Goal: Task Accomplishment & Management: Manage account settings

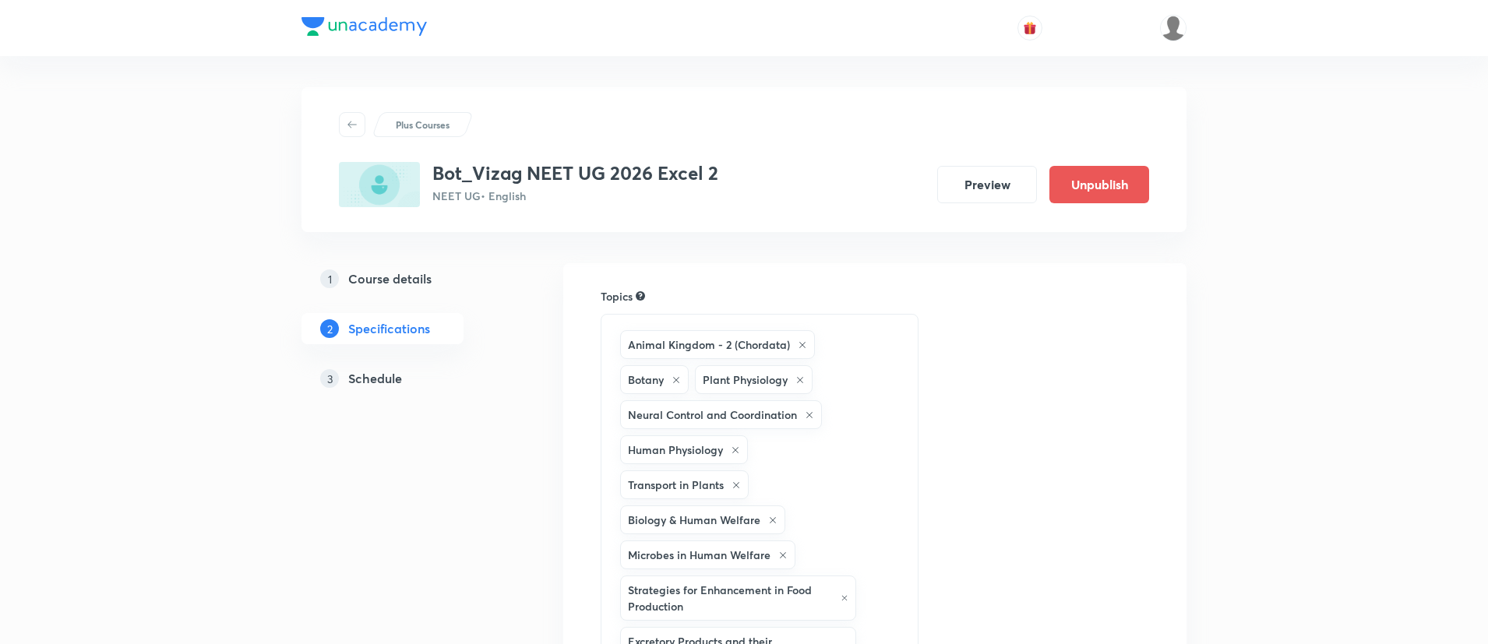
click at [355, 375] on h5 "Schedule" at bounding box center [375, 378] width 54 height 19
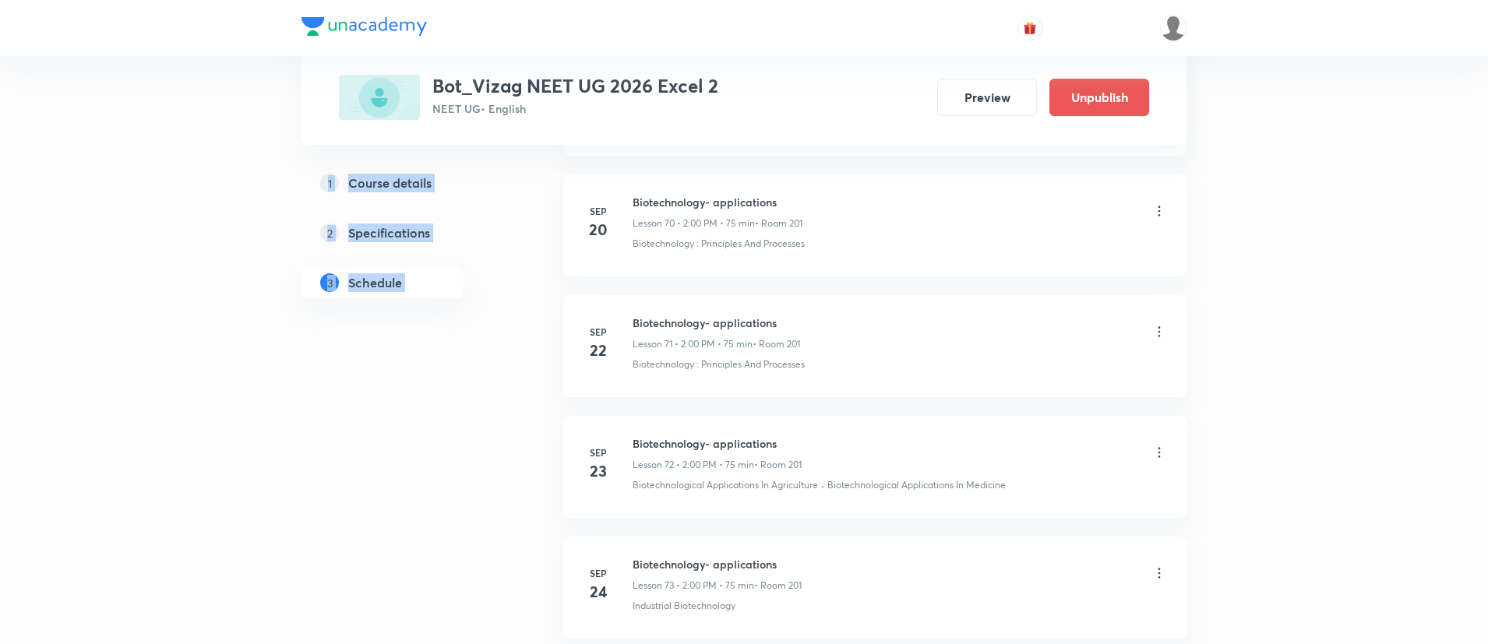
scroll to position [9882, 0]
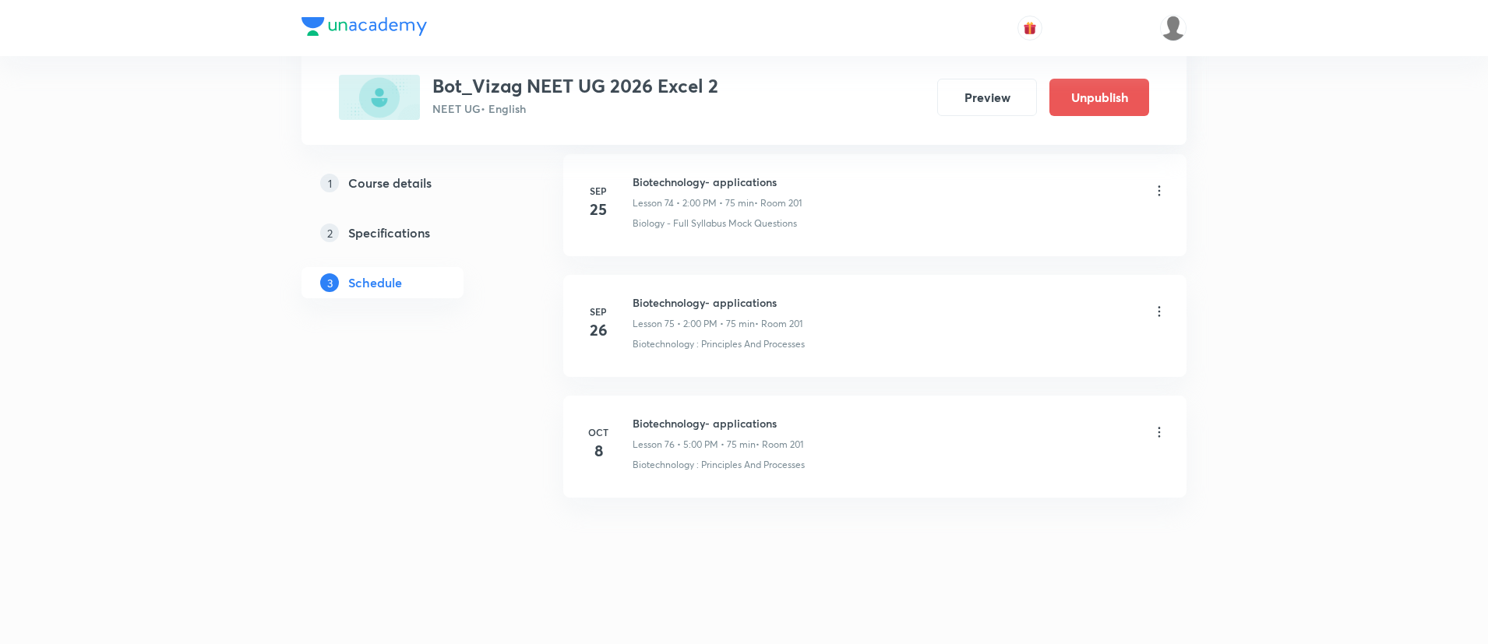
click at [1159, 434] on icon at bounding box center [1159, 432] width 16 height 16
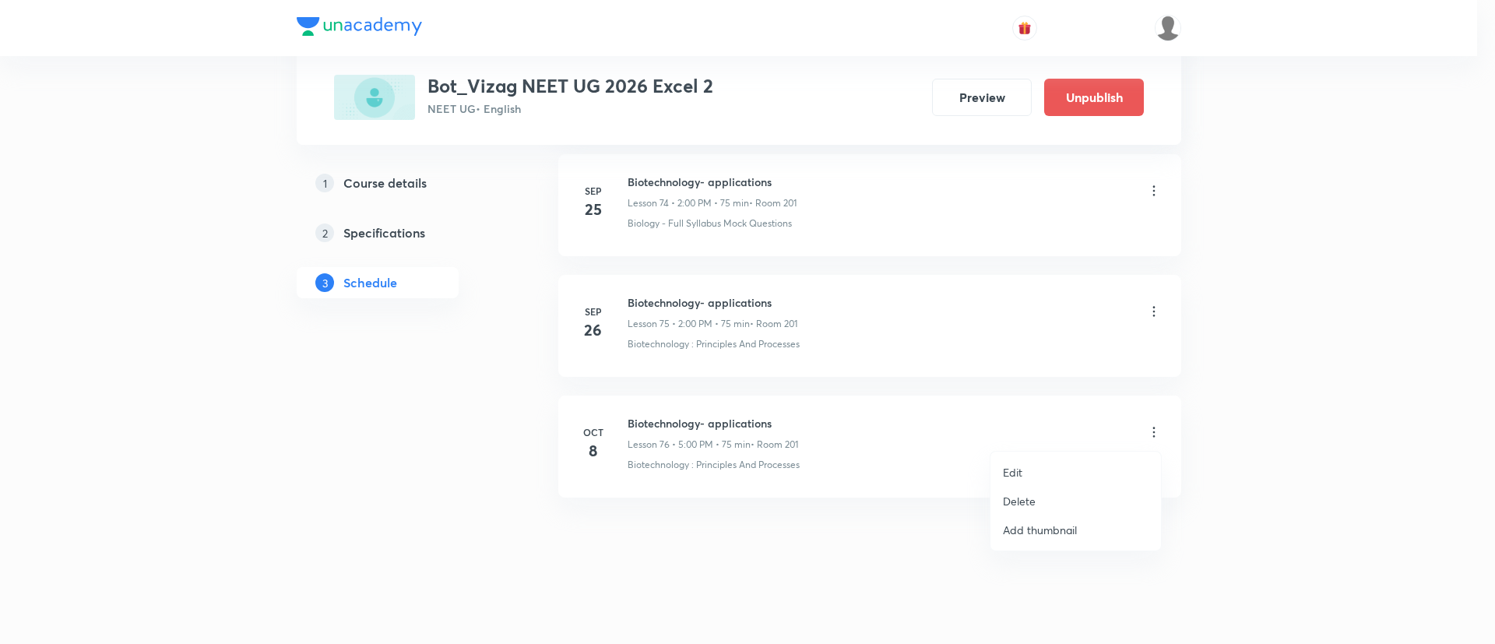
click at [1099, 493] on li "Delete" at bounding box center [1076, 501] width 171 height 29
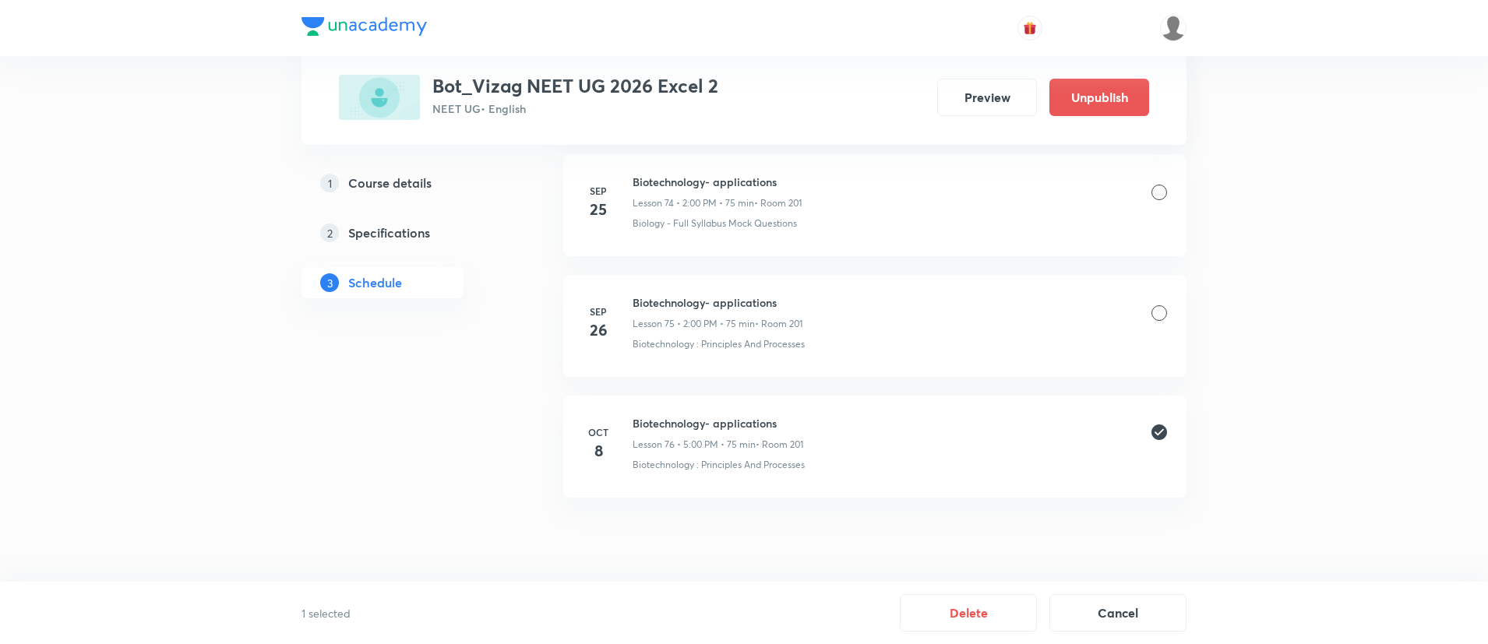
click at [981, 609] on button "Delete" at bounding box center [968, 612] width 137 height 37
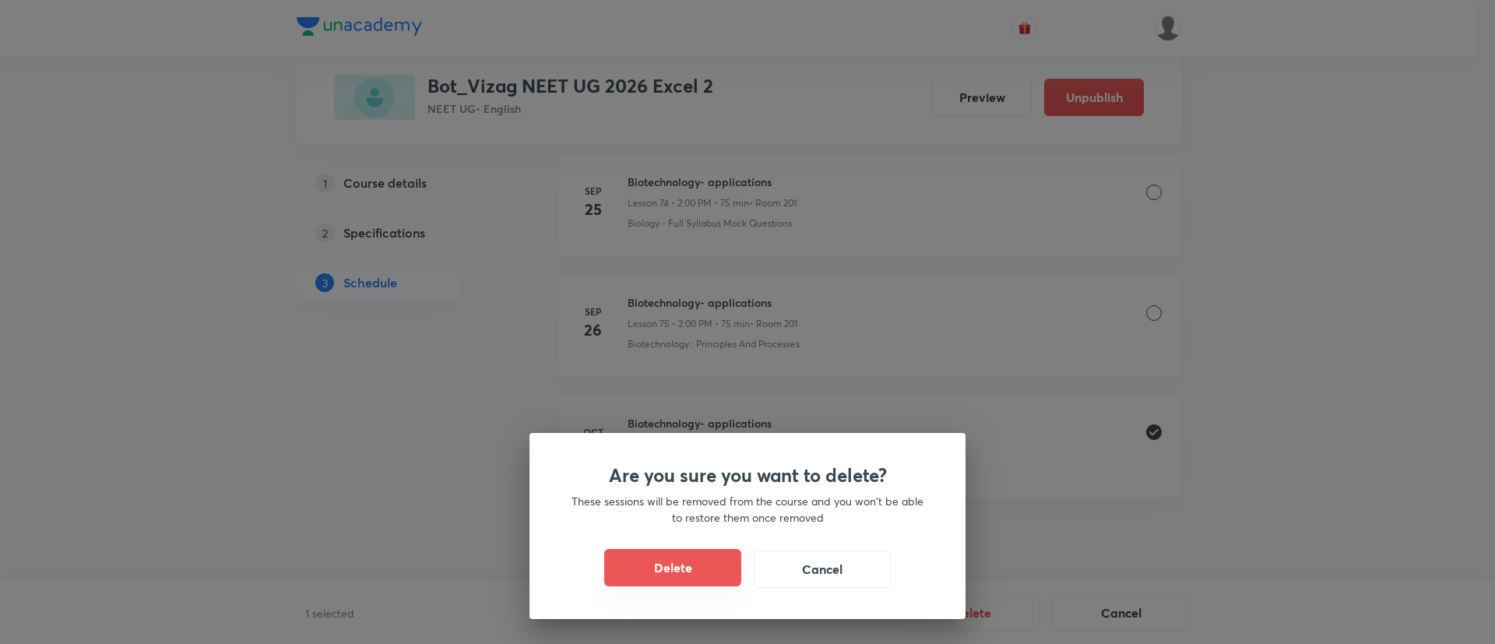
click at [722, 565] on button "Delete" at bounding box center [672, 567] width 137 height 37
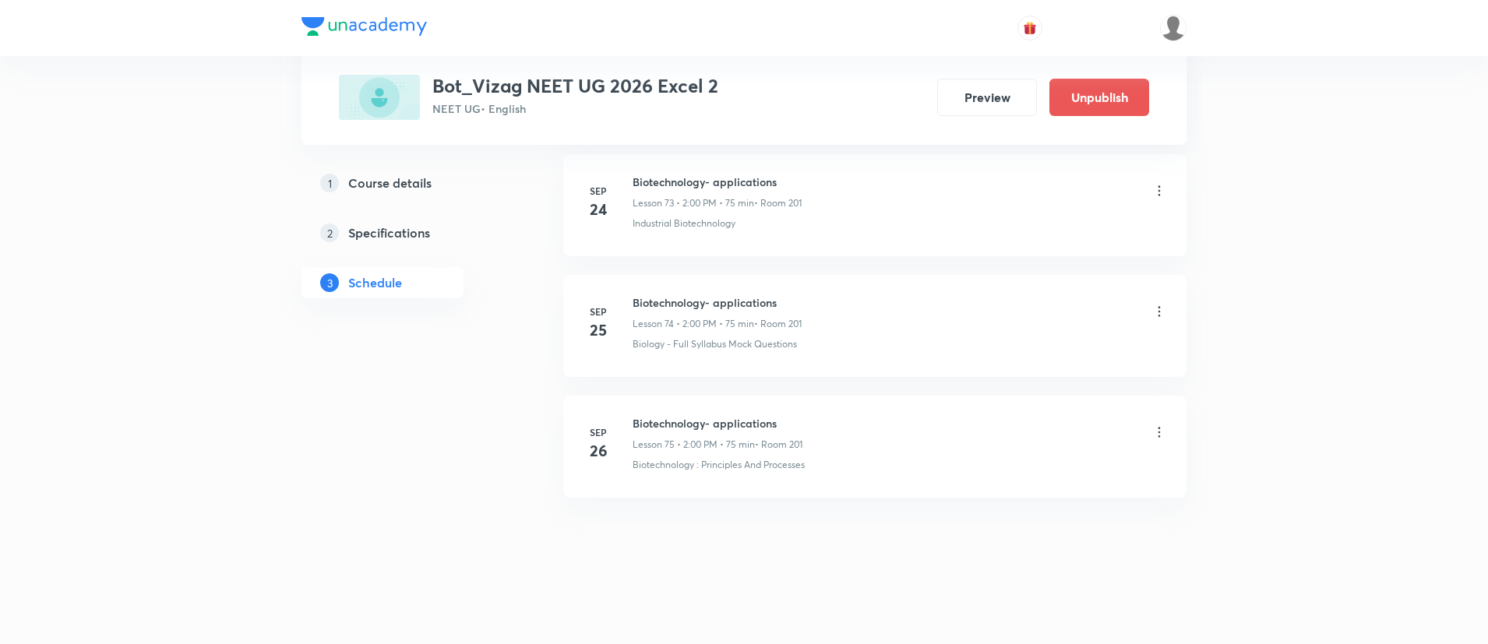
scroll to position [9761, 0]
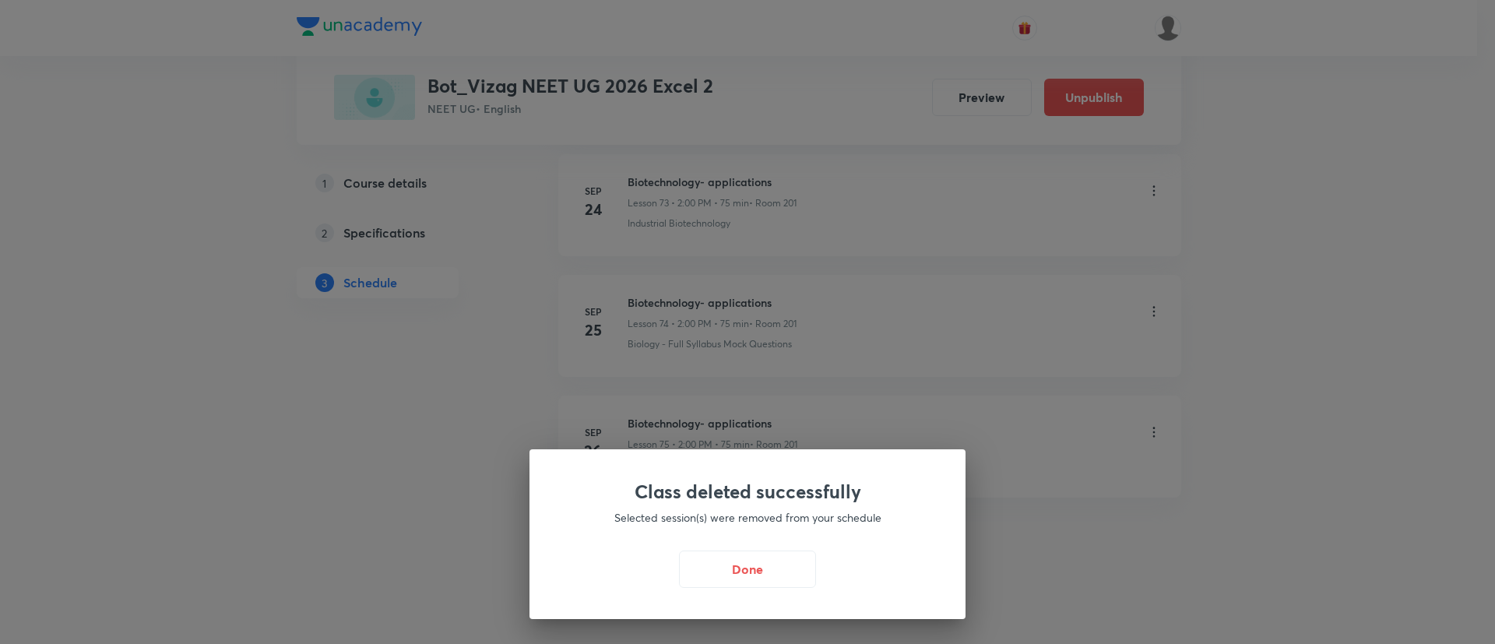
click at [722, 565] on button "Done" at bounding box center [747, 569] width 137 height 37
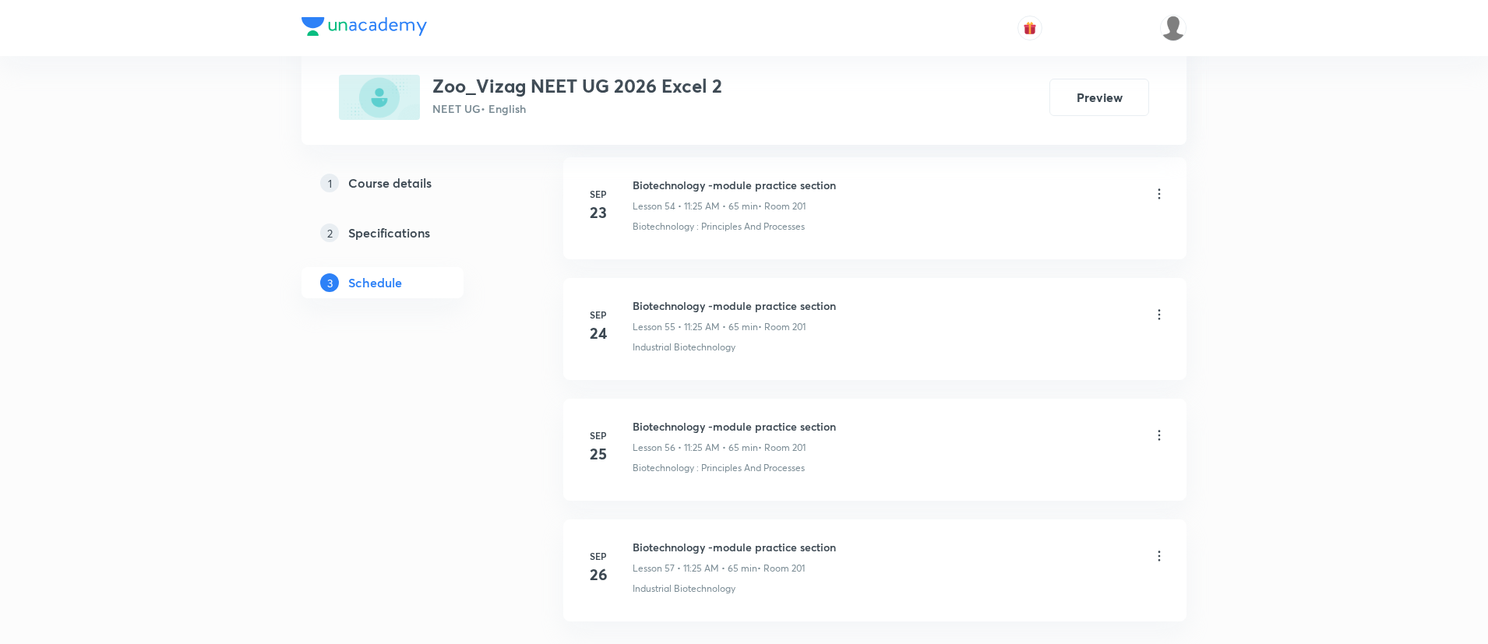
scroll to position [7486, 0]
click at [671, 424] on h6 "Biotechnology -module practice section" at bounding box center [733, 423] width 203 height 16
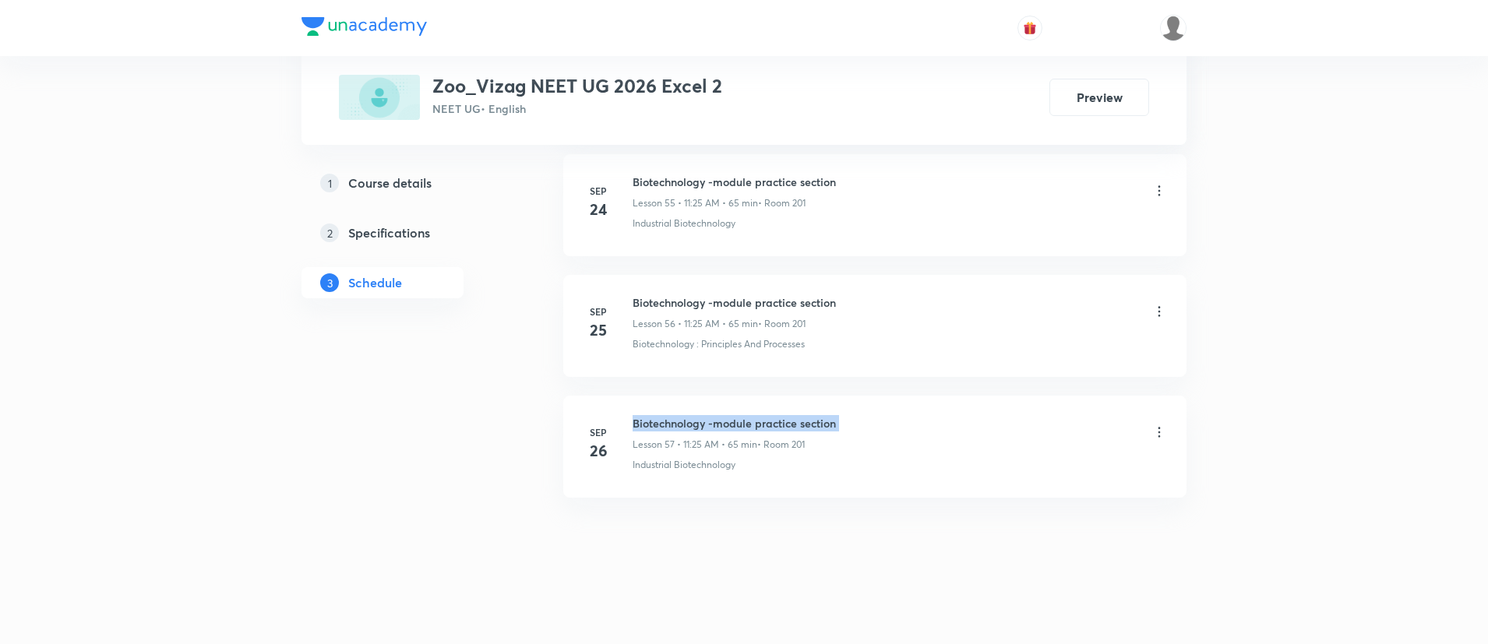
click at [671, 424] on h6 "Biotechnology -module practice section" at bounding box center [733, 423] width 203 height 16
copy h6 "Biotechnology -module practice section"
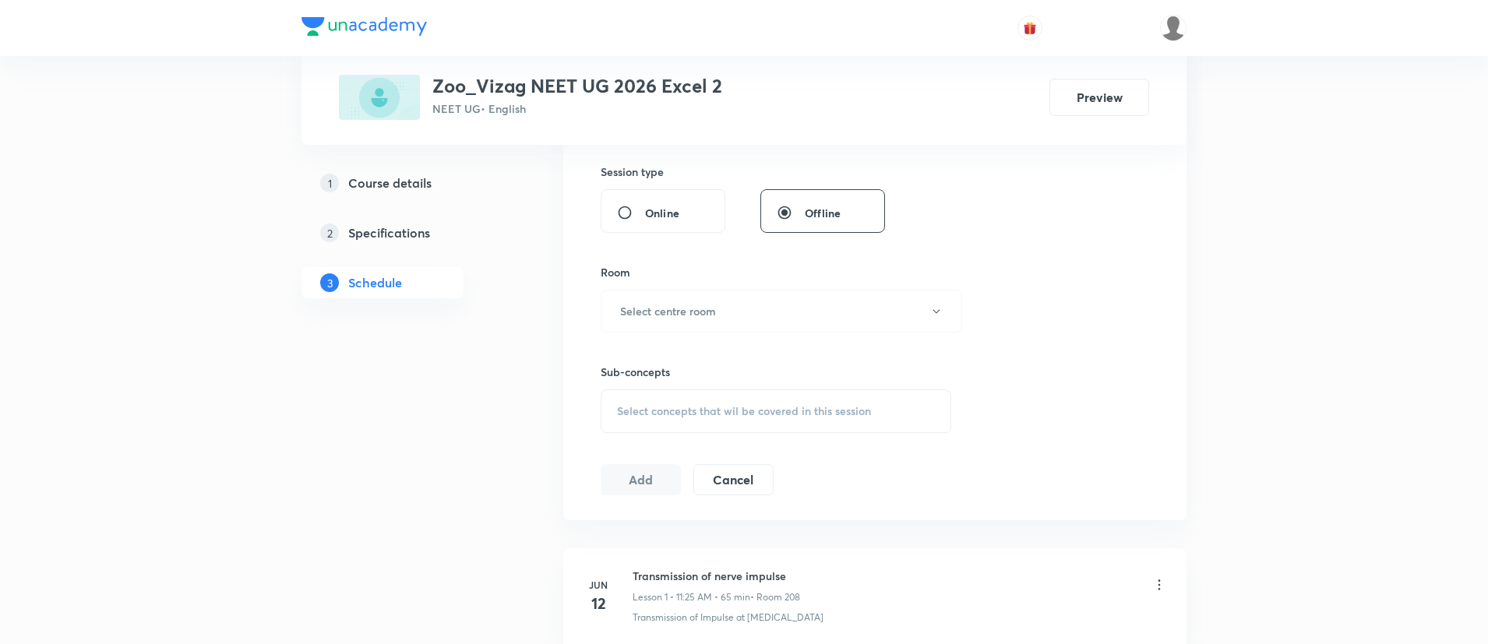
scroll to position [0, 0]
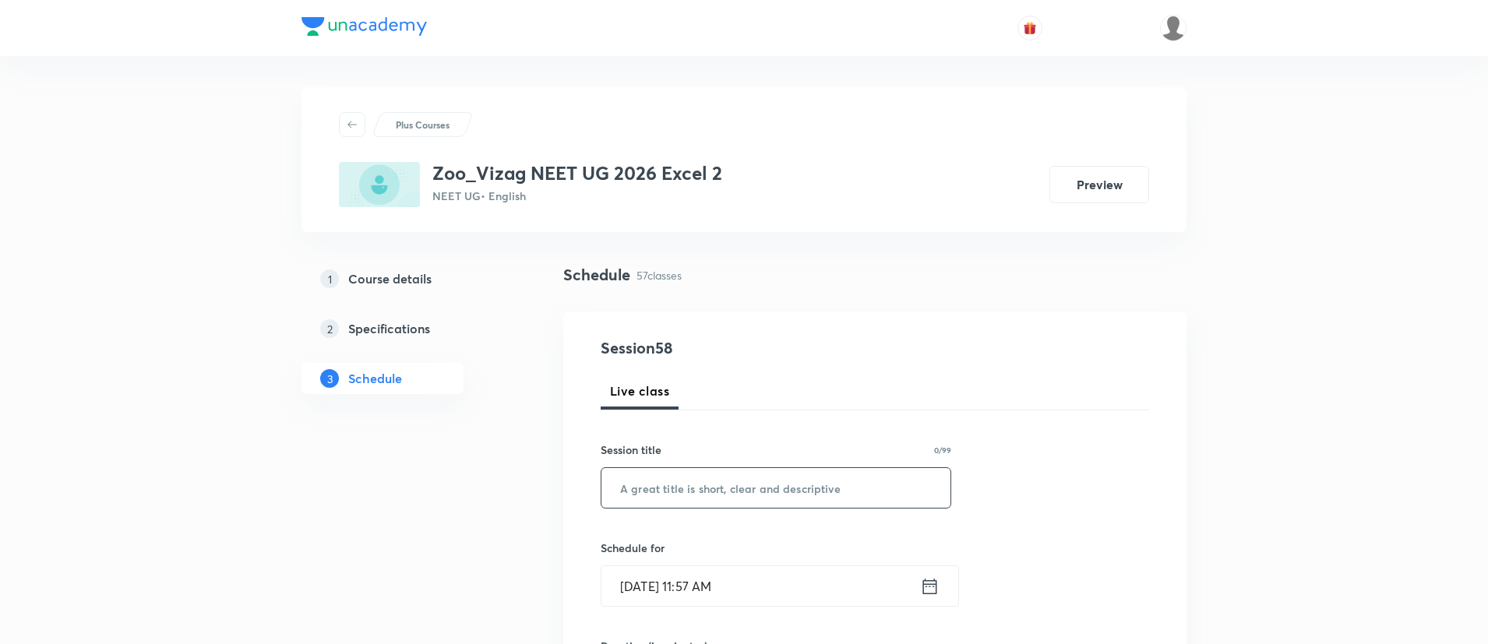
click at [688, 483] on input "text" at bounding box center [775, 488] width 349 height 40
paste input "Biotechnology -module practice section"
click at [688, 483] on input "Biotechnology -module practice section" at bounding box center [775, 488] width 349 height 40
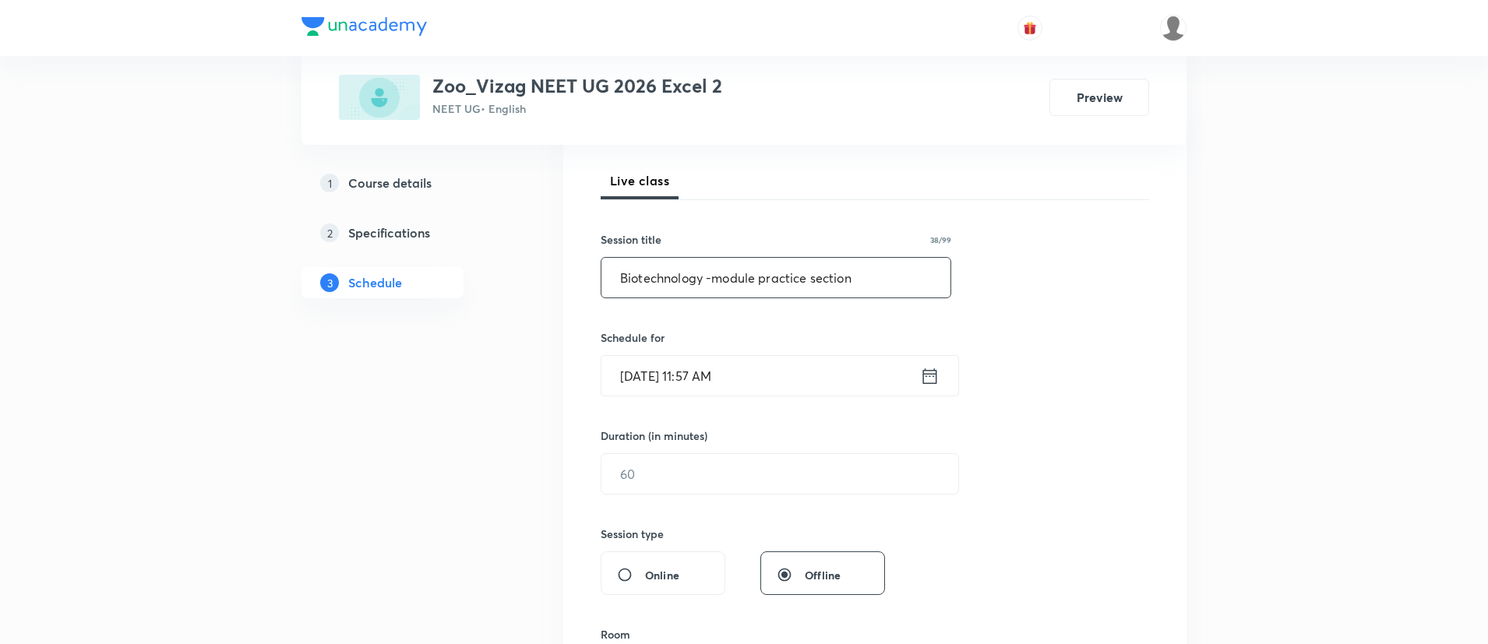
scroll to position [226, 0]
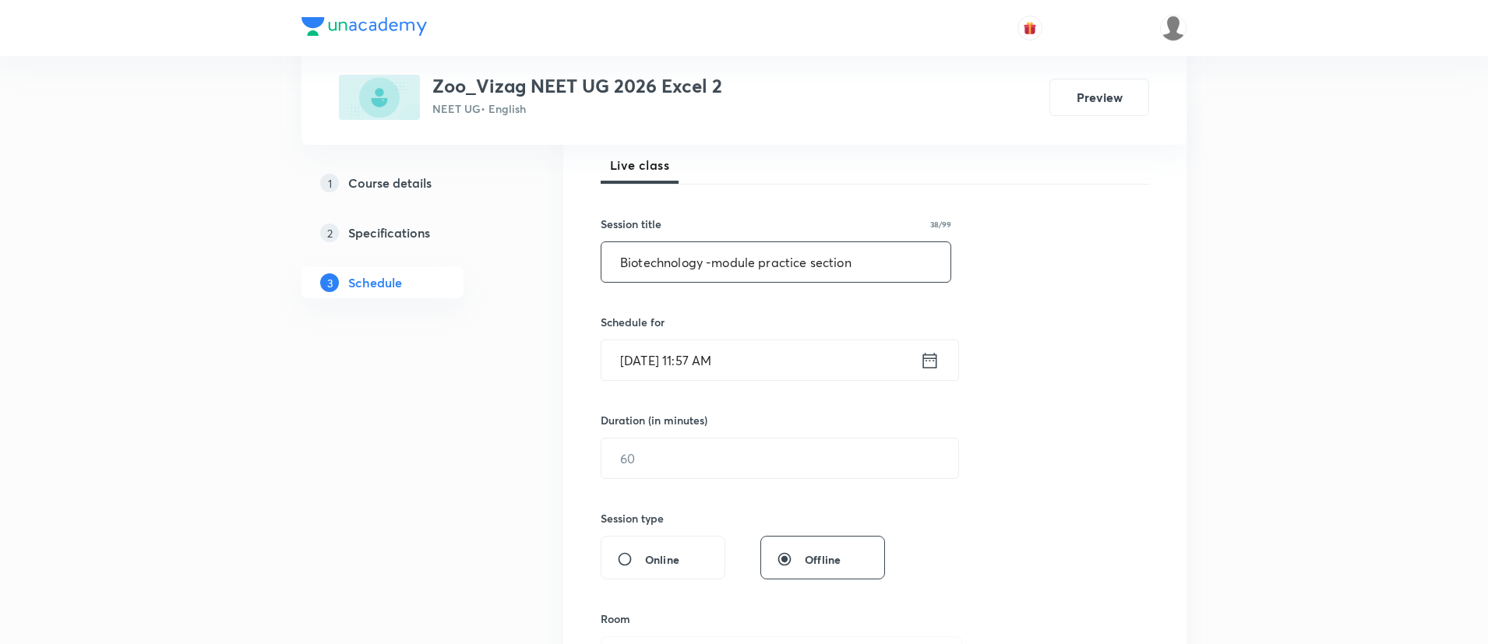
type input "Biotechnology -module practice section"
click at [932, 373] on div "Oct 8, 2025, 11:57 AM ​" at bounding box center [780, 360] width 358 height 41
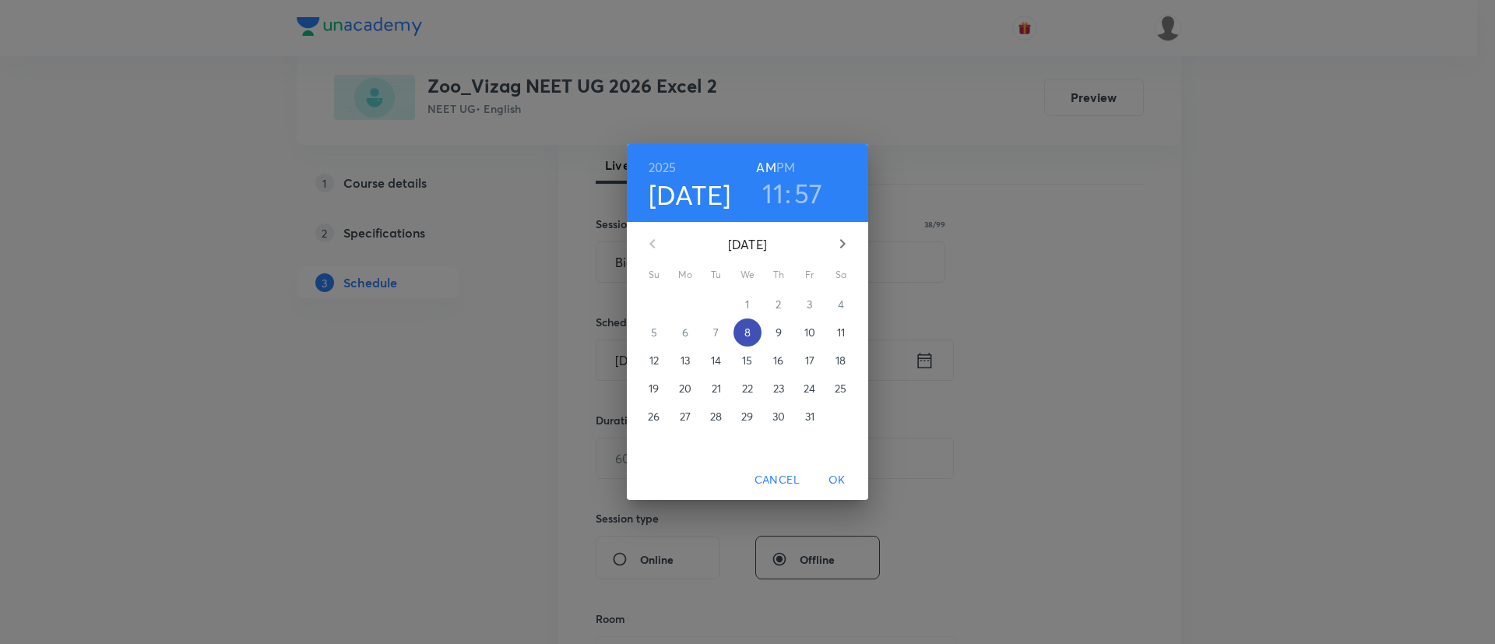
click at [755, 335] on span "8" at bounding box center [748, 333] width 28 height 16
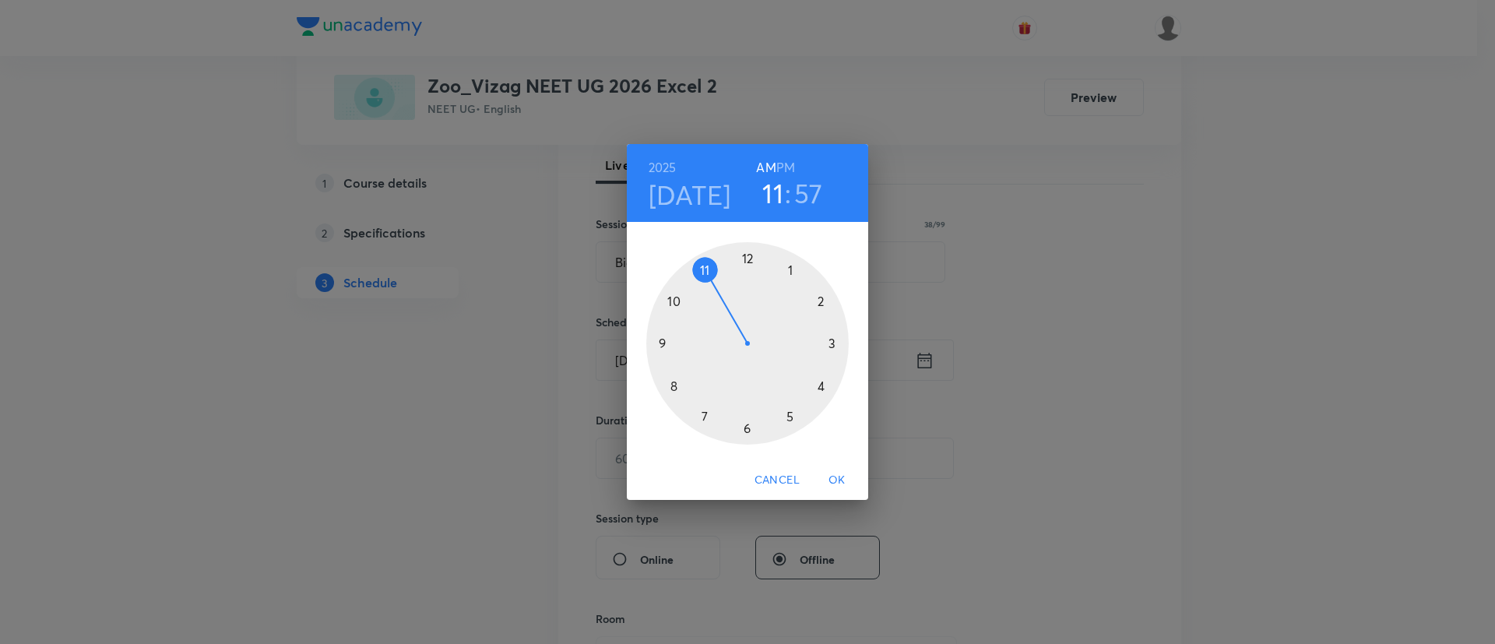
click at [787, 164] on h6 "PM" at bounding box center [786, 168] width 19 height 22
click at [790, 413] on div at bounding box center [747, 343] width 203 height 203
click at [745, 259] on div at bounding box center [747, 343] width 203 height 203
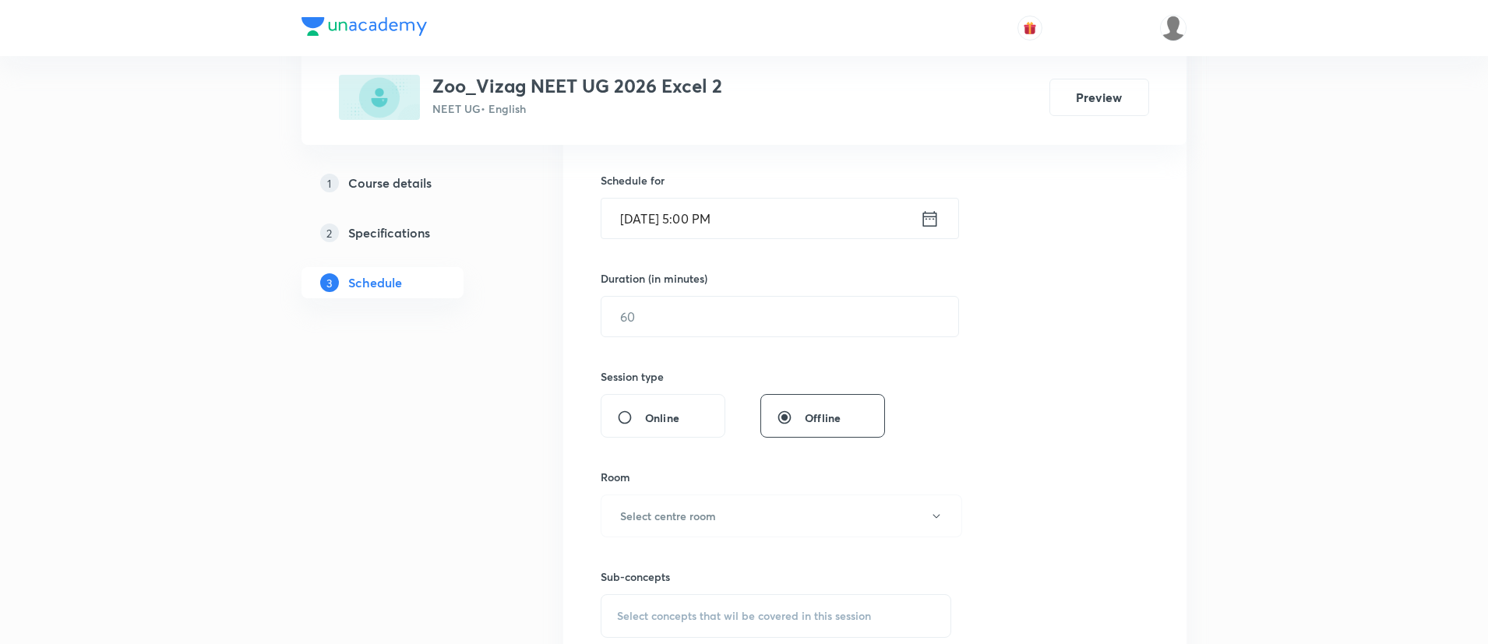
scroll to position [378, 0]
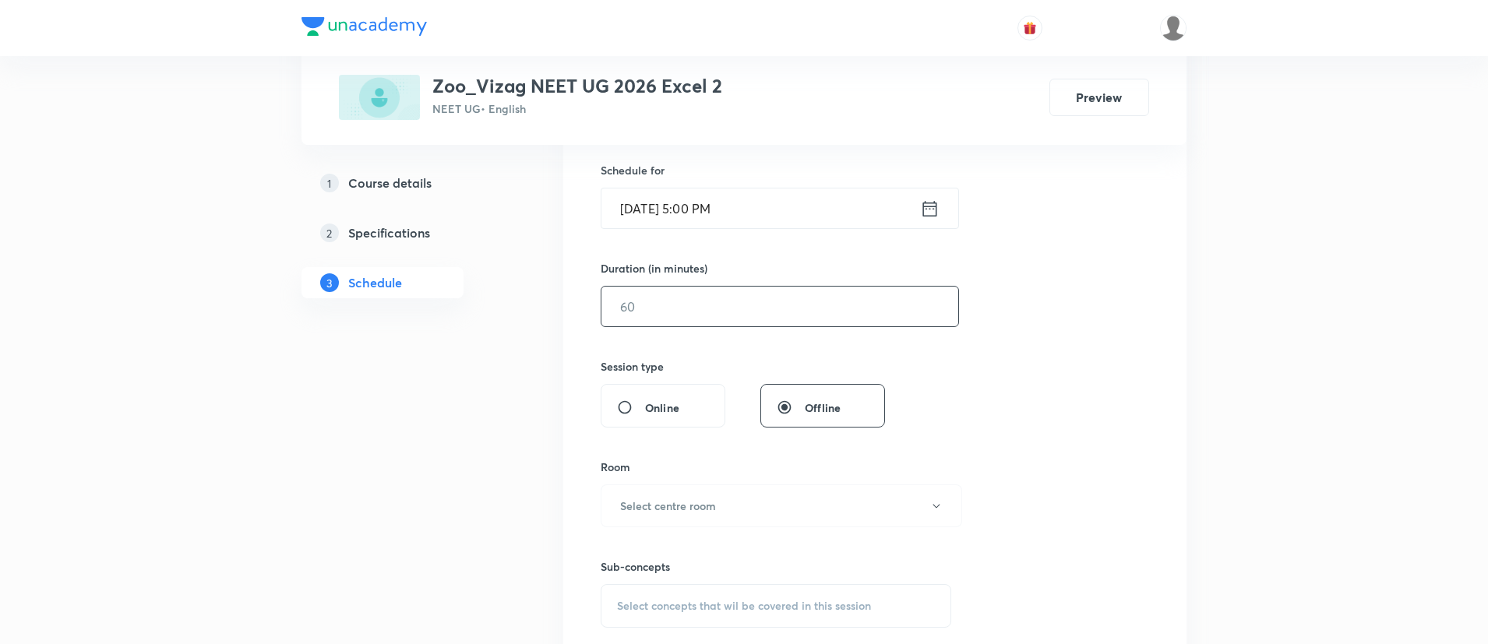
click at [718, 312] on input "text" at bounding box center [779, 307] width 357 height 40
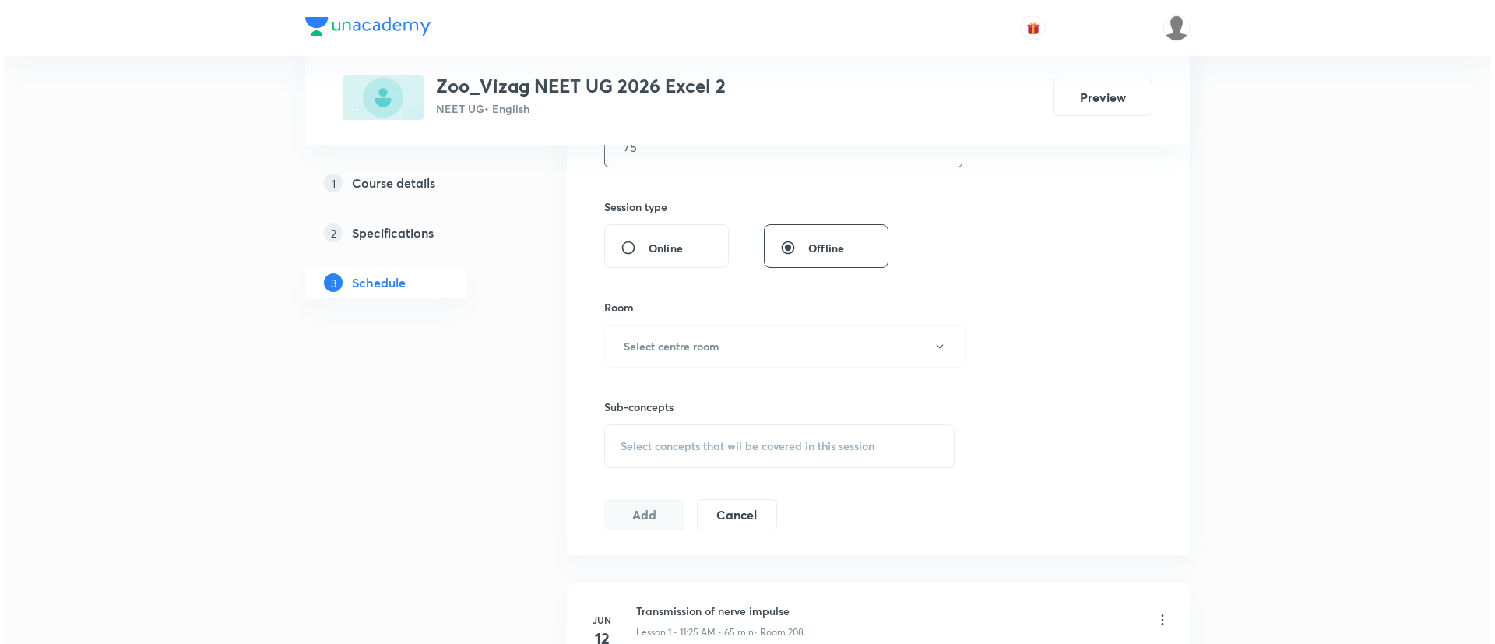
scroll to position [561, 0]
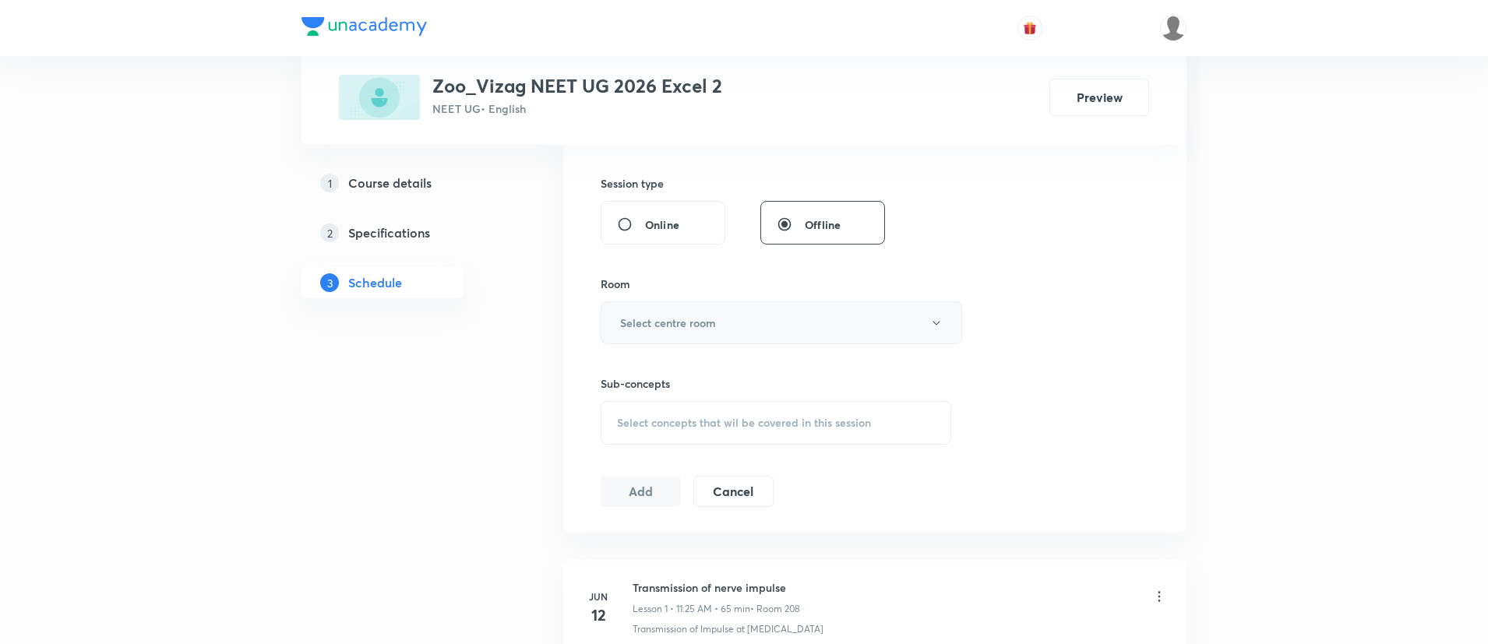
type input "75"
click at [709, 322] on h6 "Select centre room" at bounding box center [668, 323] width 96 height 16
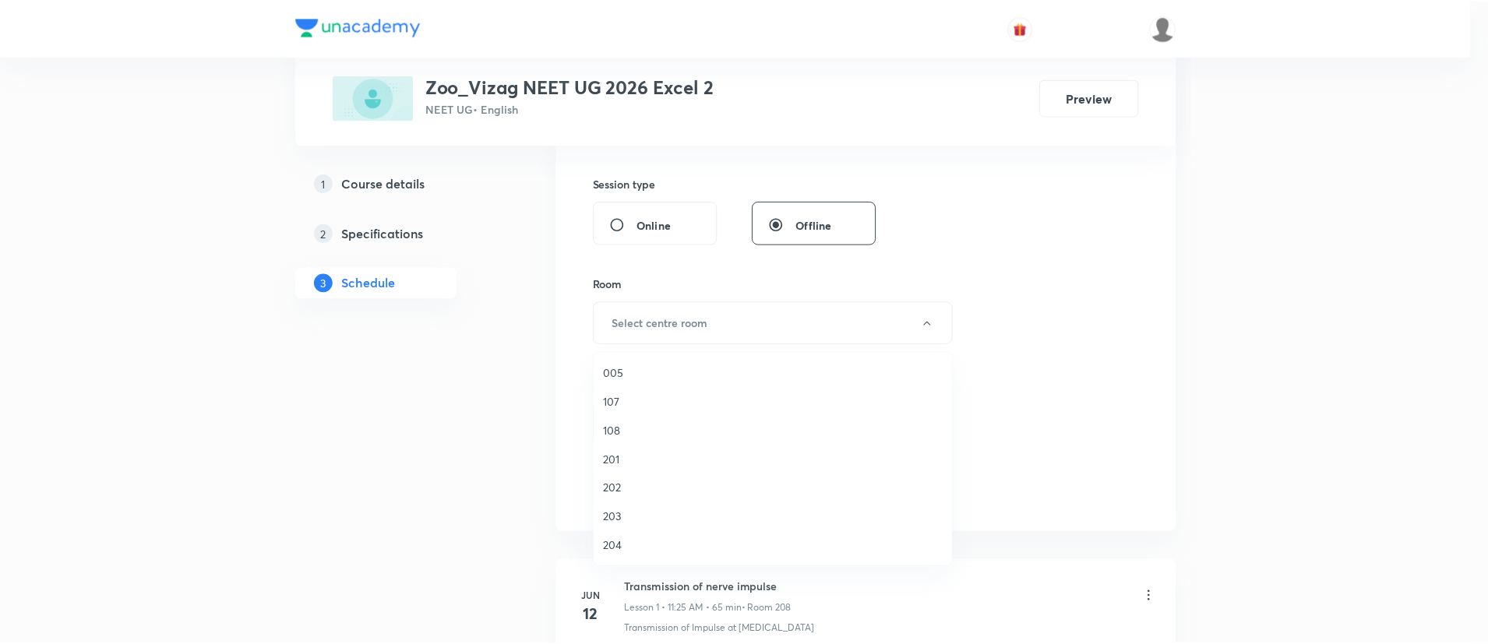
scroll to position [300, 0]
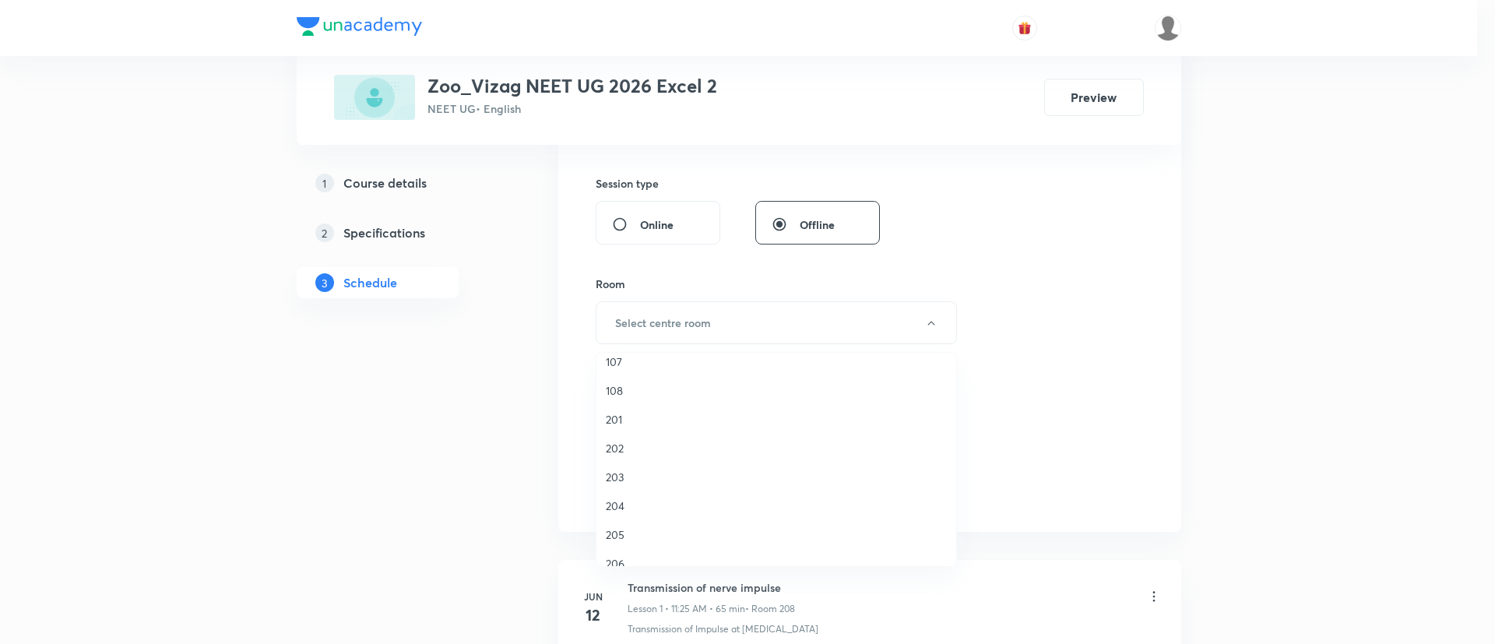
click at [639, 419] on span "201" at bounding box center [776, 419] width 341 height 16
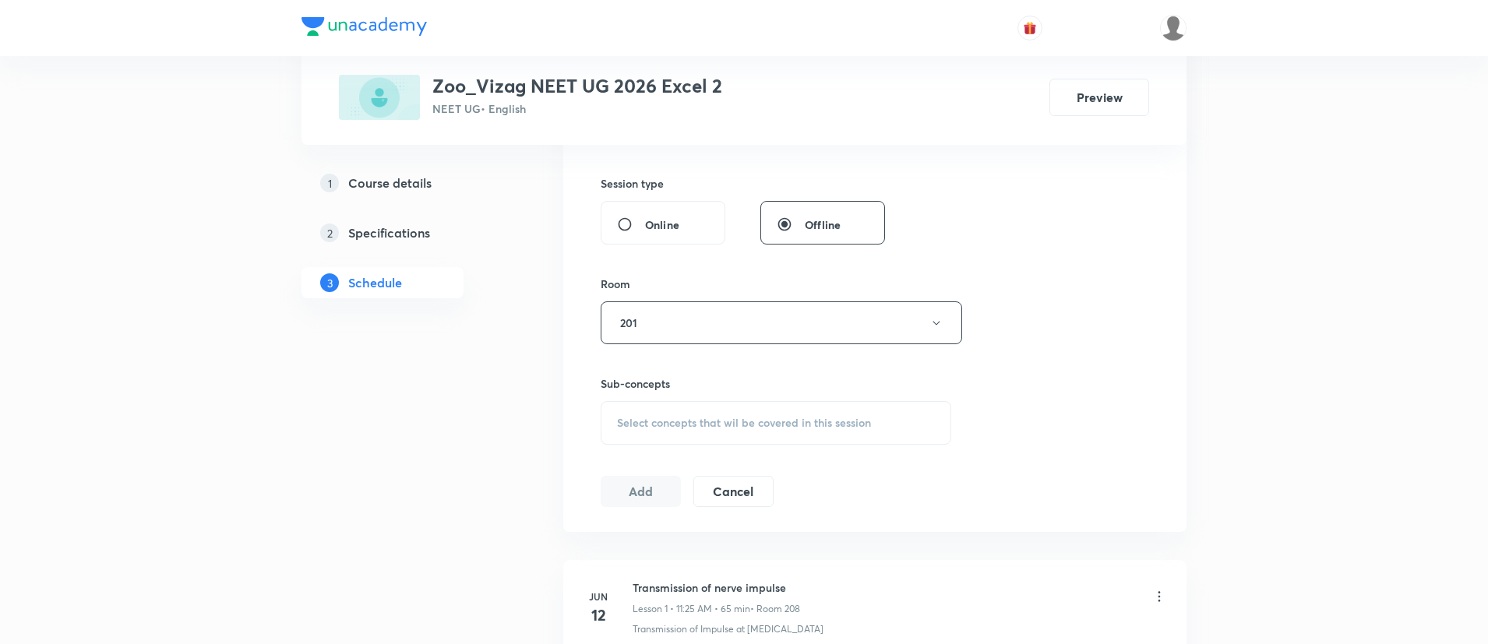
click at [644, 427] on span "Select concepts that wil be covered in this session" at bounding box center [744, 423] width 254 height 12
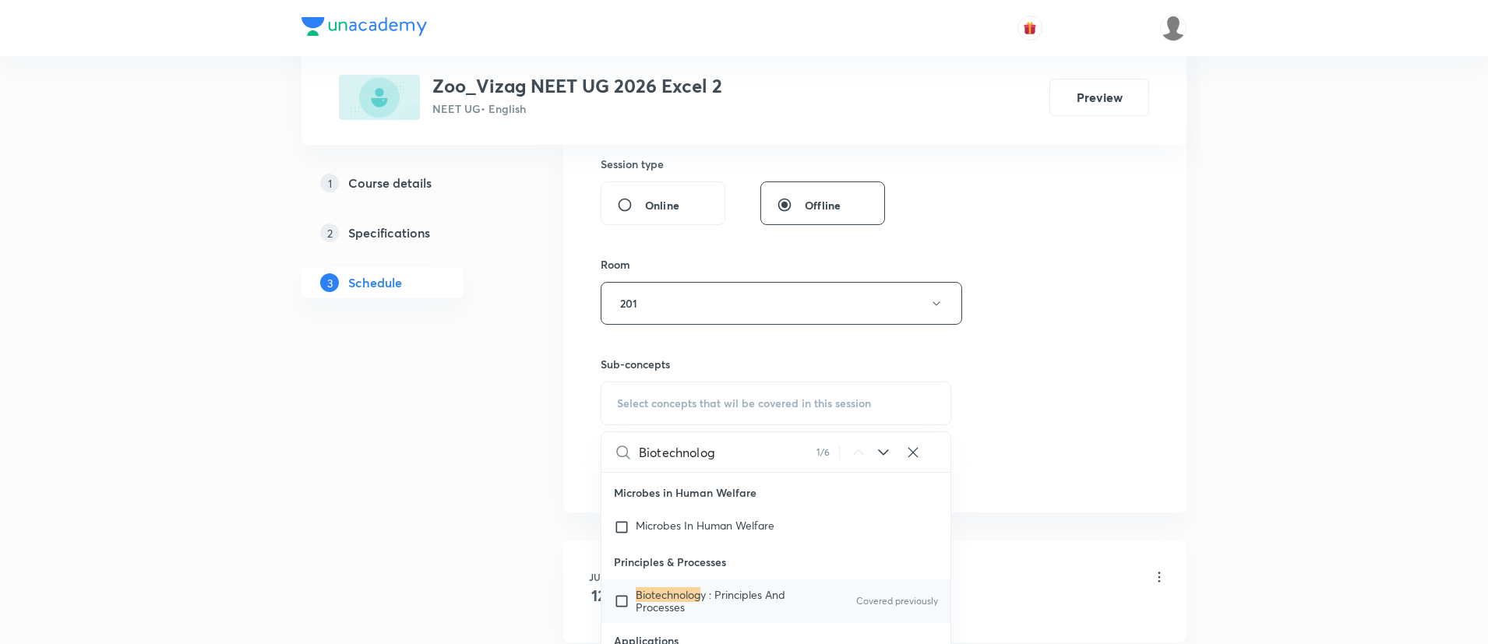
scroll to position [13157, 0]
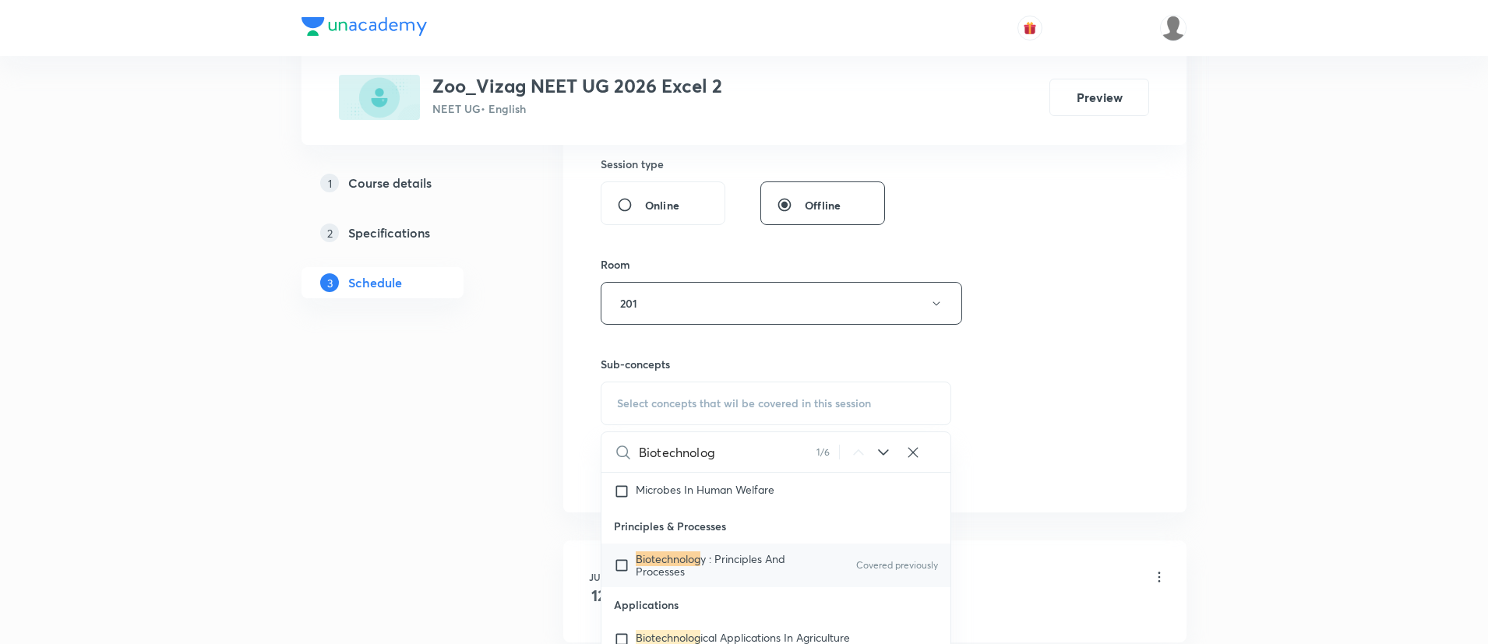
type input "Biotechnolog"
click at [748, 552] on span "y : Principles And Processes" at bounding box center [711, 564] width 150 height 27
checkbox input "true"
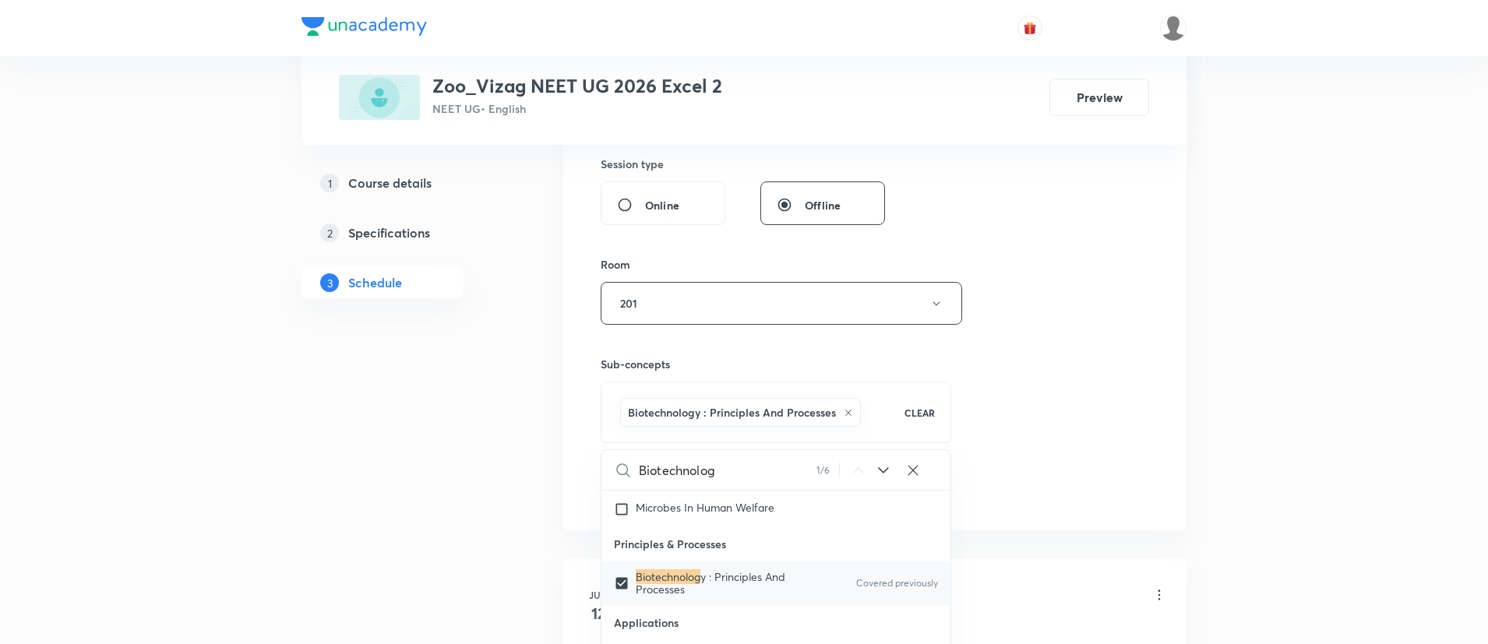
click at [1015, 415] on div "Session 58 Live class Session title 38/99 Biotechnology -module practice sectio…" at bounding box center [875, 130] width 548 height 749
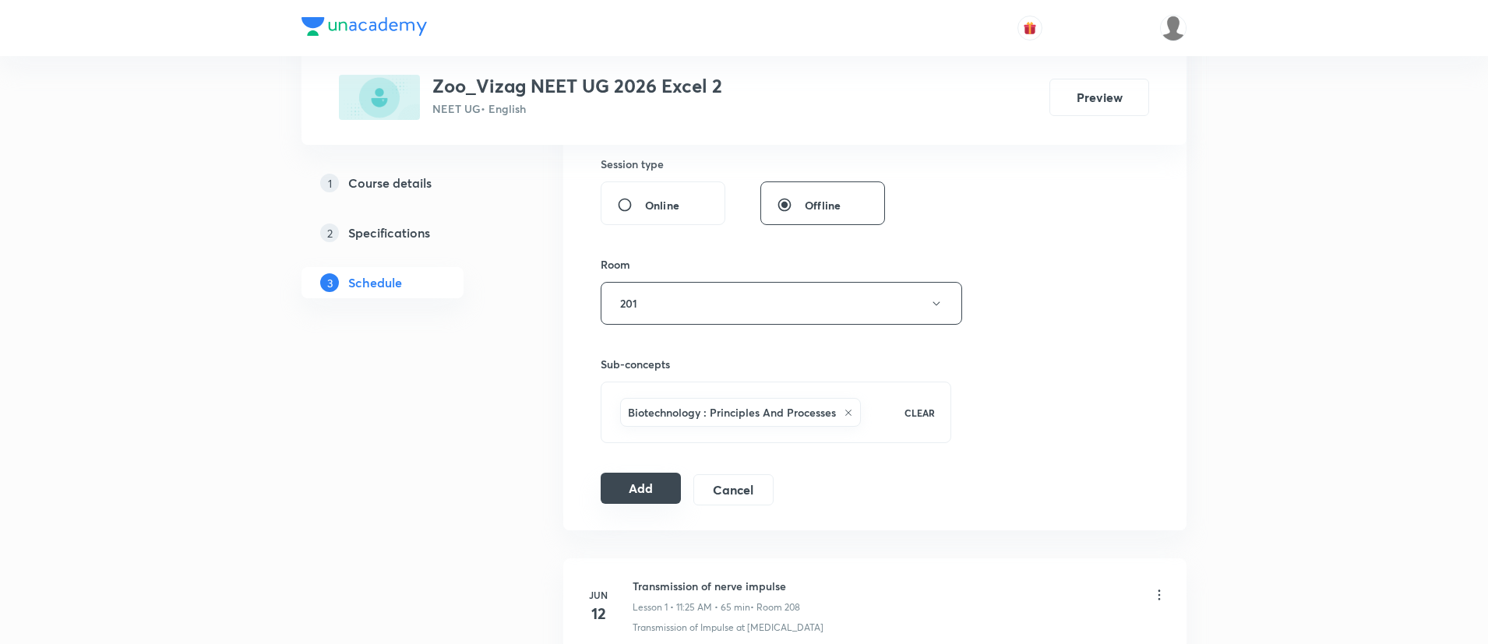
click at [657, 491] on button "Add" at bounding box center [641, 488] width 80 height 31
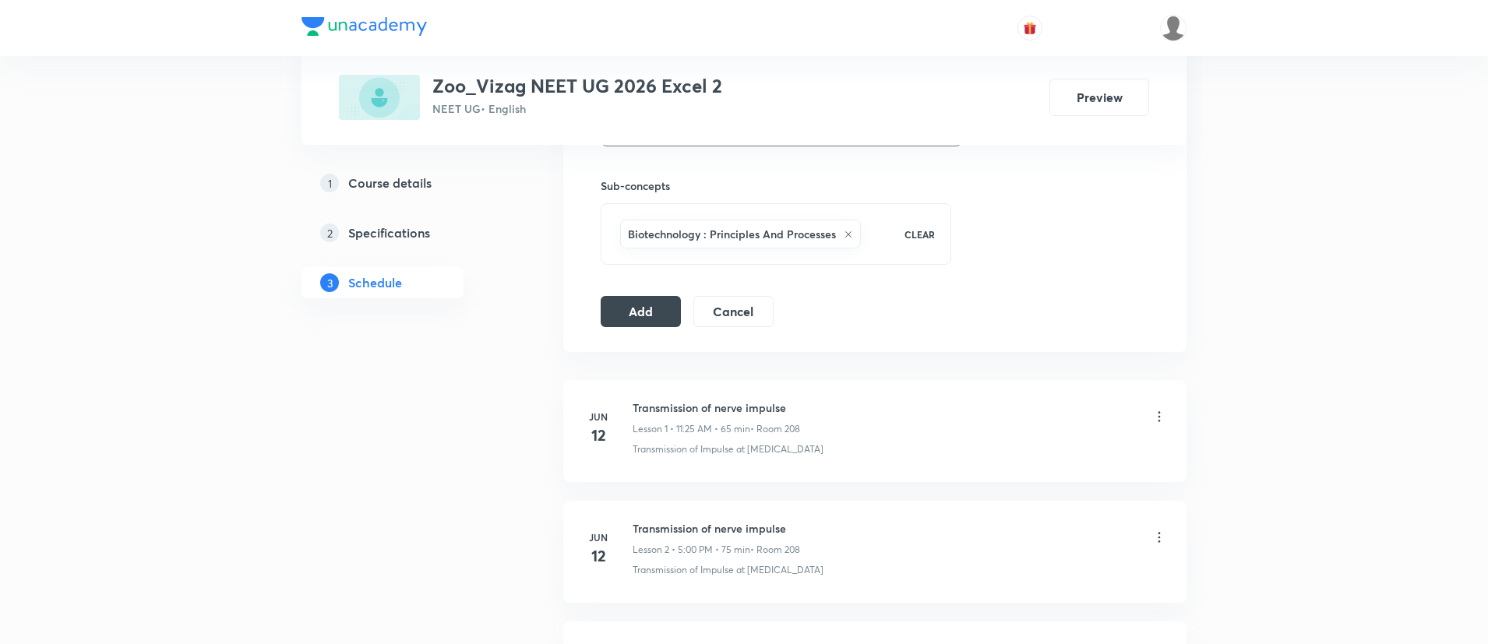
scroll to position [802, 0]
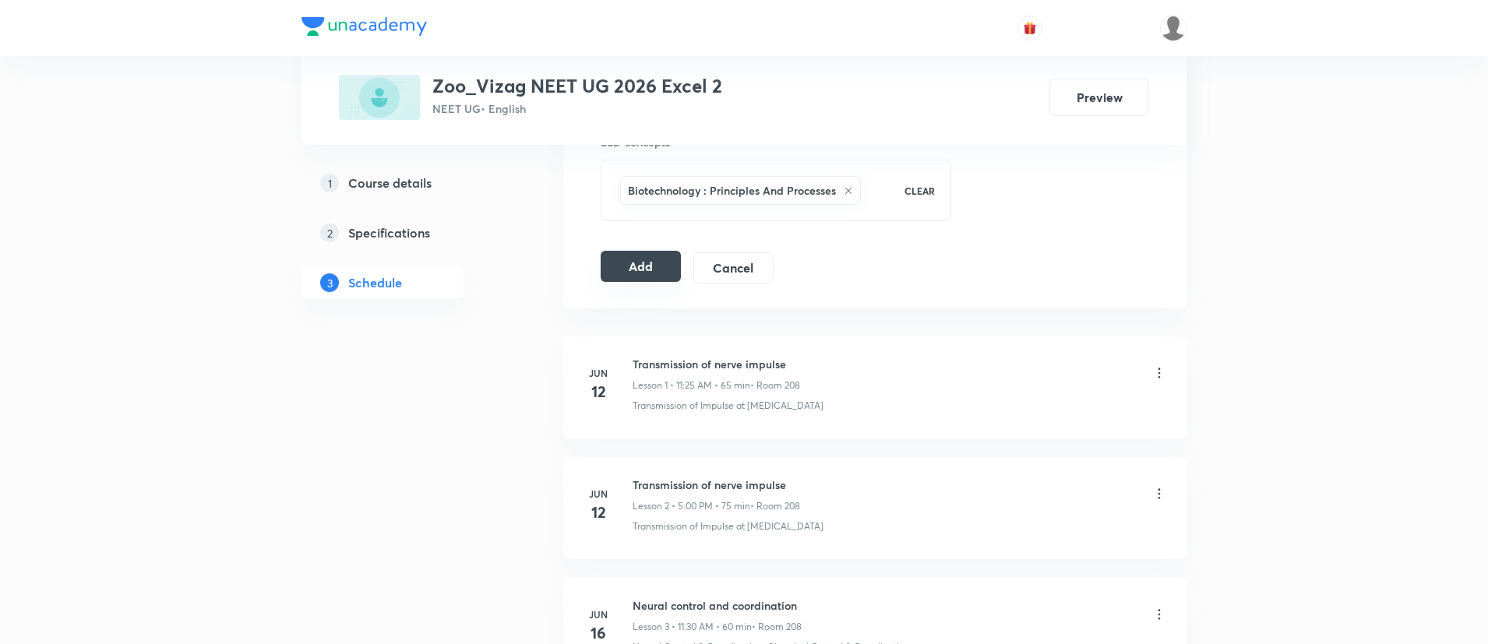
click at [642, 271] on button "Add" at bounding box center [641, 266] width 80 height 31
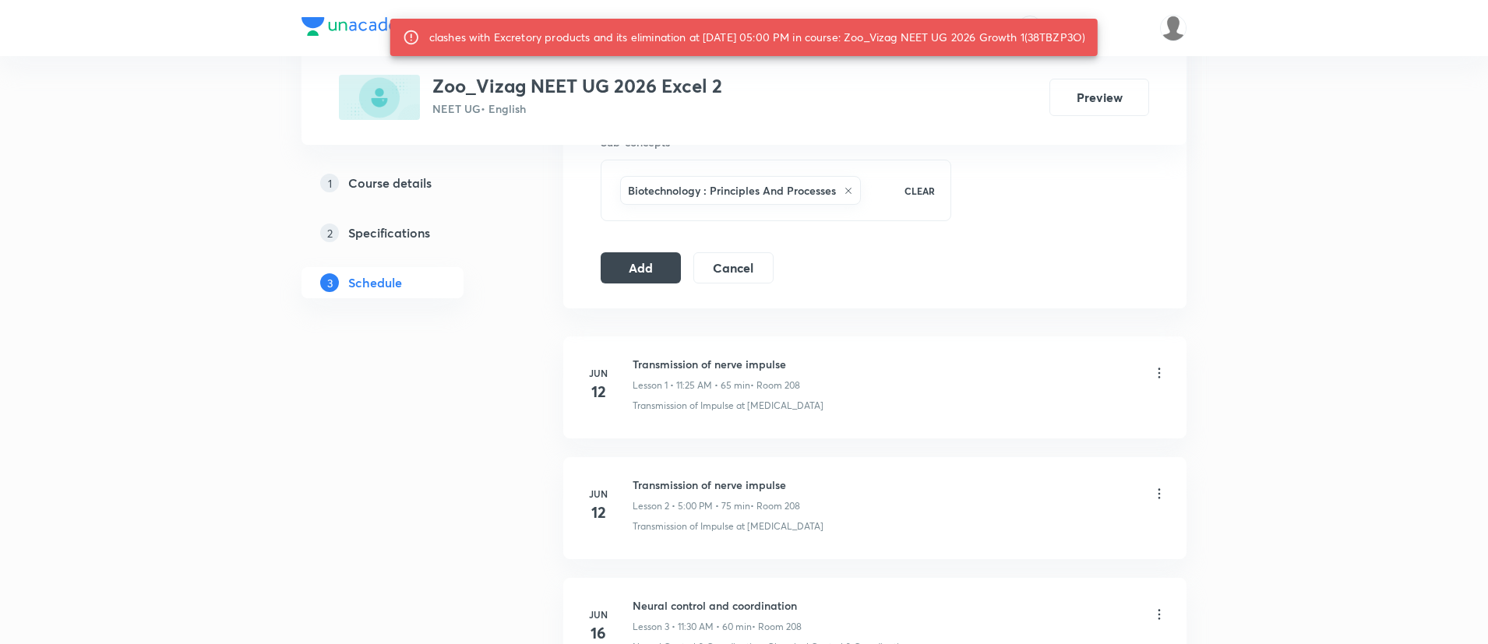
click at [1049, 39] on div "clashes with Excretory products and its elimination at 08 Oct 2025 05:00 PM in …" at bounding box center [757, 37] width 656 height 28
copy div "38TBZP3O"
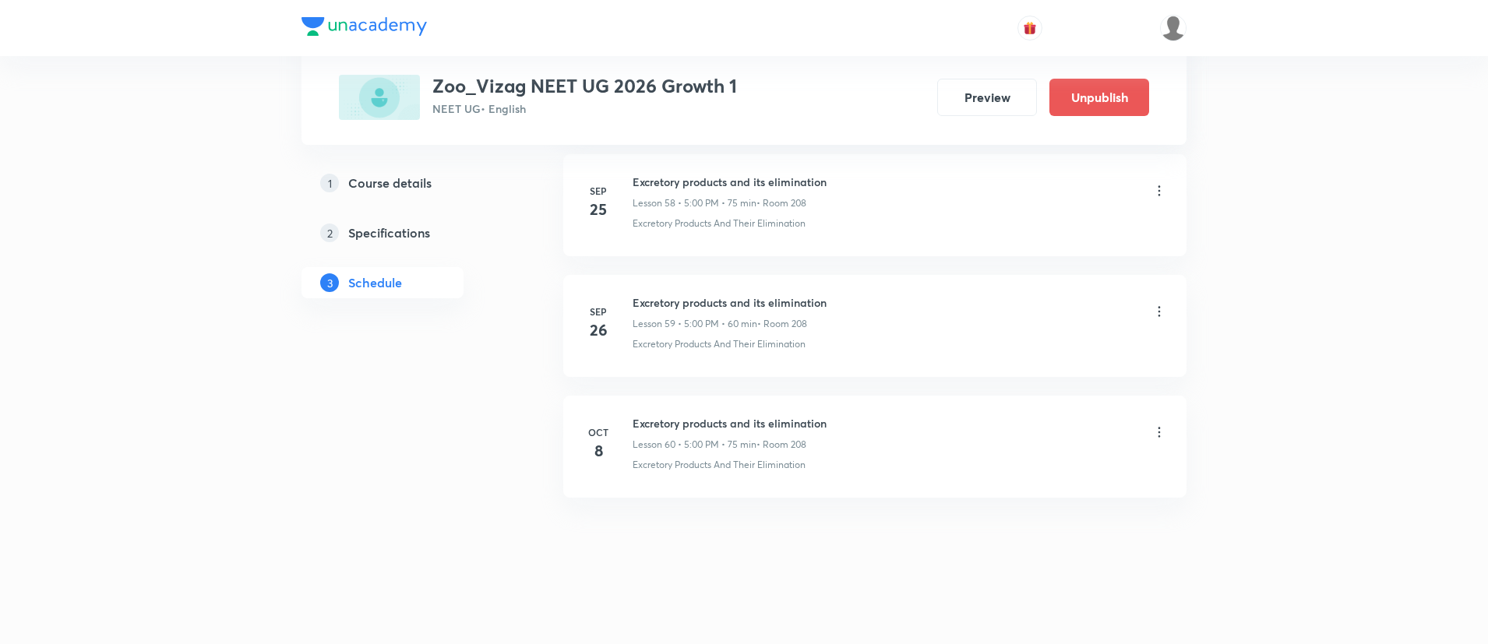
click at [1160, 432] on icon at bounding box center [1159, 433] width 2 height 10
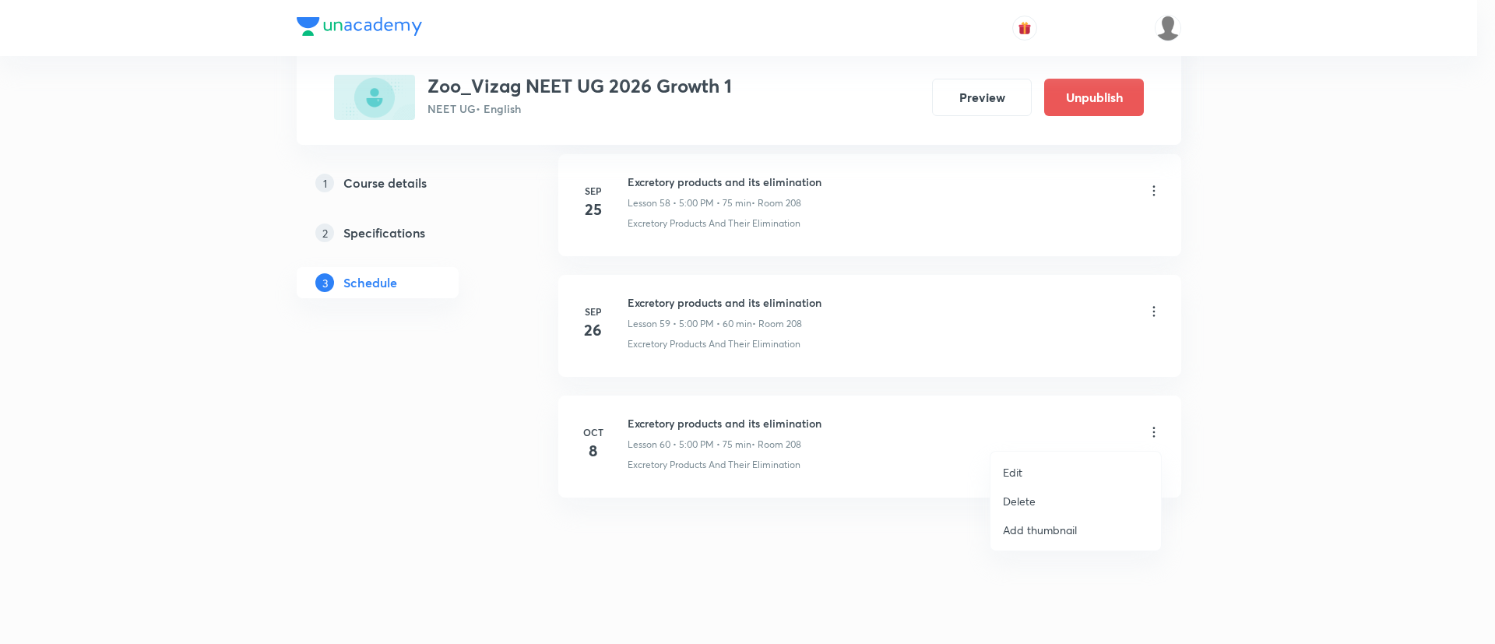
click at [1065, 492] on li "Delete" at bounding box center [1076, 501] width 171 height 29
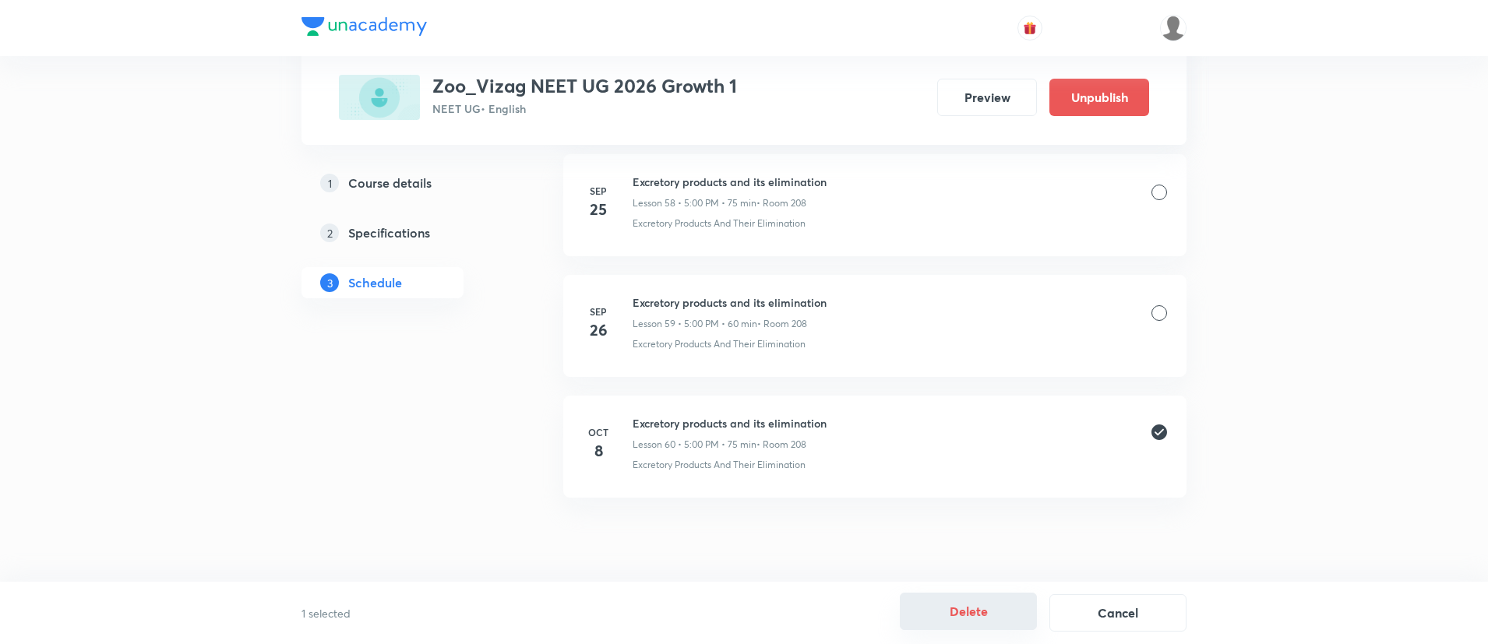
click at [995, 610] on button "Delete" at bounding box center [968, 611] width 137 height 37
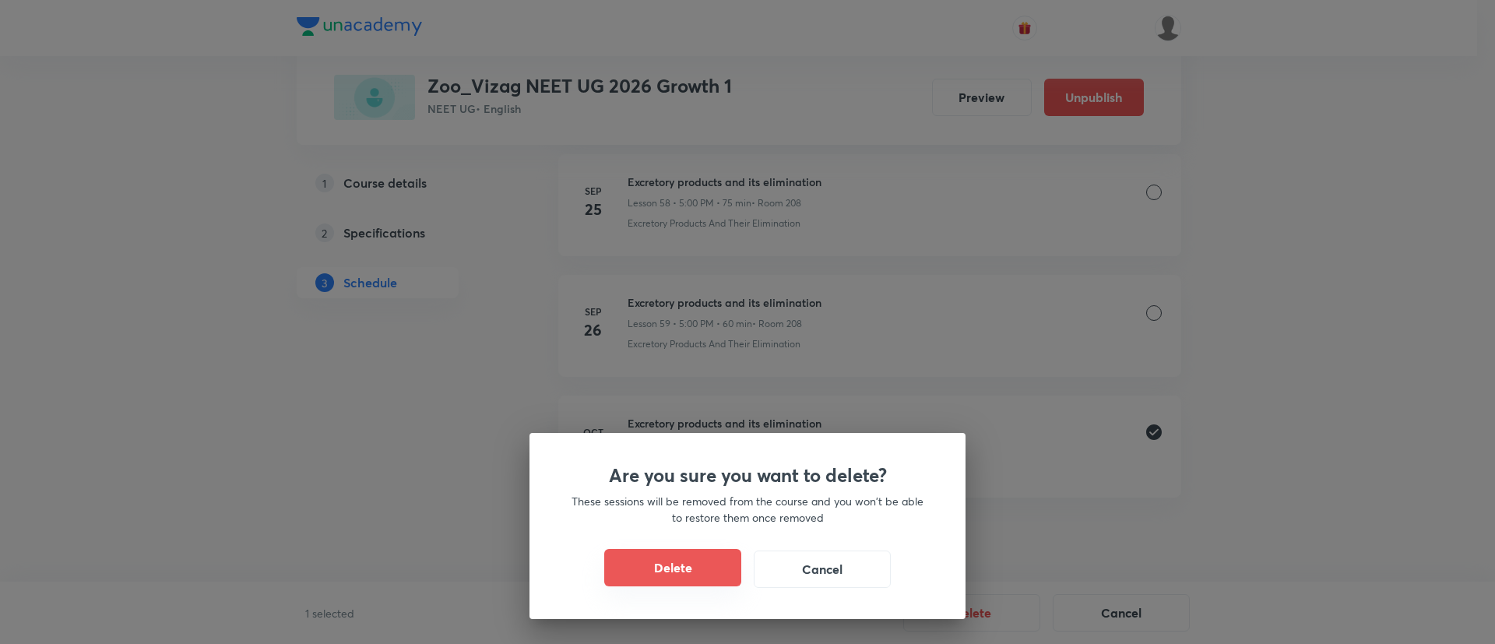
click at [691, 565] on button "Delete" at bounding box center [672, 567] width 137 height 37
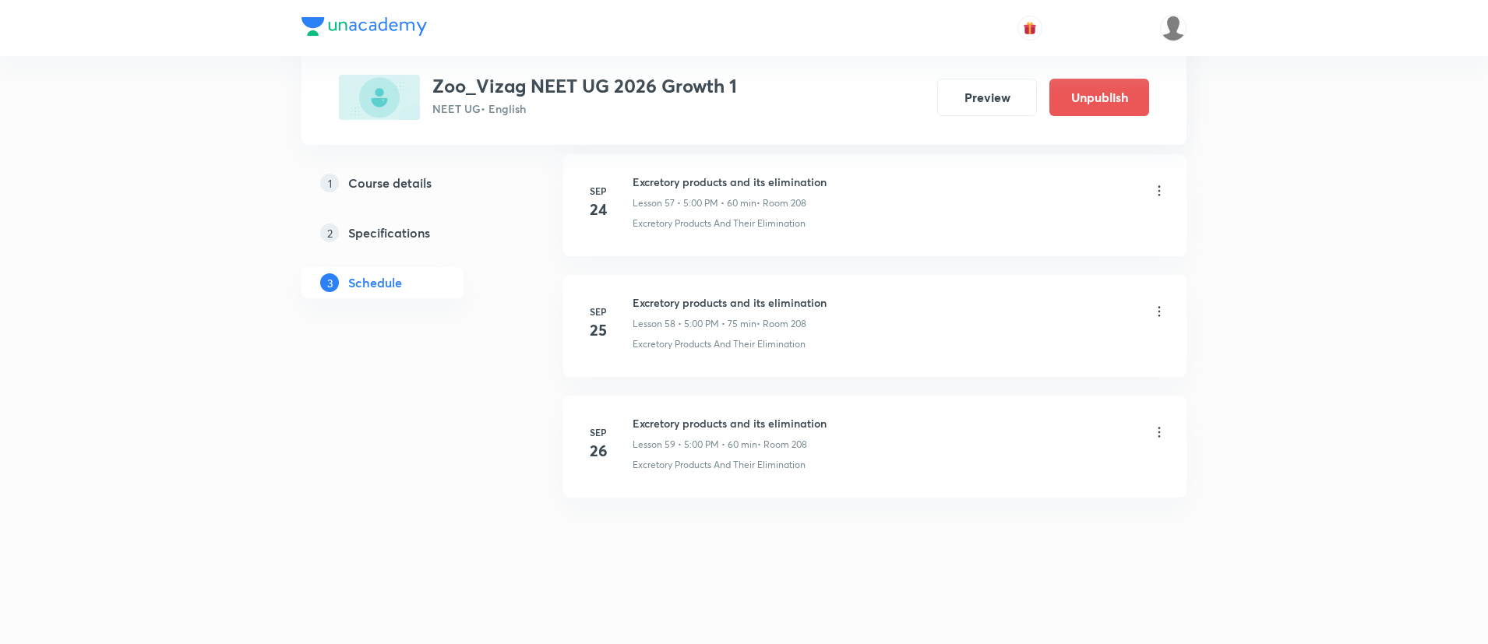
scroll to position [7727, 0]
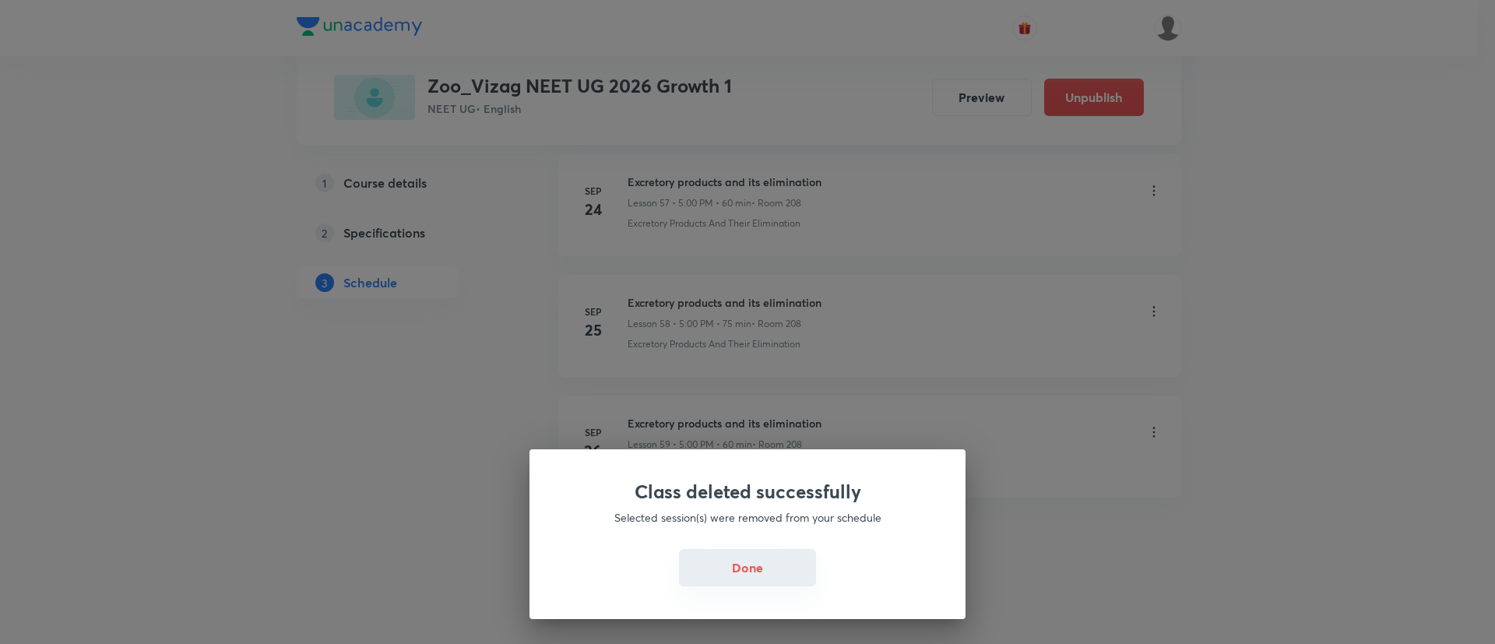
click at [740, 566] on button "Done" at bounding box center [747, 567] width 137 height 37
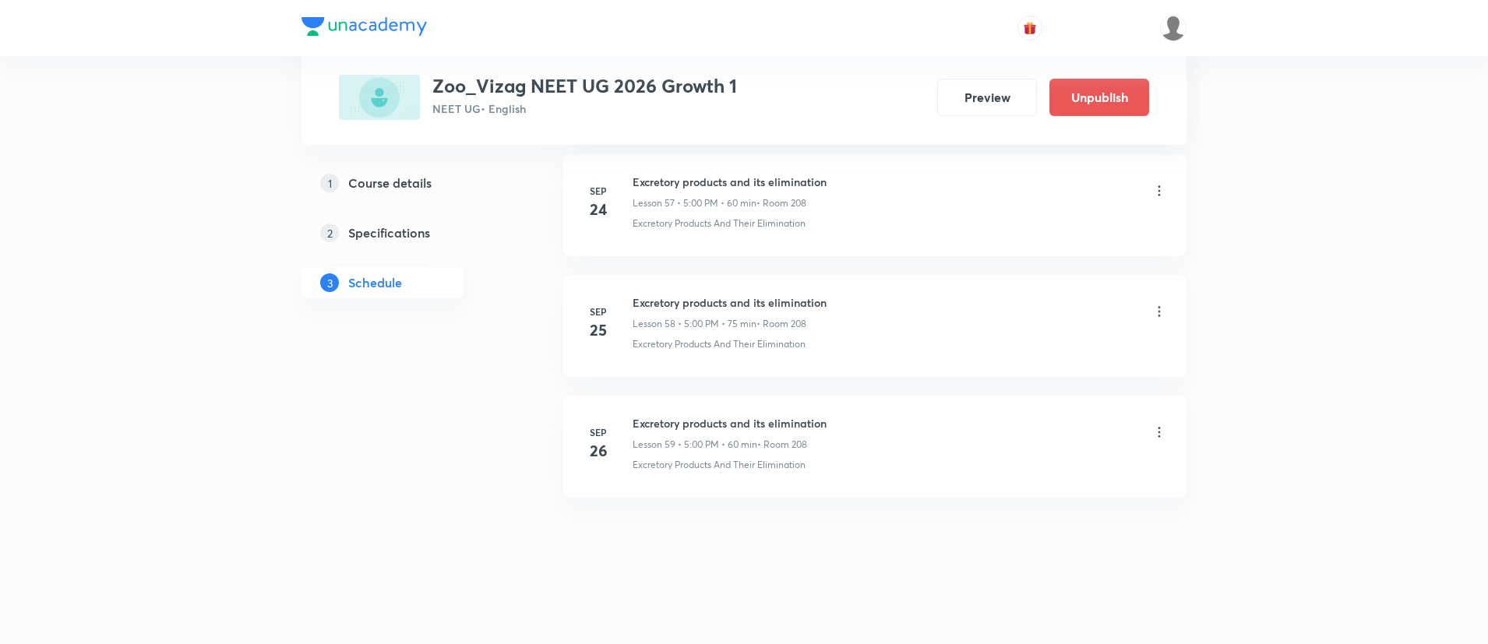
click at [698, 423] on h6 "Excretory products and its elimination" at bounding box center [729, 423] width 194 height 16
click at [683, 422] on h6 "Biotechnology -module practice section" at bounding box center [733, 423] width 203 height 16
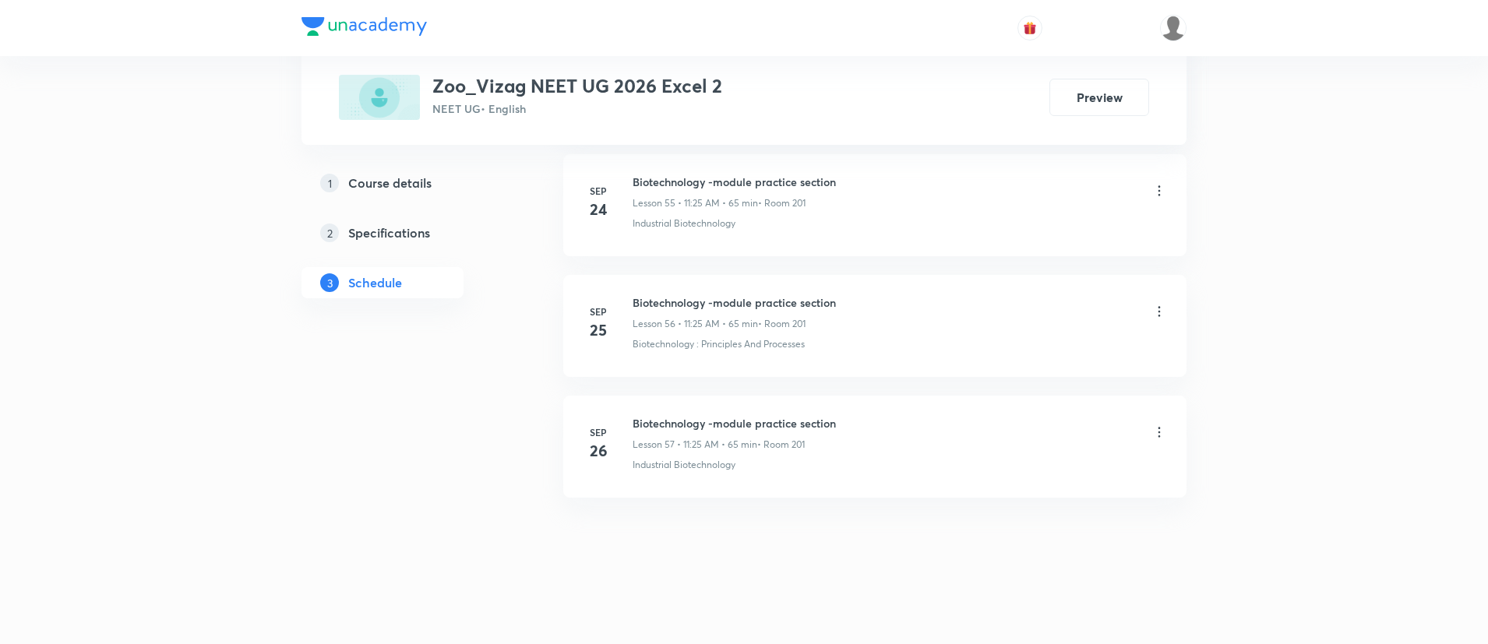
click at [683, 422] on h6 "Biotechnology -module practice section" at bounding box center [733, 423] width 203 height 16
copy h6 "Biotechnology -module practice section"
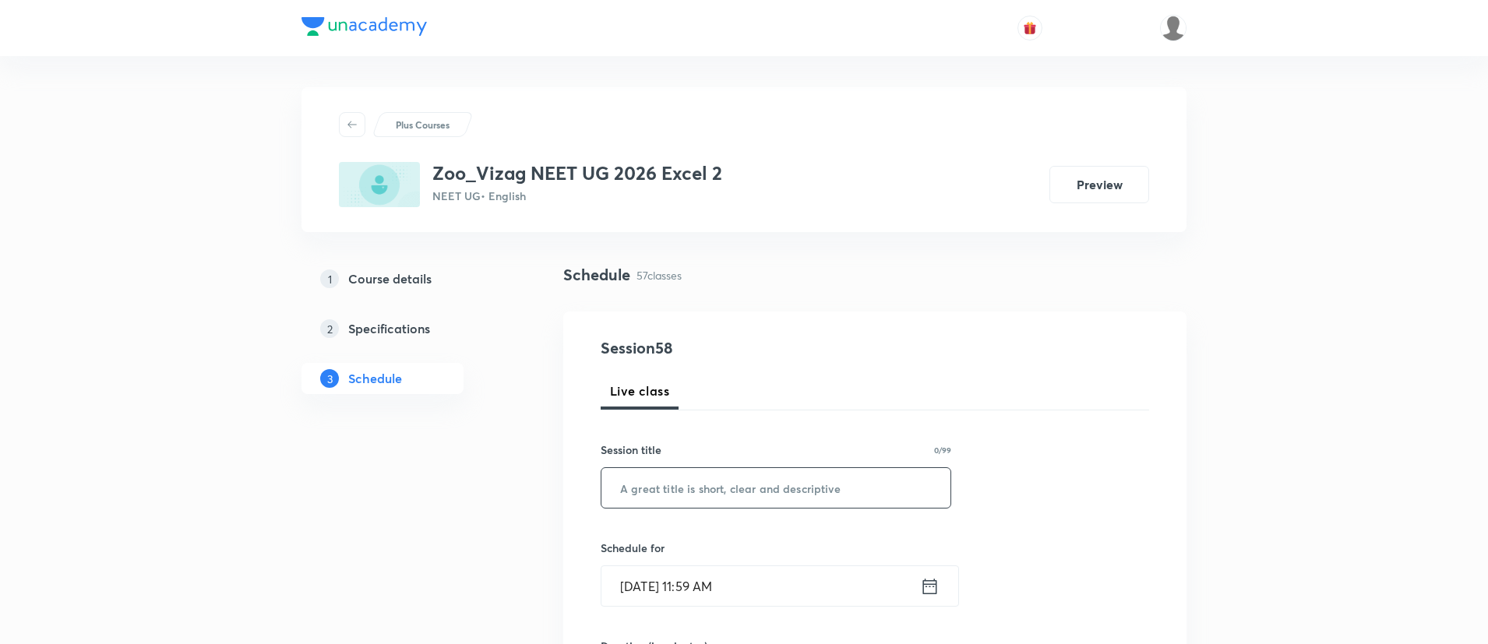
click at [693, 482] on input "text" at bounding box center [775, 488] width 349 height 40
paste input "Biotechnology -module practice section"
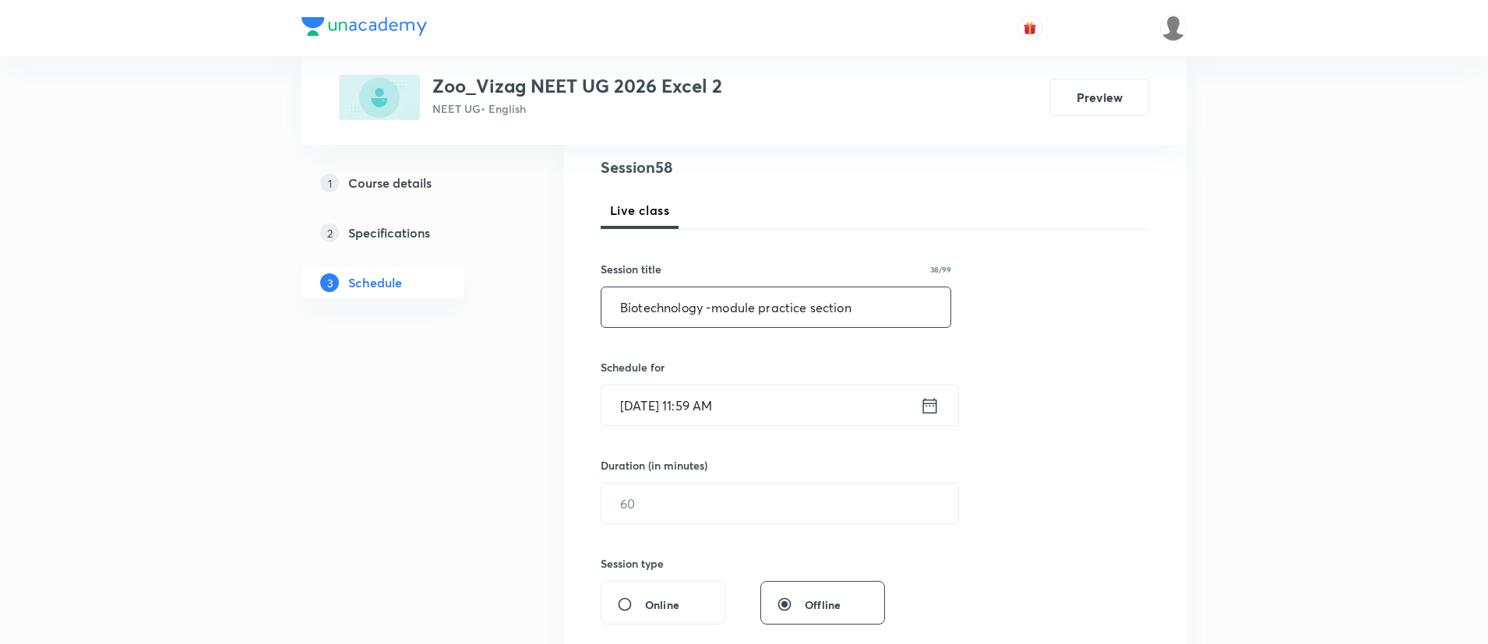
scroll to position [218, 0]
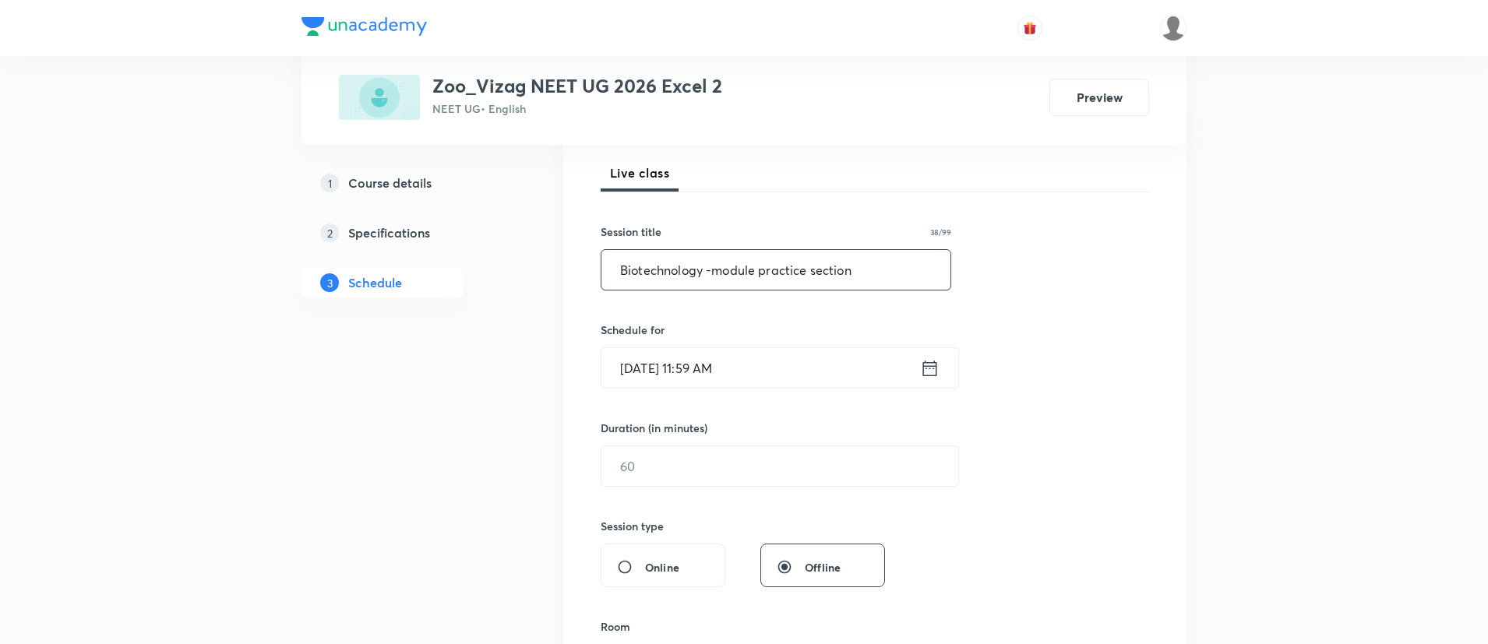
type input "Biotechnology -module practice section"
click at [933, 361] on icon at bounding box center [929, 369] width 19 height 22
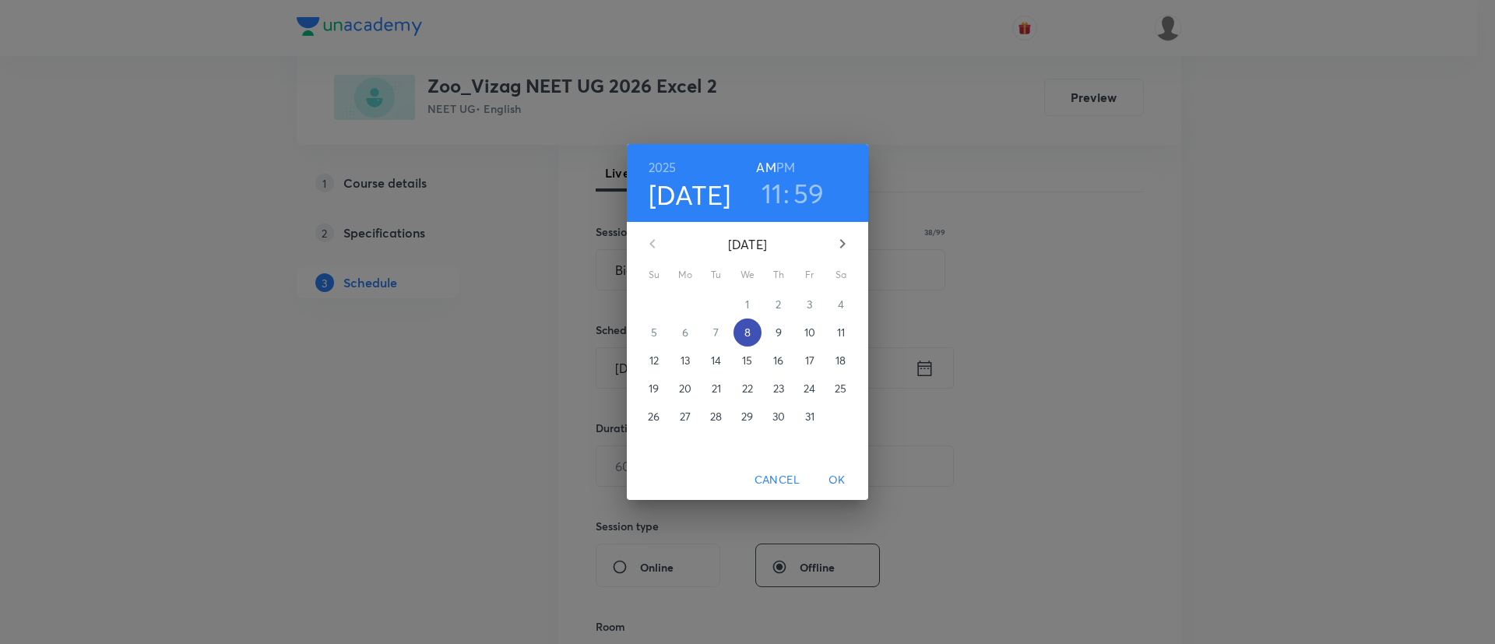
click at [752, 328] on span "8" at bounding box center [748, 333] width 28 height 16
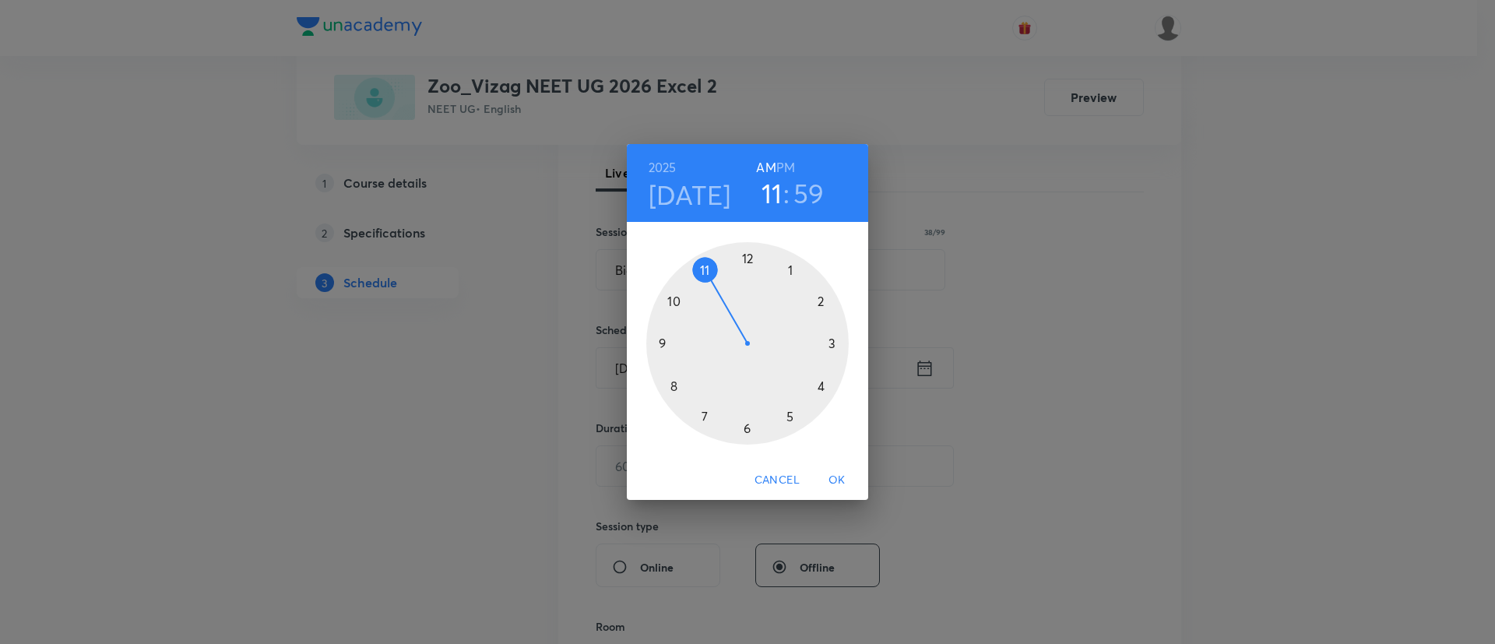
click at [792, 167] on h6 "PM" at bounding box center [786, 168] width 19 height 22
click at [790, 416] on div at bounding box center [747, 343] width 203 height 203
click at [745, 256] on div at bounding box center [747, 343] width 203 height 203
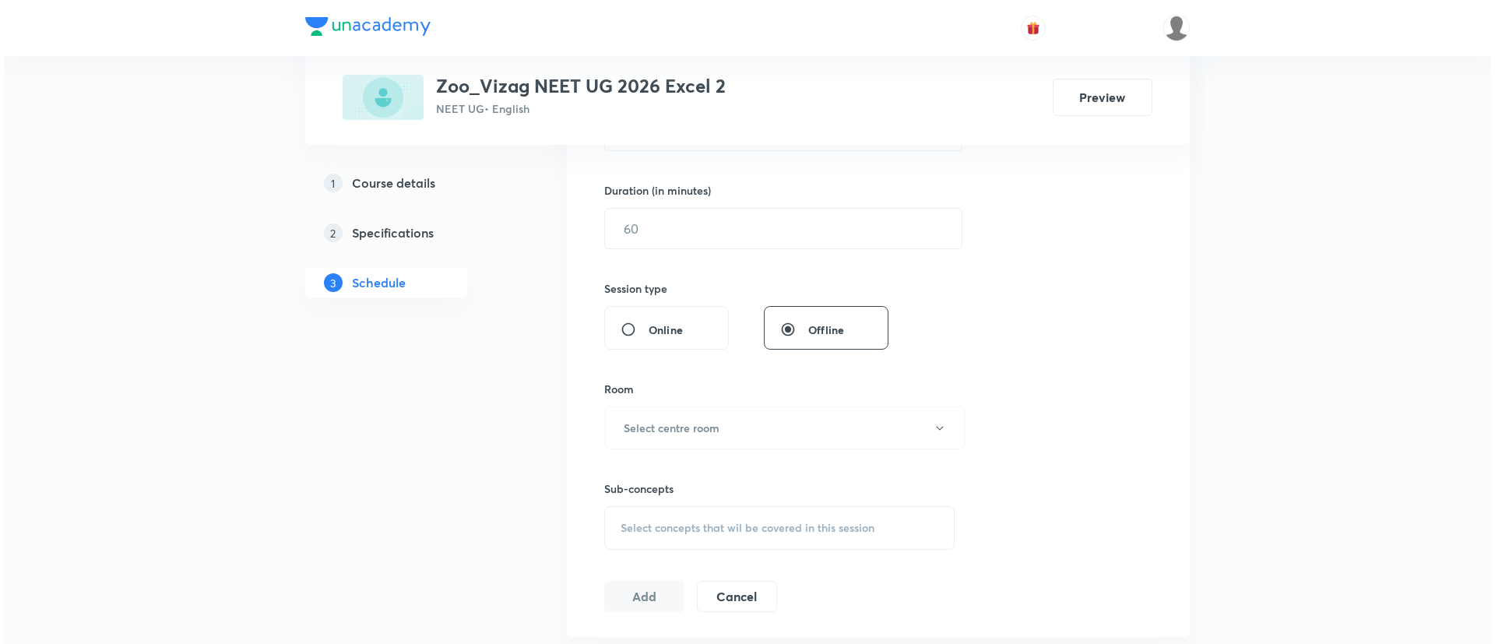
scroll to position [463, 0]
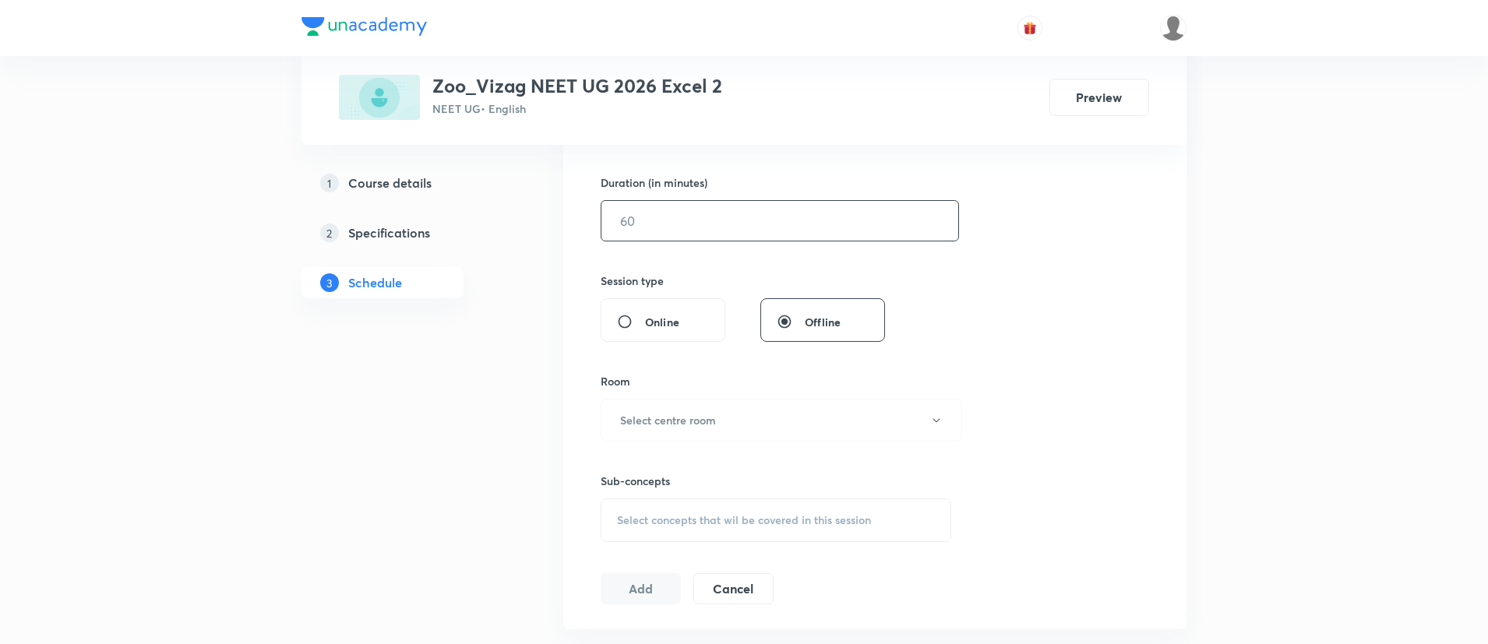
click at [731, 232] on input "text" at bounding box center [779, 221] width 357 height 40
type input "75"
click at [731, 414] on button "Select centre room" at bounding box center [781, 420] width 361 height 43
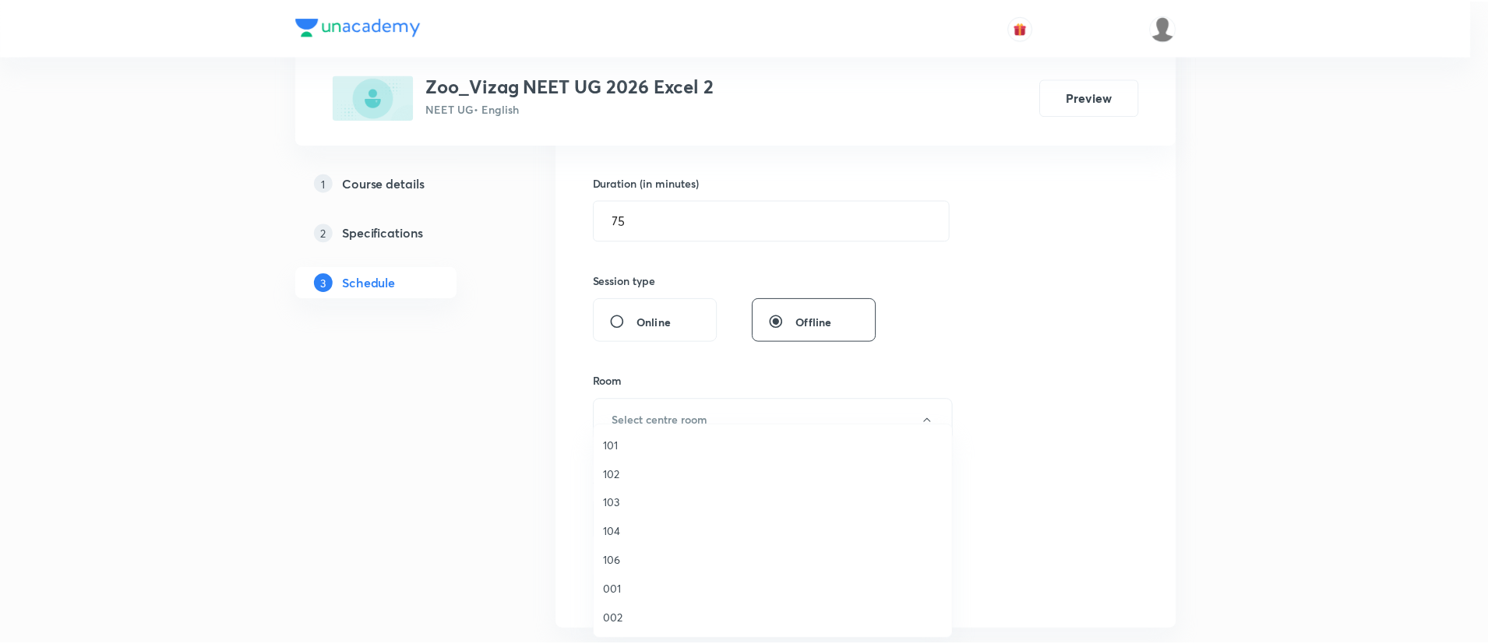
scroll to position [433, 0]
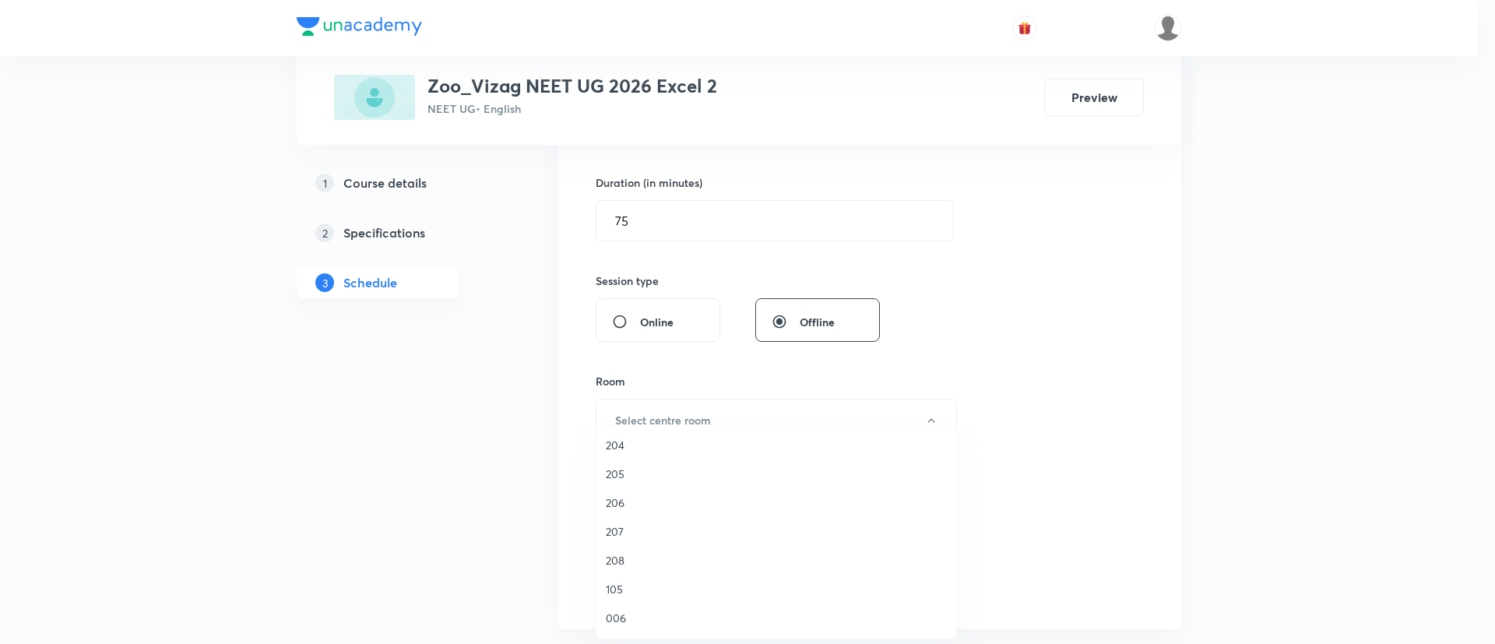
click at [627, 560] on span "208" at bounding box center [776, 560] width 341 height 16
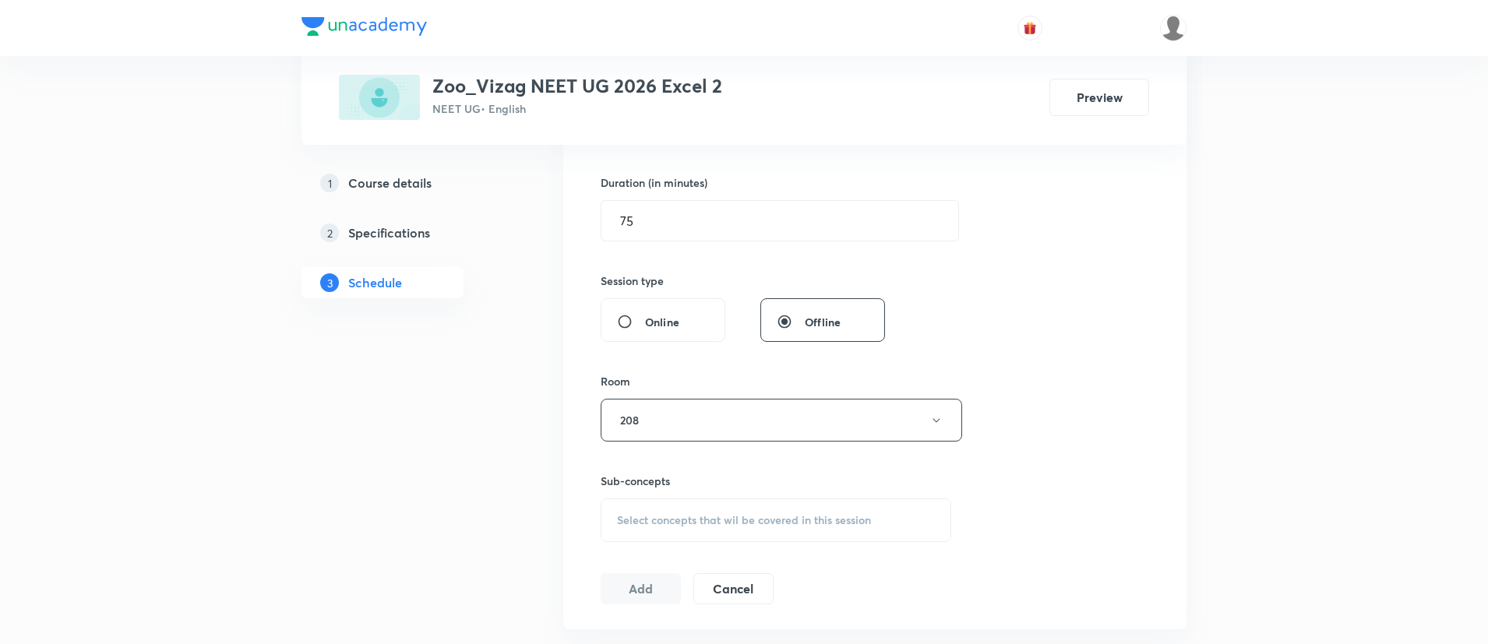
click at [685, 520] on span "Select concepts that wil be covered in this session" at bounding box center [744, 520] width 254 height 12
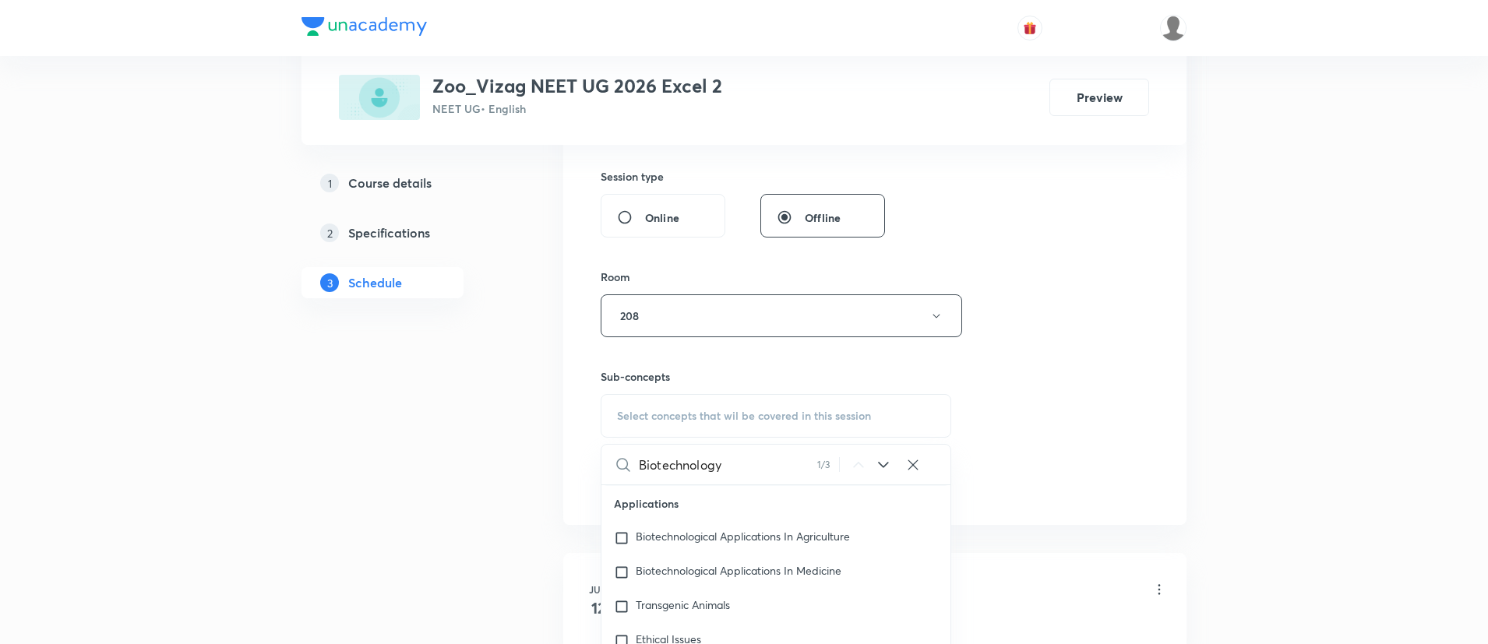
scroll to position [13273, 0]
type input "Biotechnology"
click at [791, 524] on div "Biotechnological Applications In Agriculture" at bounding box center [775, 535] width 349 height 34
checkbox input "true"
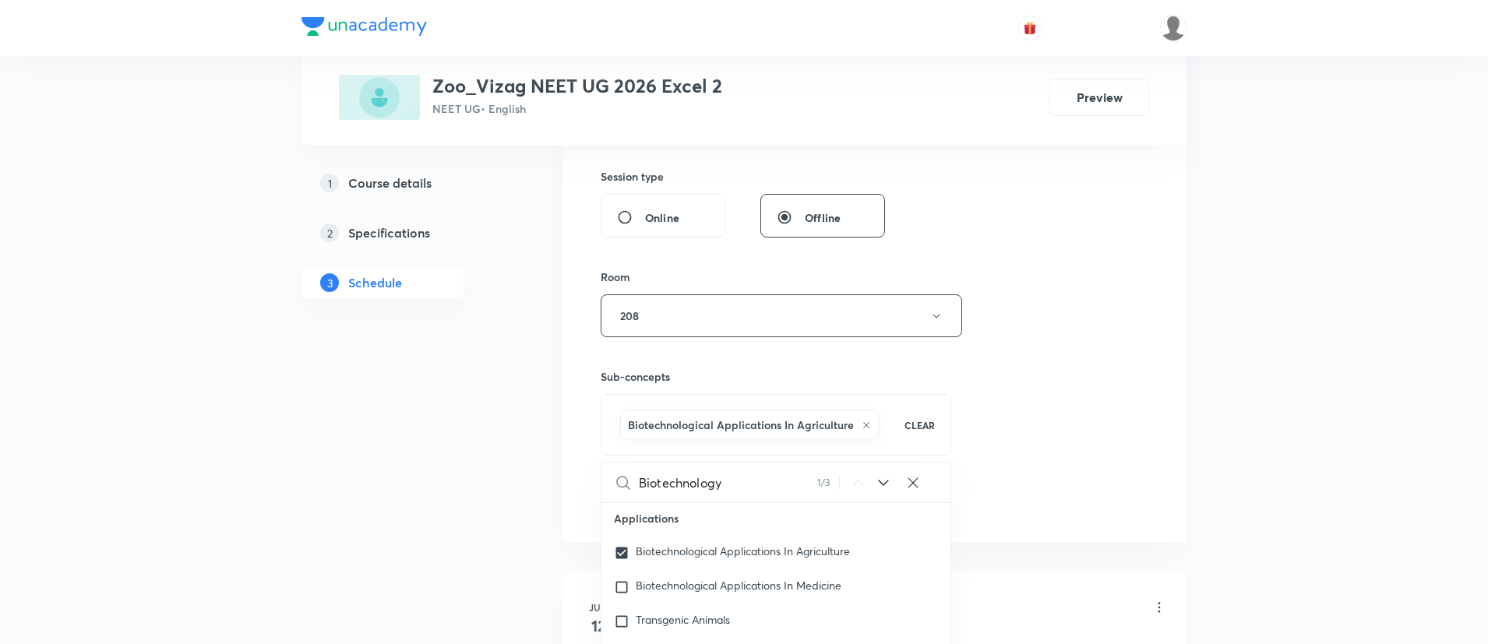
scroll to position [13149, 0]
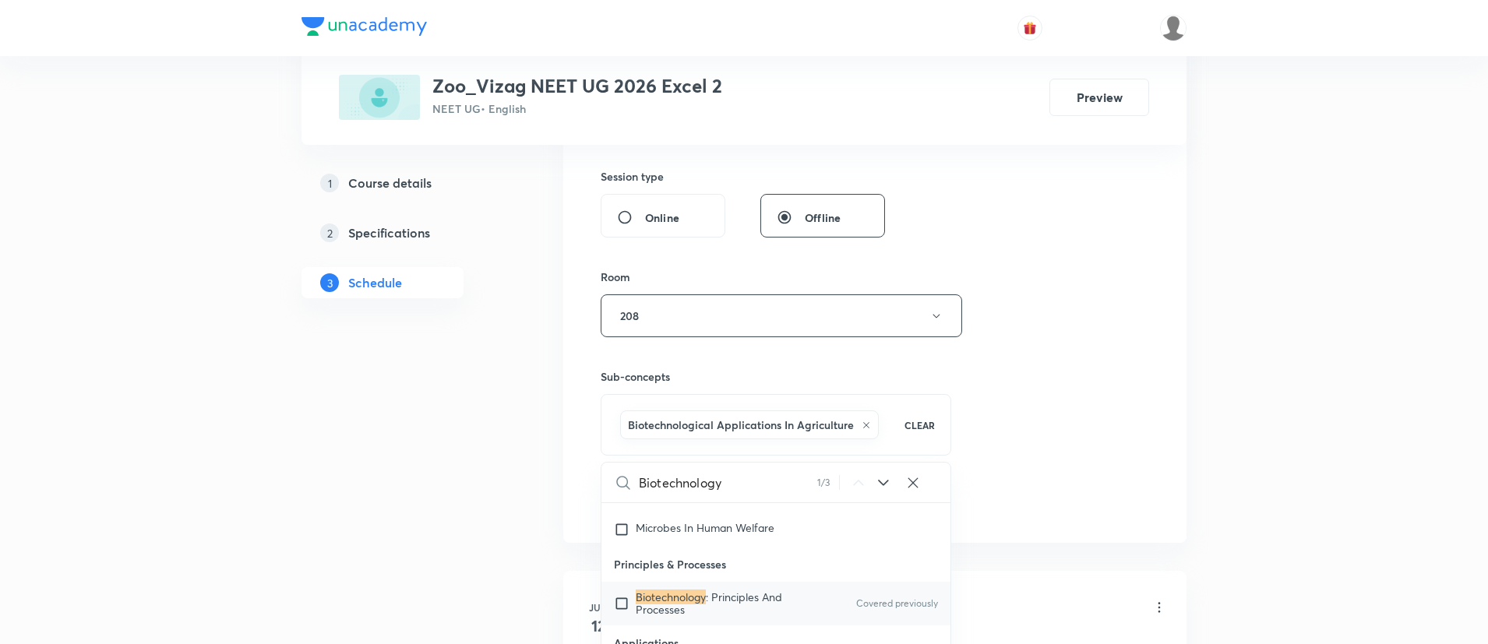
click at [765, 590] on span ": Principles And Processes" at bounding box center [709, 603] width 146 height 27
checkbox input "true"
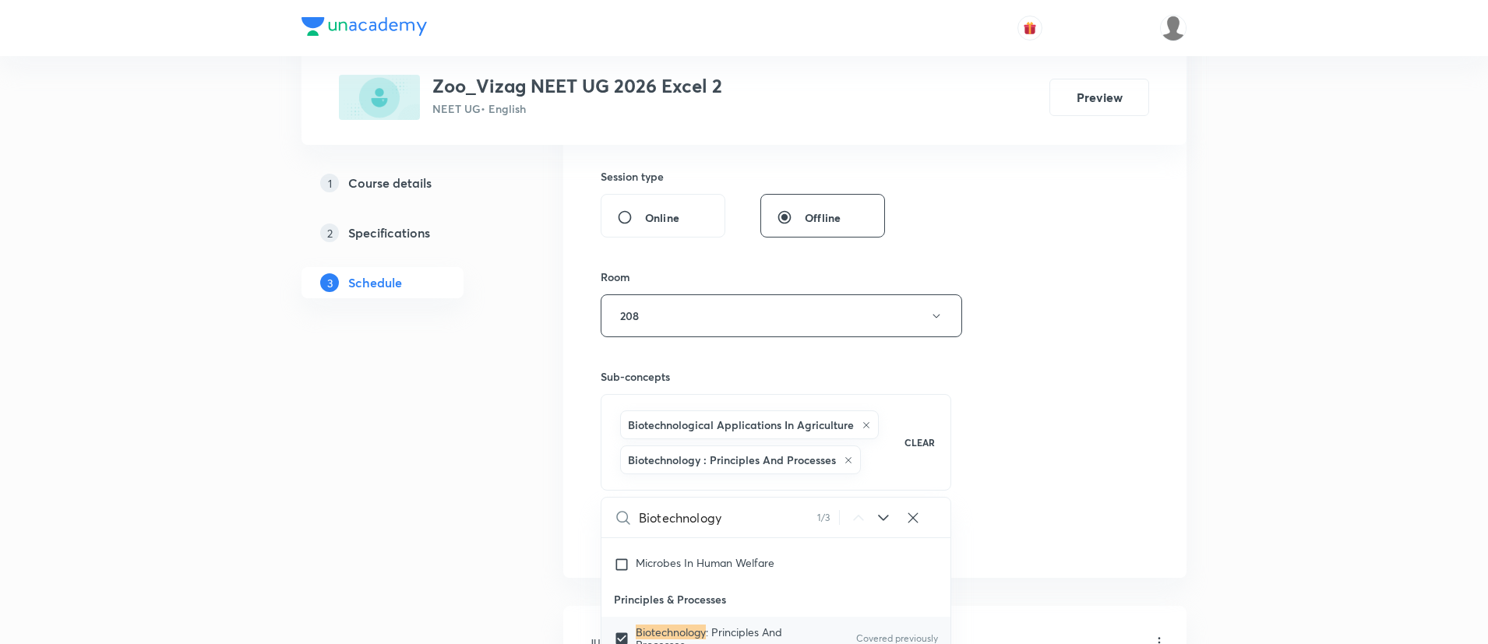
checkbox input "true"
click at [1002, 467] on div "Session 58 Live class Session title 38/99 Biotechnology -module practice sectio…" at bounding box center [875, 161] width 548 height 784
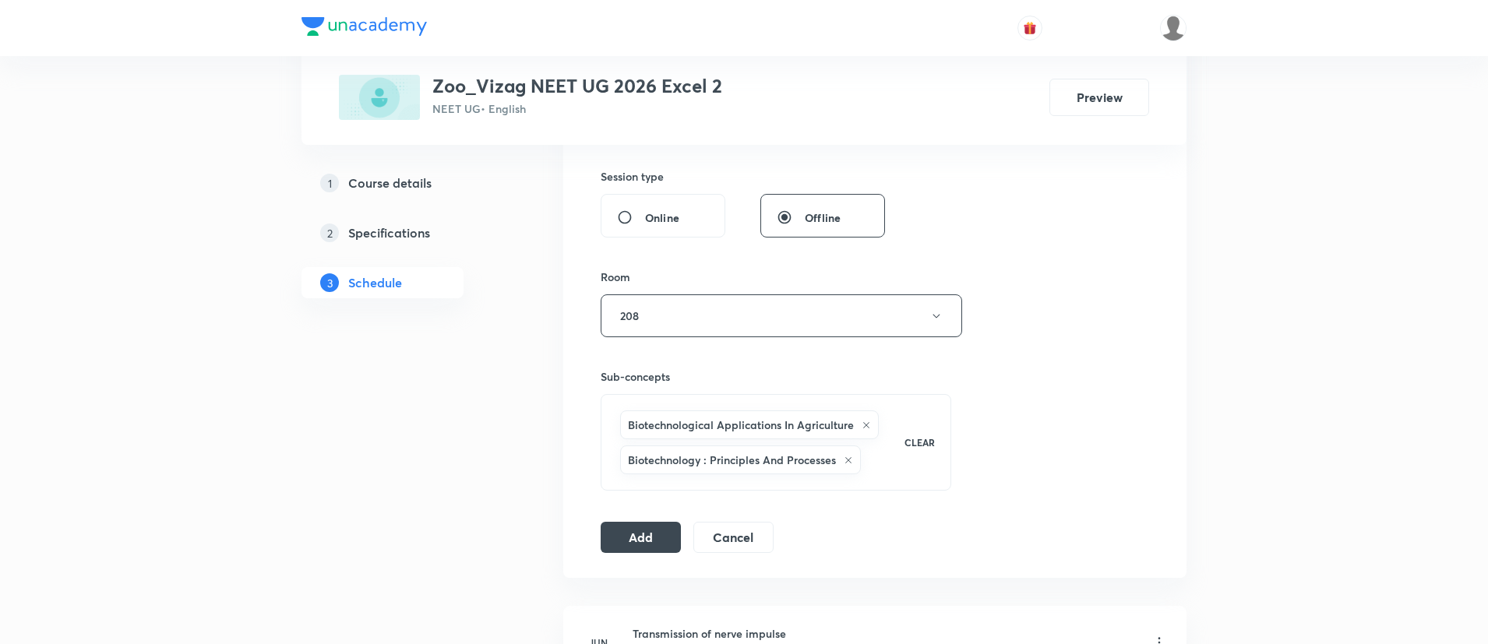
click at [865, 422] on icon at bounding box center [865, 425] width 9 height 9
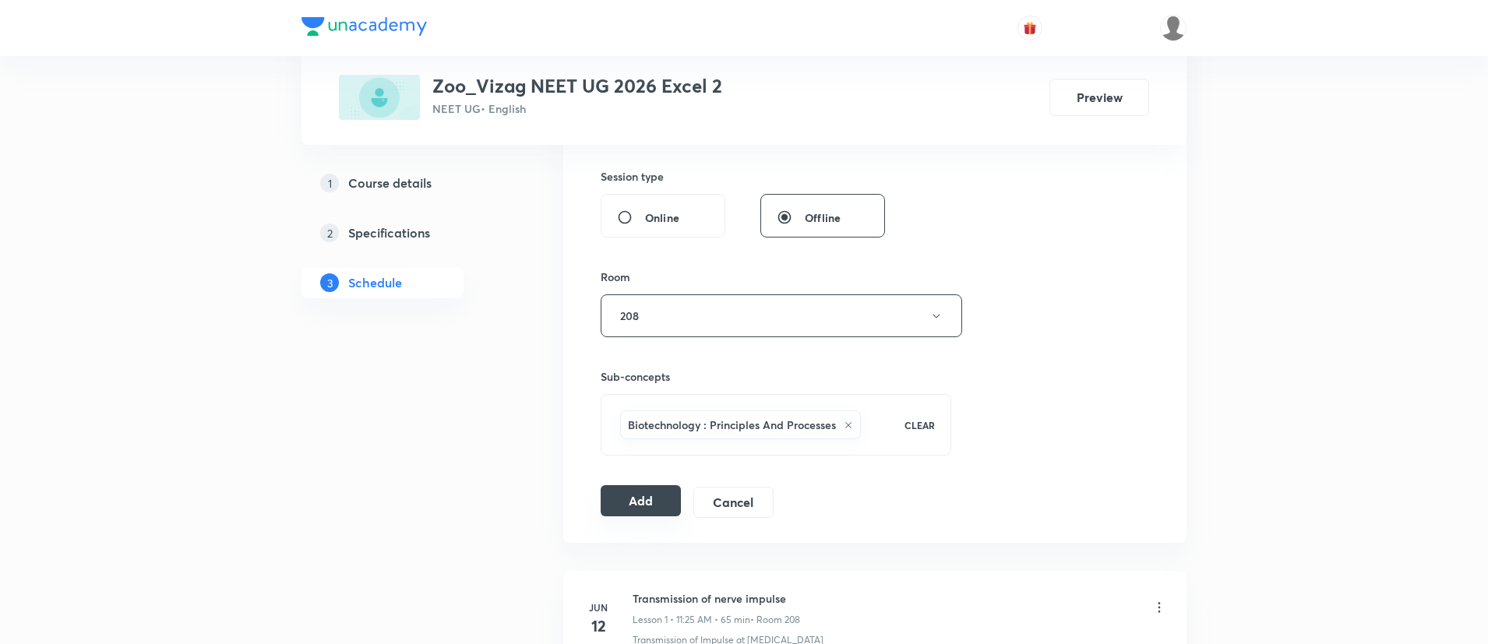
click at [657, 501] on button "Add" at bounding box center [641, 500] width 80 height 31
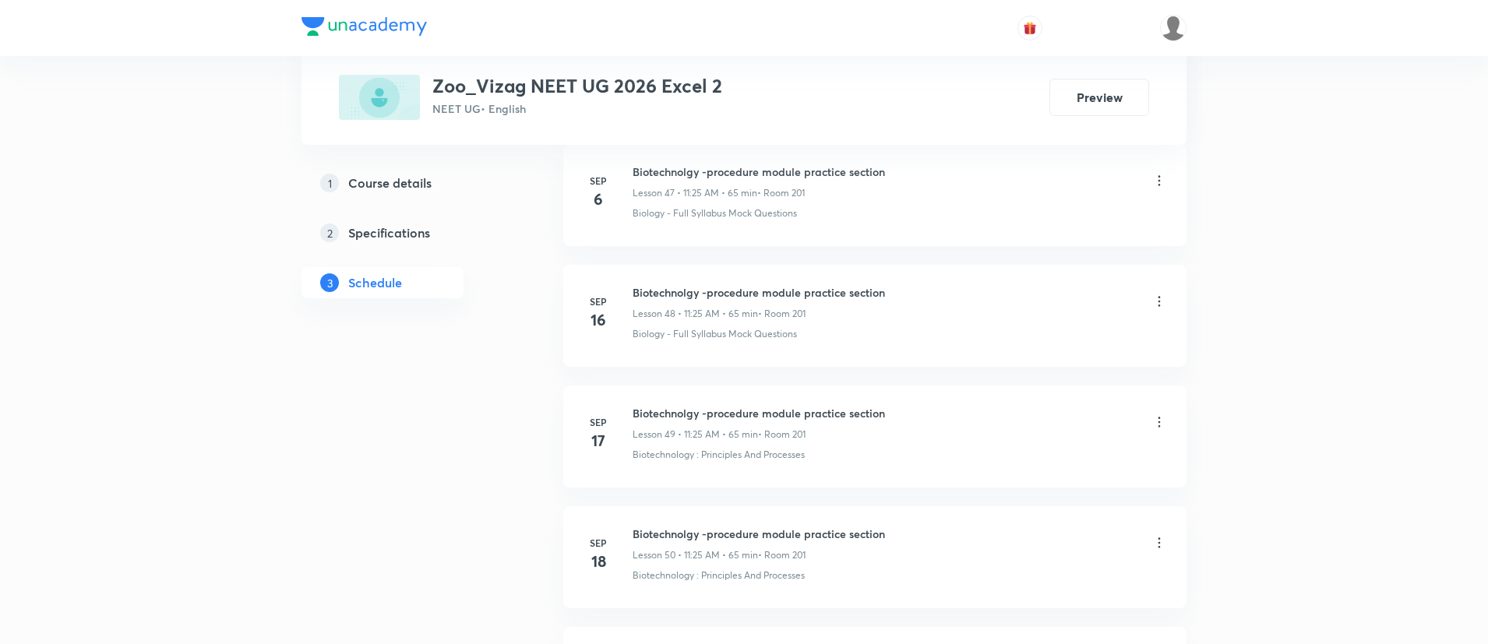
scroll to position [7504, 0]
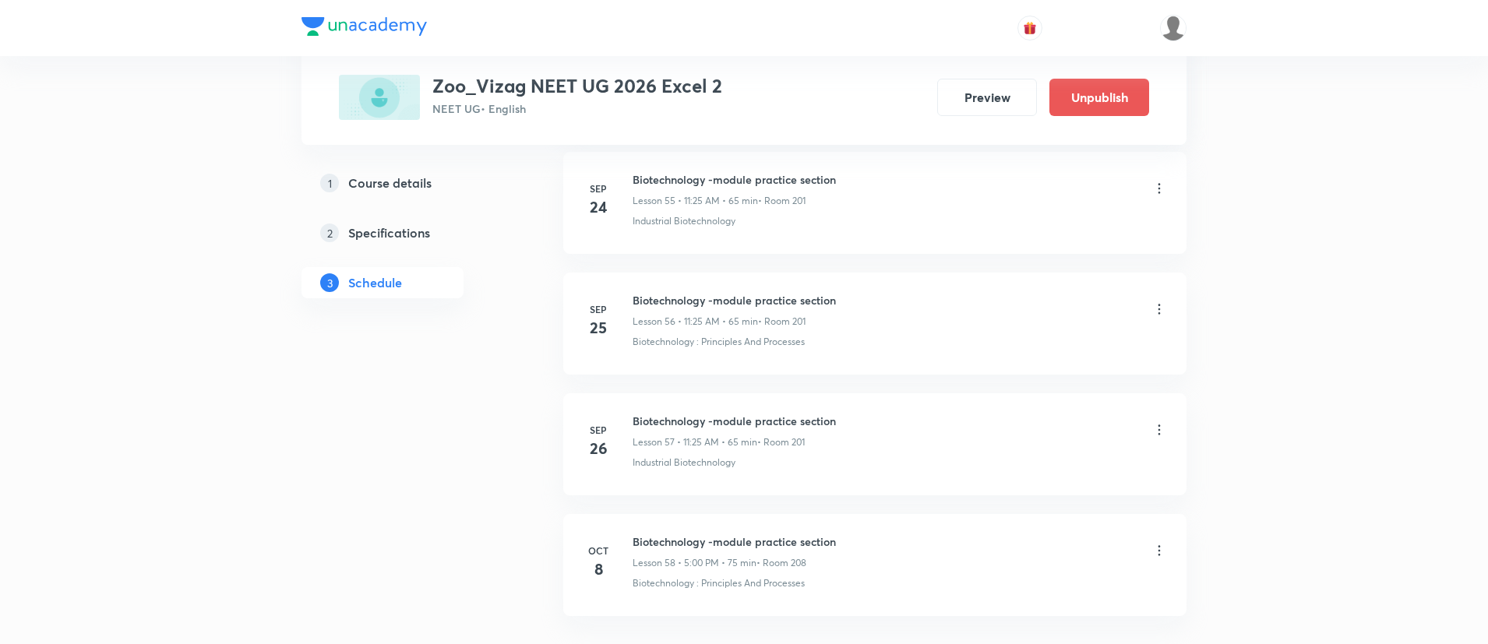
scroll to position [7606, 0]
click at [1158, 427] on icon at bounding box center [1159, 432] width 16 height 16
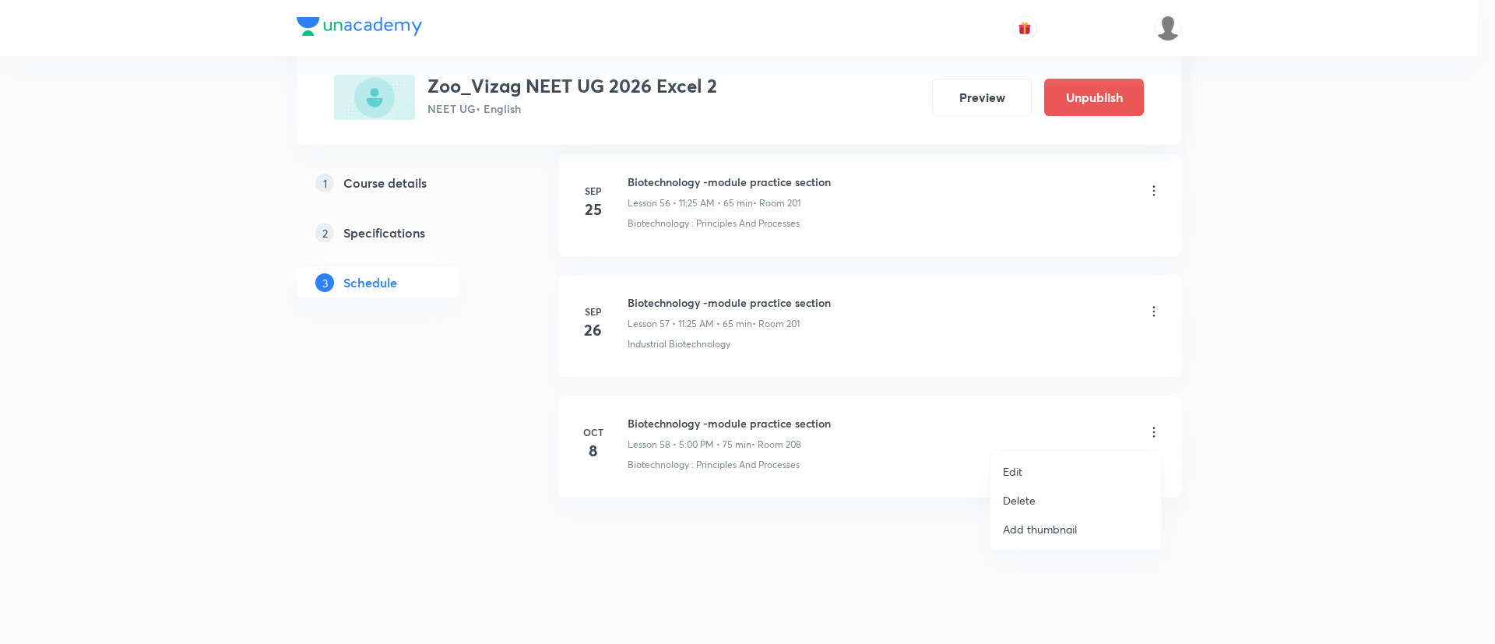
click at [1033, 502] on p "Delete" at bounding box center [1019, 500] width 33 height 16
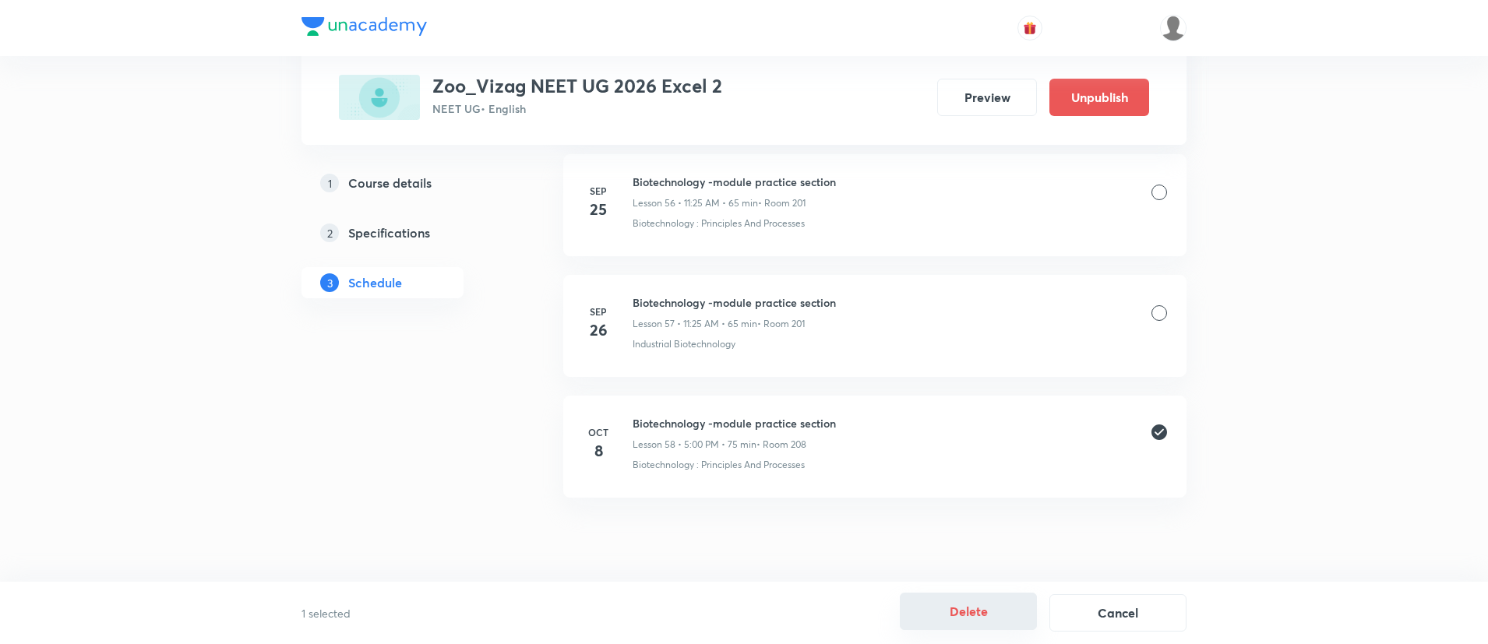
click at [993, 611] on button "Delete" at bounding box center [968, 611] width 137 height 37
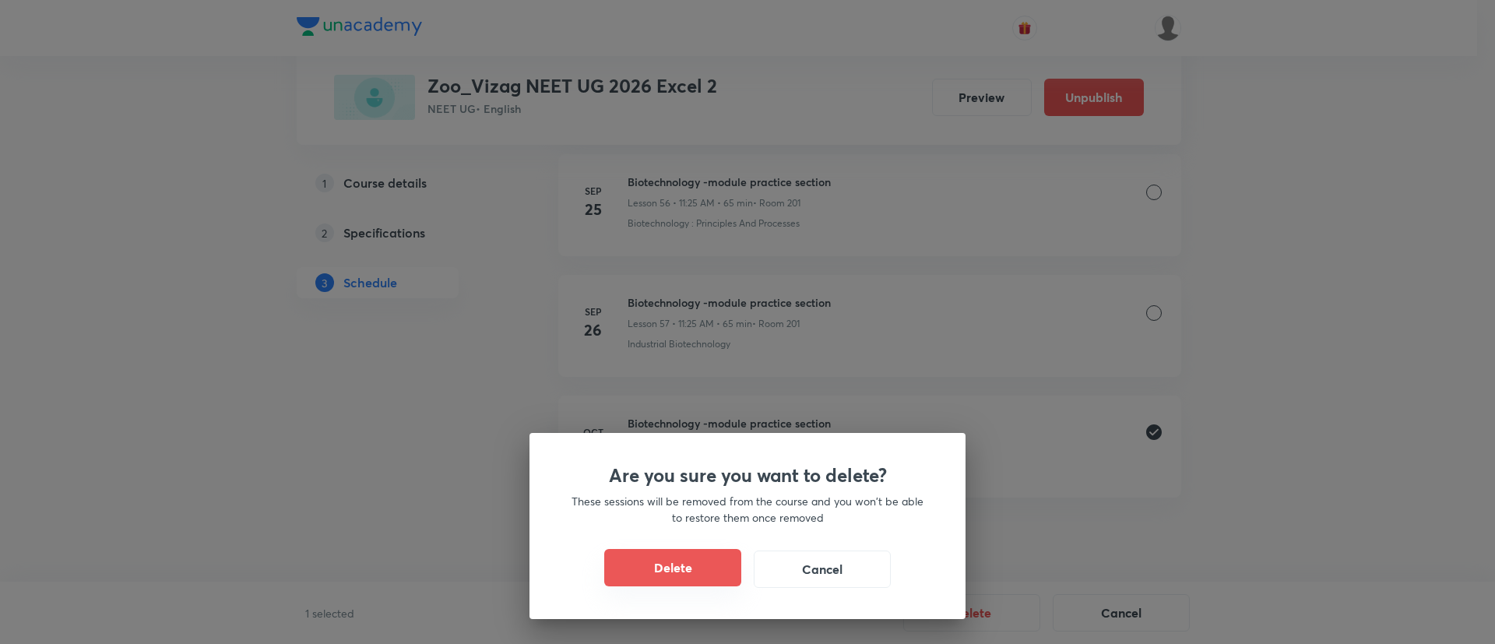
click at [720, 578] on button "Delete" at bounding box center [672, 567] width 137 height 37
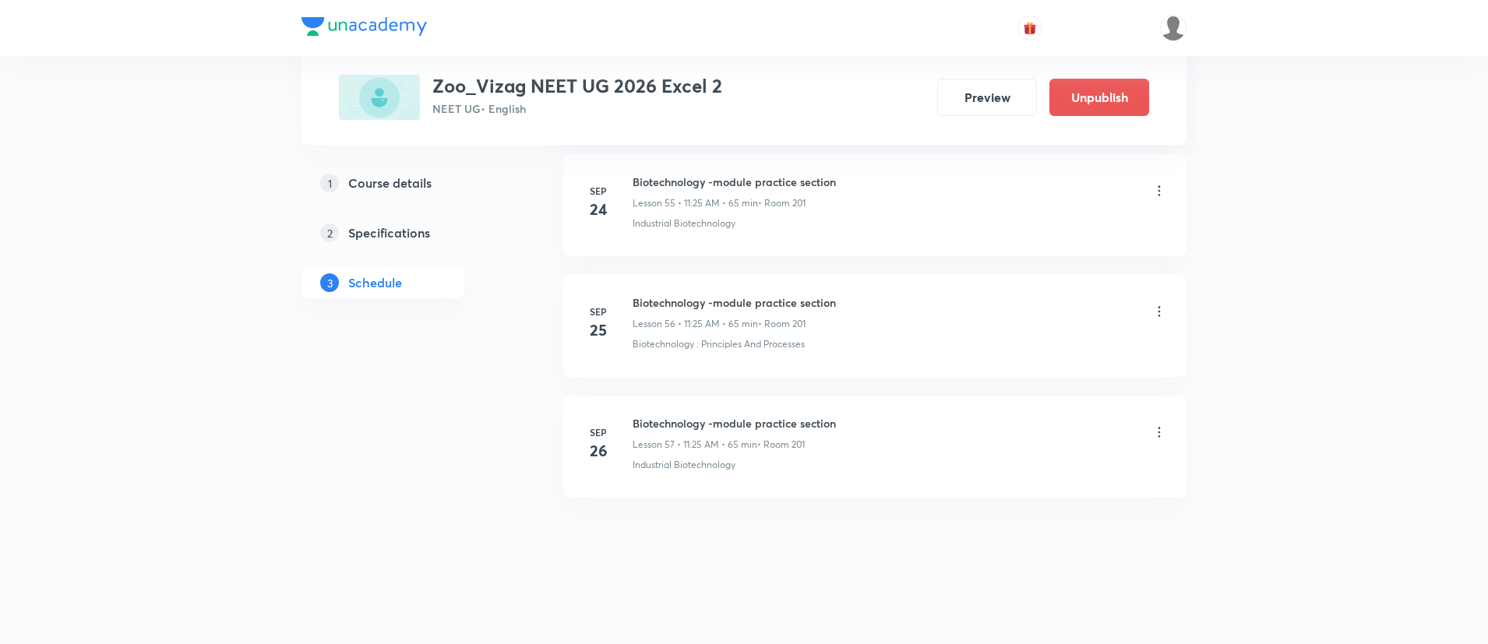
scroll to position [7486, 0]
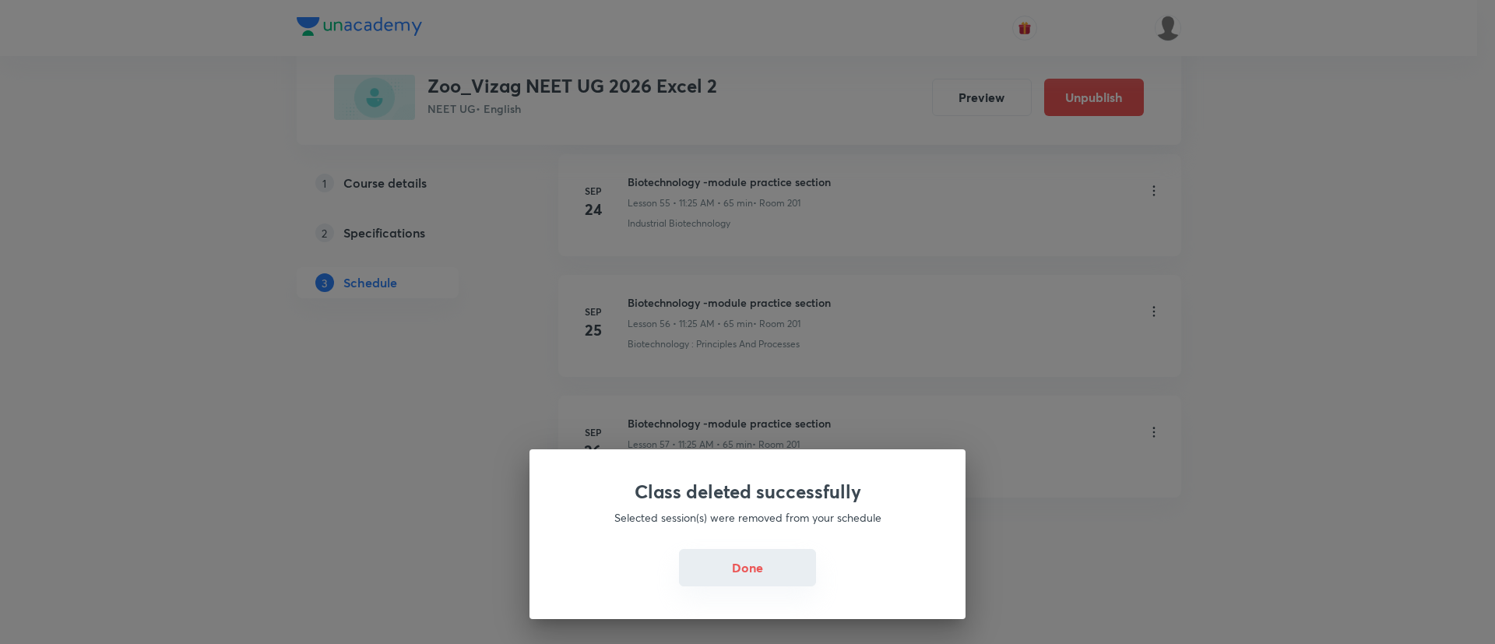
click at [746, 559] on button "Done" at bounding box center [747, 567] width 137 height 37
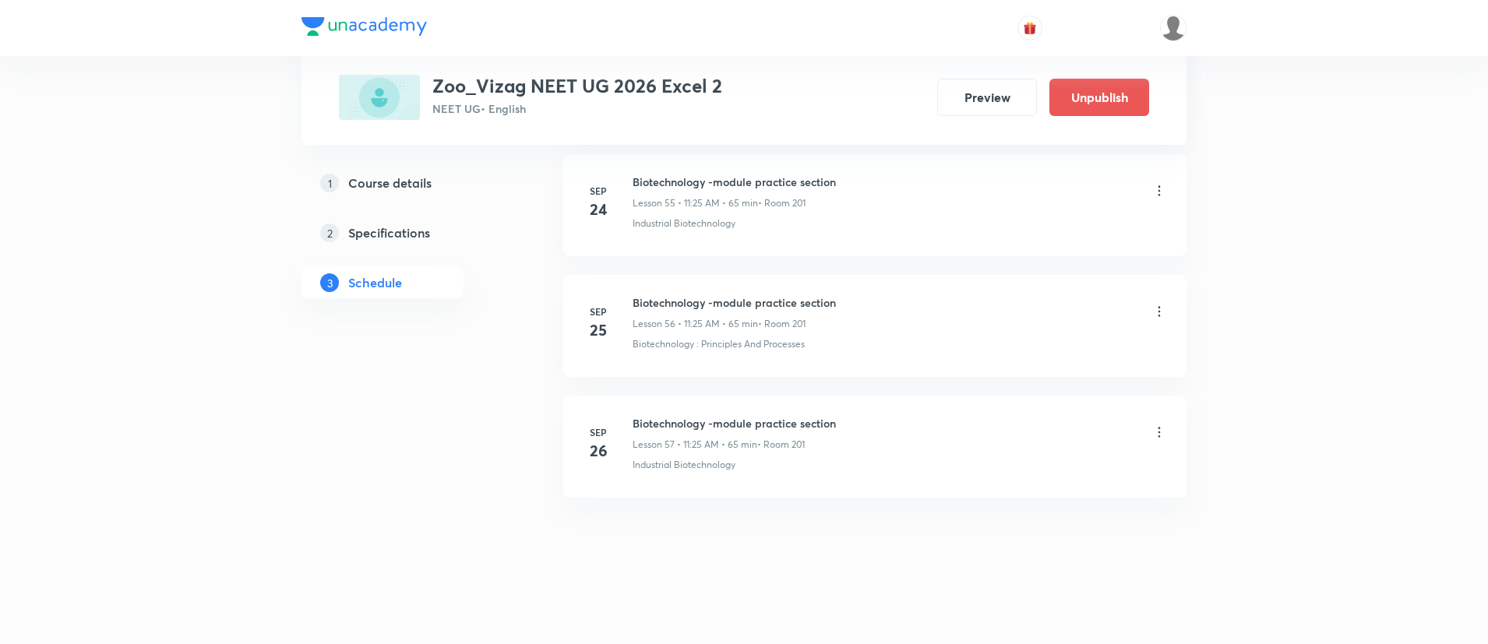
click at [712, 417] on h6 "Biotechnology -module practice section" at bounding box center [733, 423] width 203 height 16
copy h6 "Biotechnology -module practice section"
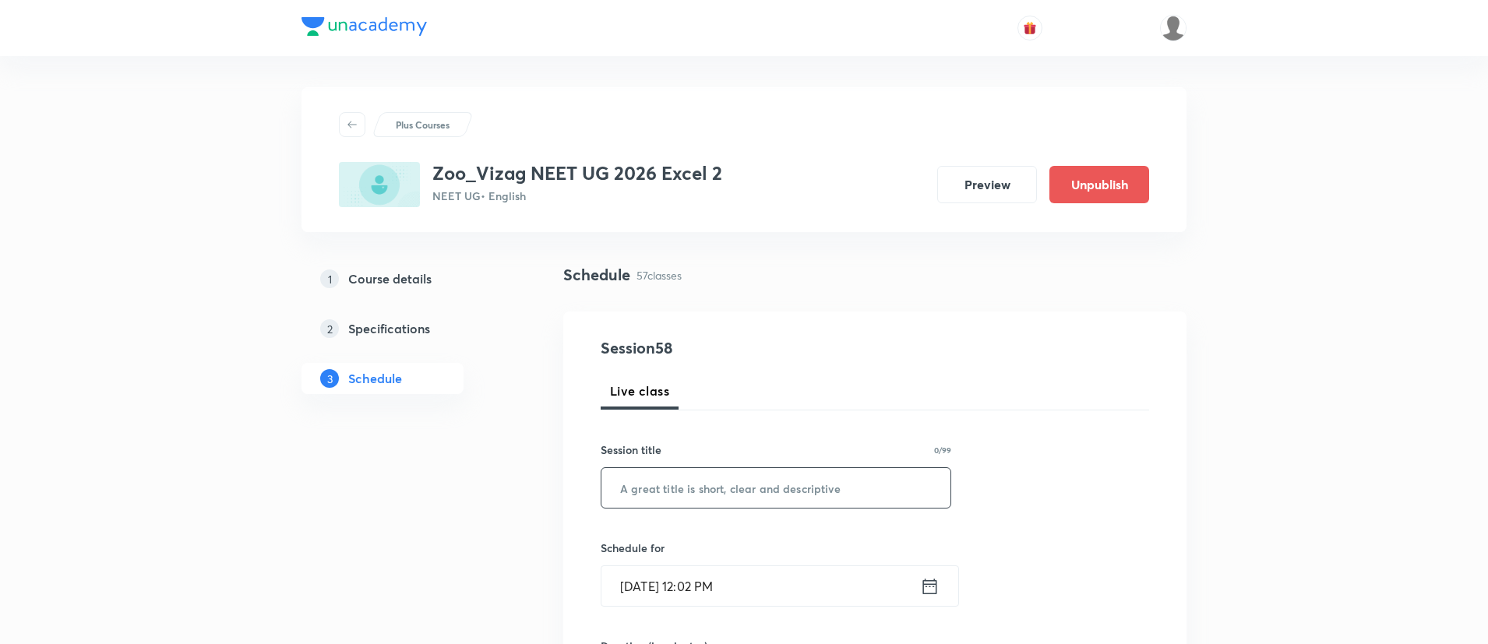
click at [700, 497] on input "text" at bounding box center [775, 488] width 349 height 40
paste input "Biotechnology -module practice section"
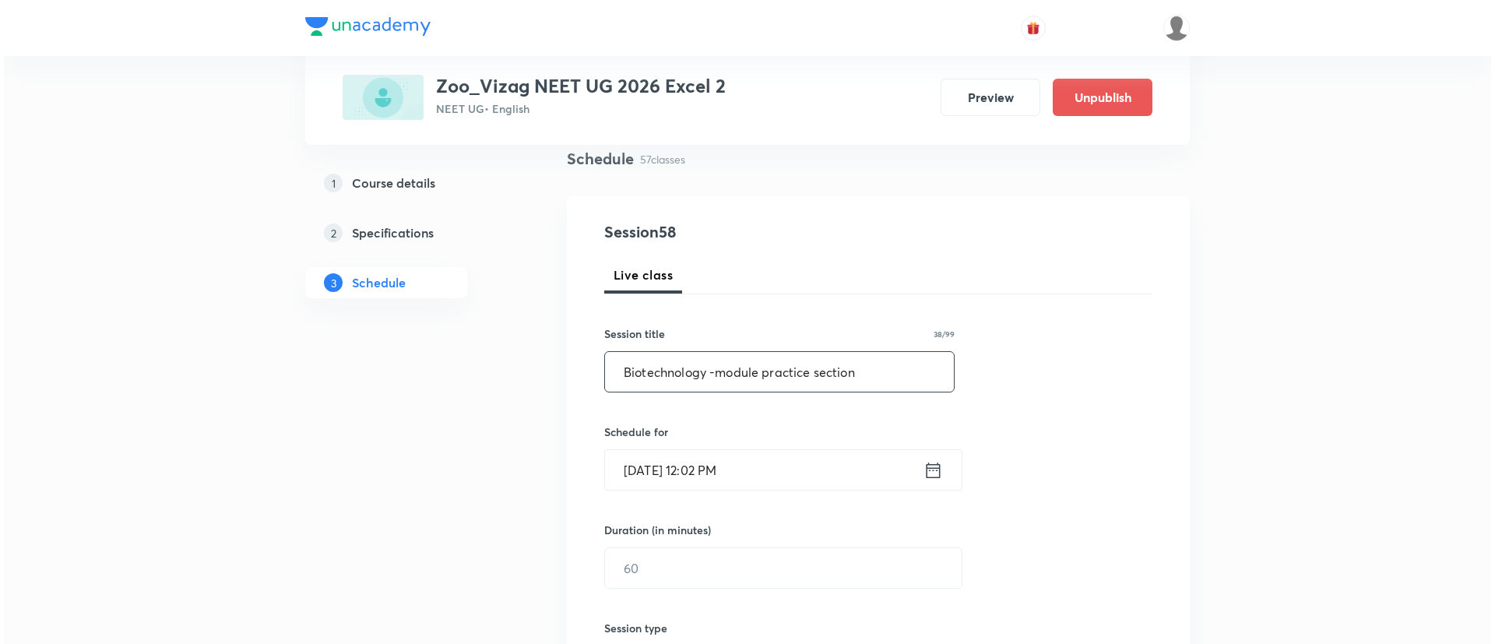
scroll to position [125, 0]
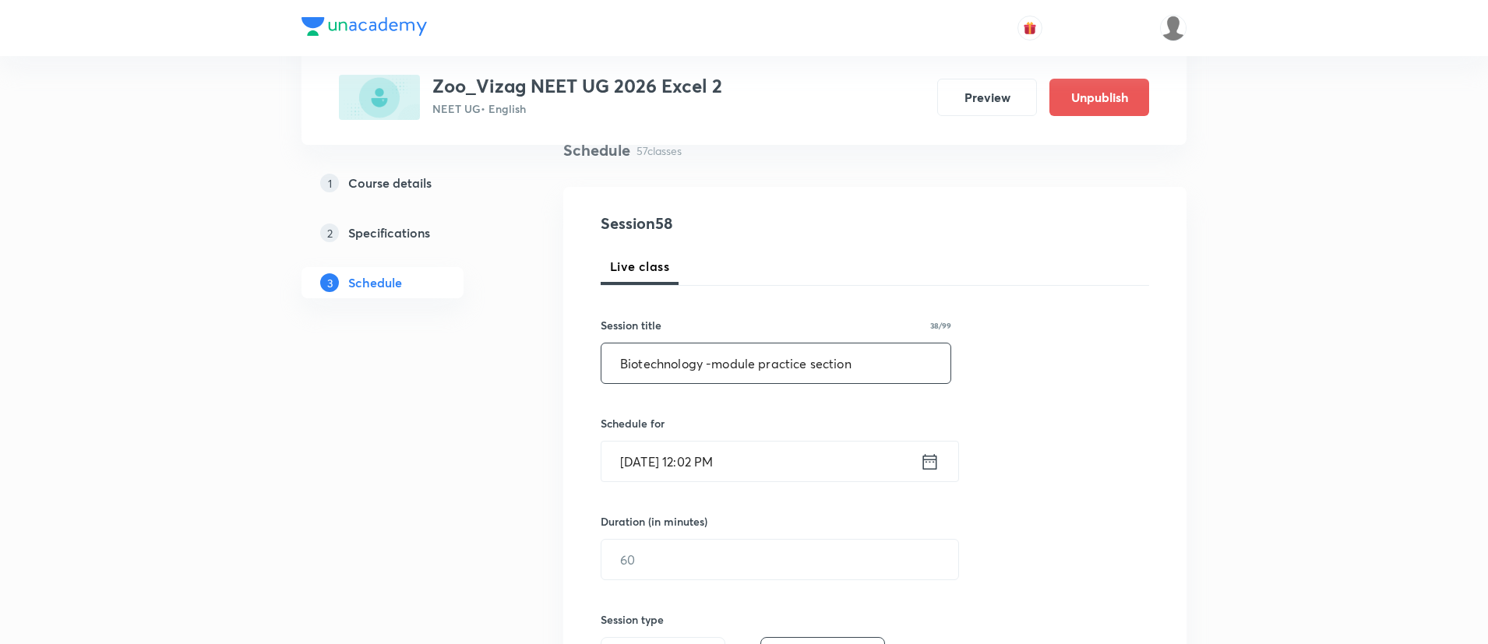
type input "Biotechnology -module practice section"
click at [930, 456] on icon at bounding box center [929, 462] width 19 height 22
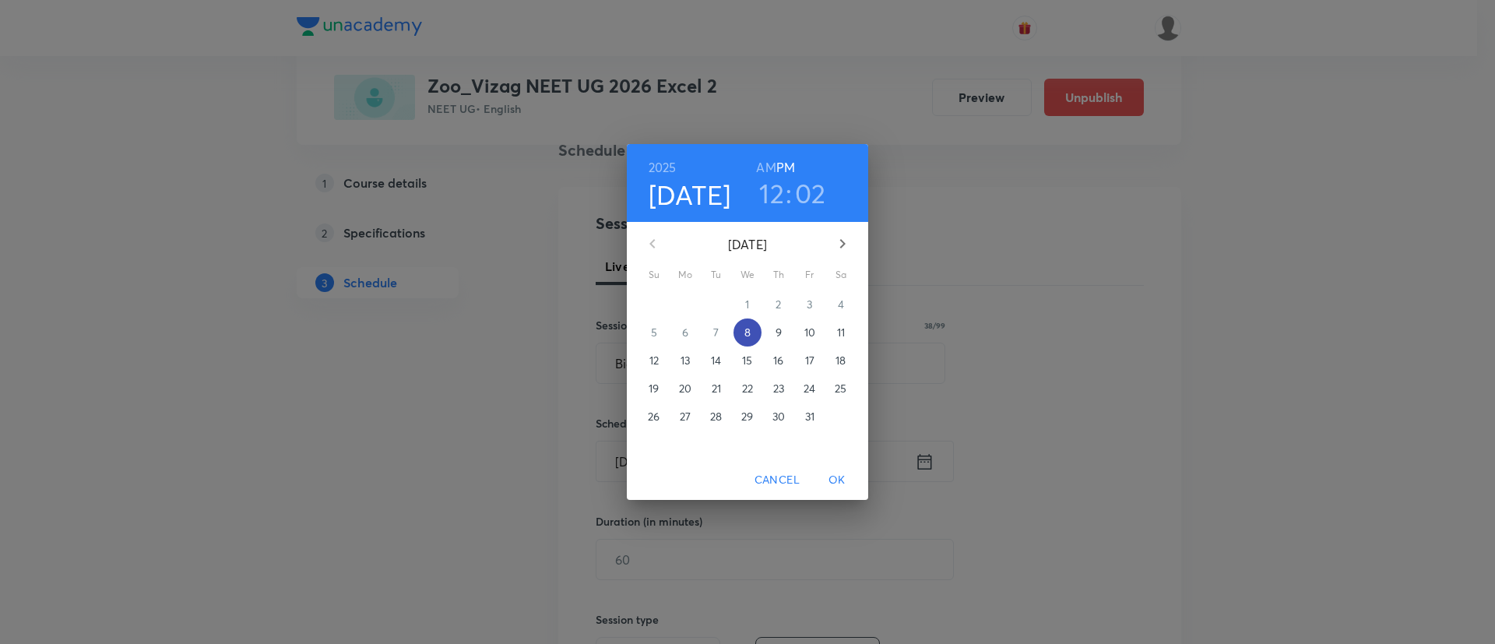
click at [747, 333] on p "8" at bounding box center [748, 333] width 6 height 16
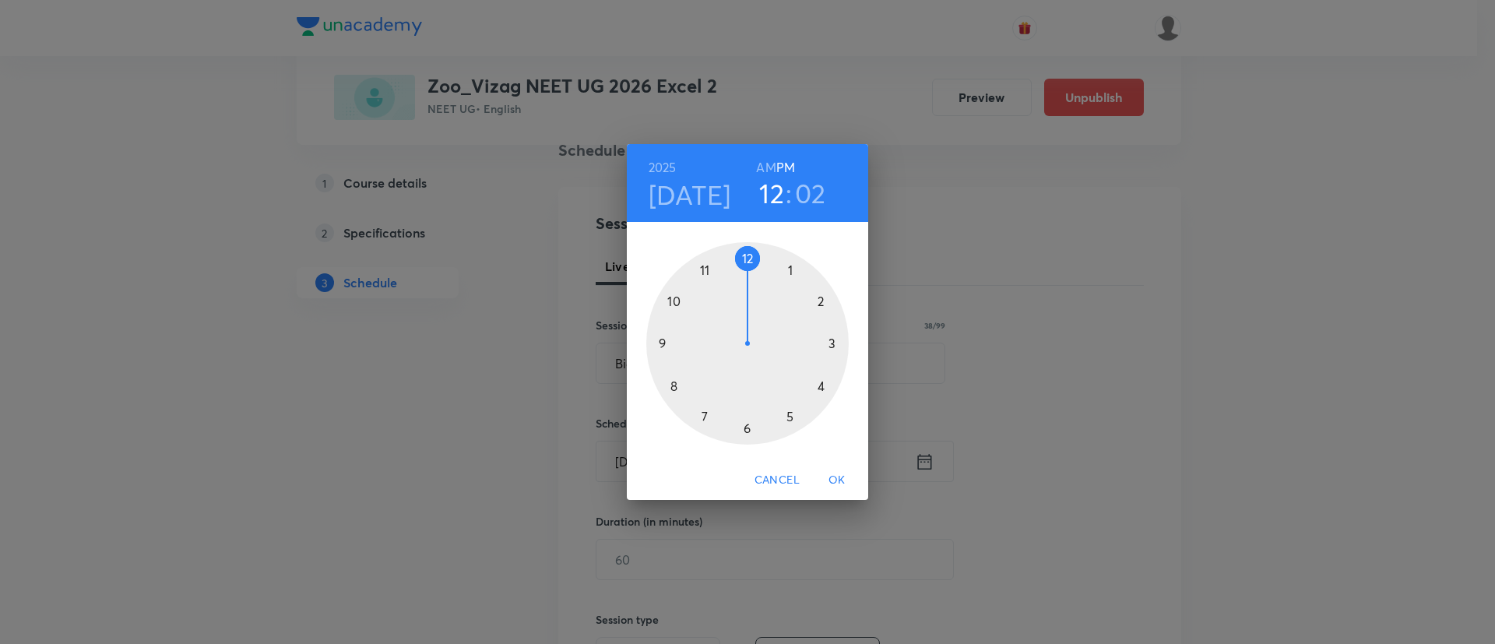
click at [789, 421] on div at bounding box center [747, 343] width 203 height 203
click at [747, 260] on div at bounding box center [747, 343] width 203 height 203
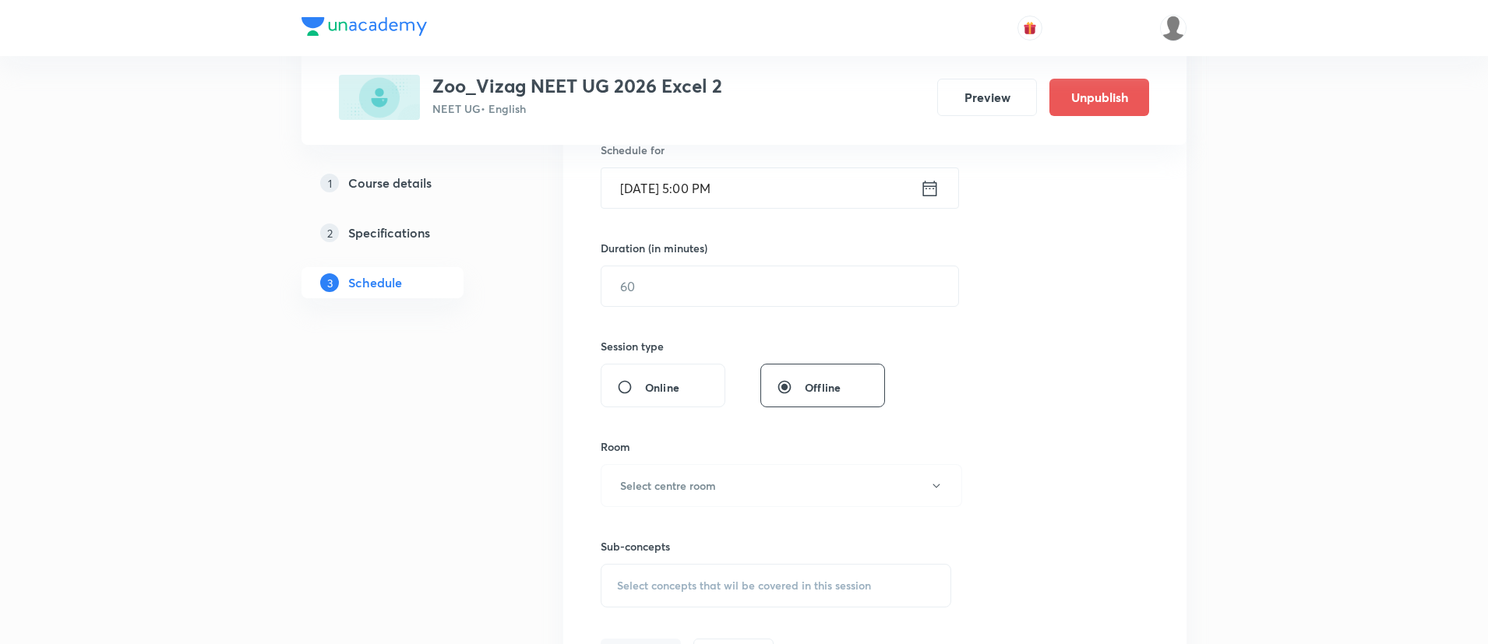
scroll to position [397, 0]
click at [740, 271] on input "text" at bounding box center [779, 287] width 357 height 40
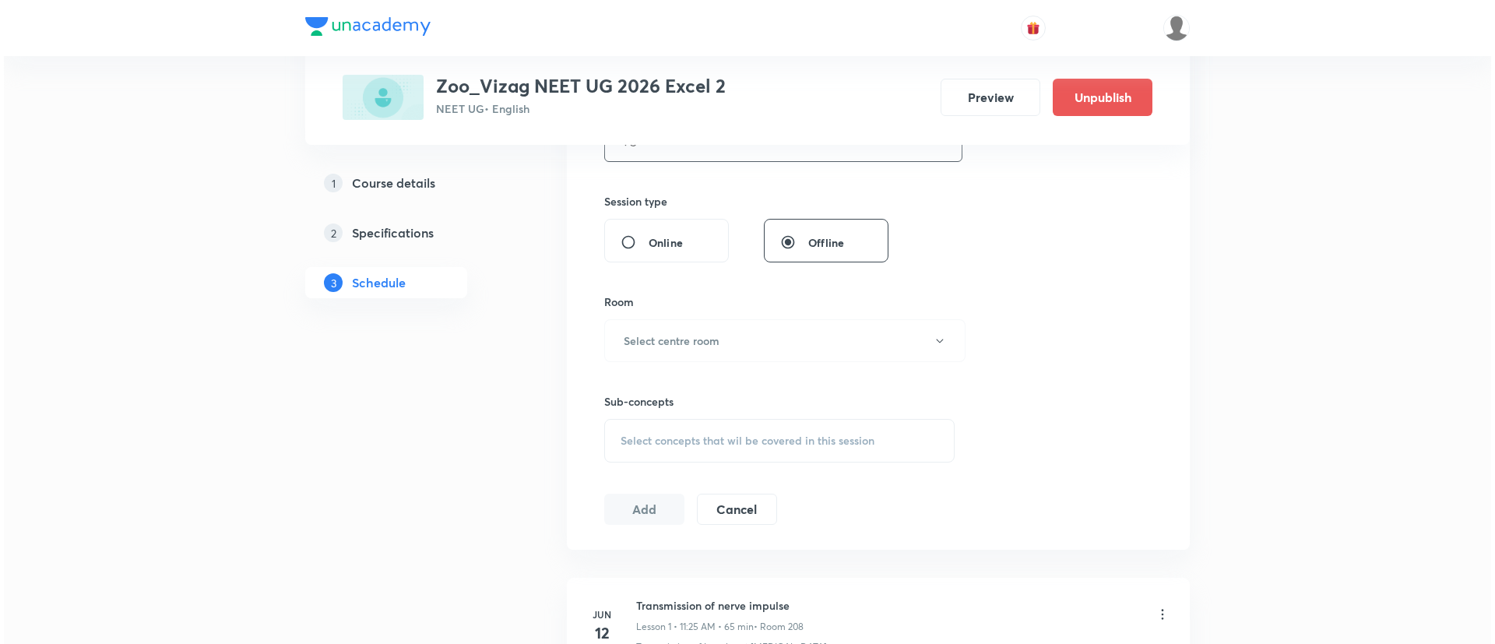
scroll to position [565, 0]
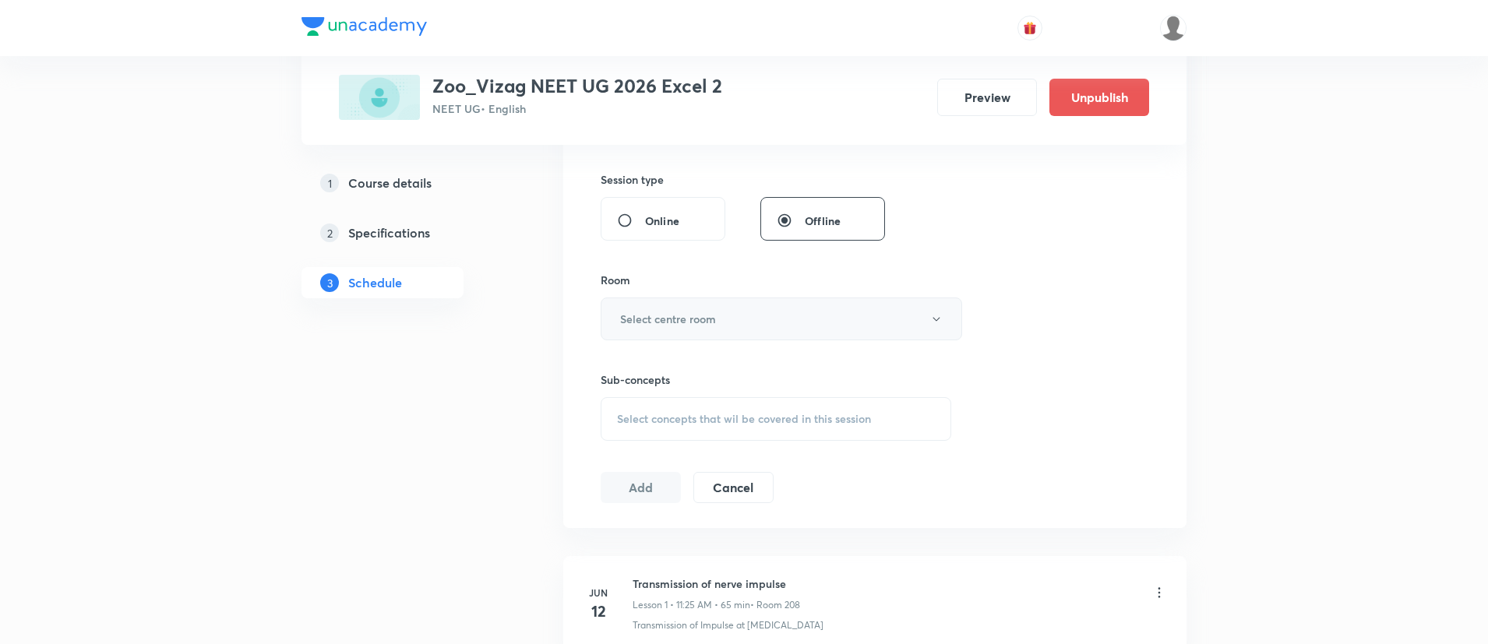
type input "75"
click at [725, 314] on button "Select centre room" at bounding box center [781, 319] width 361 height 43
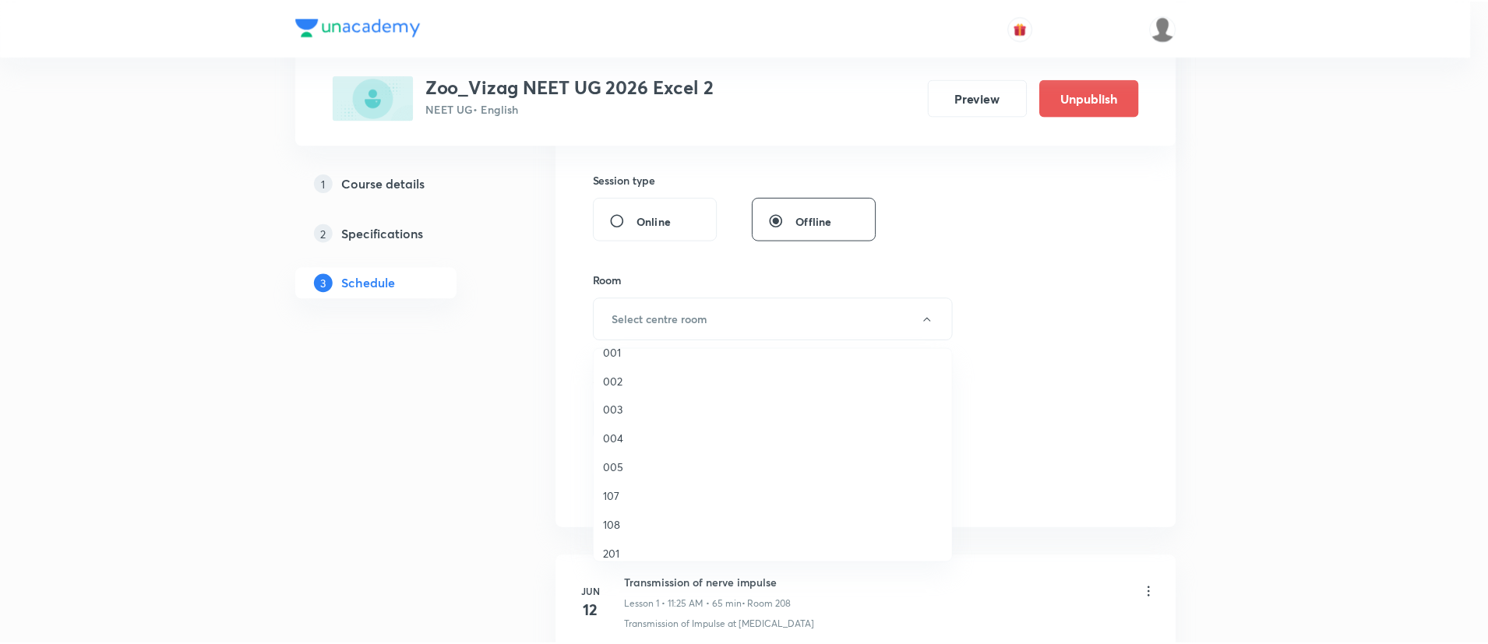
scroll to position [164, 0]
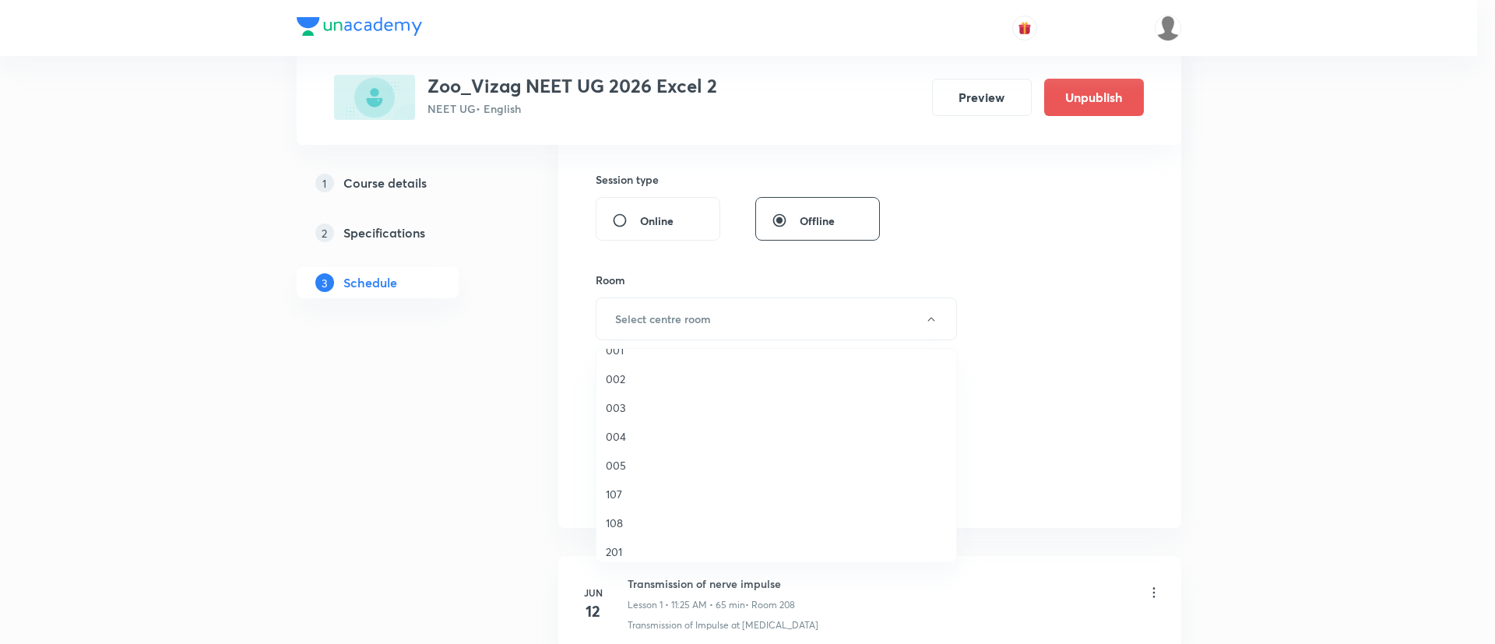
click at [643, 550] on span "201" at bounding box center [776, 552] width 341 height 16
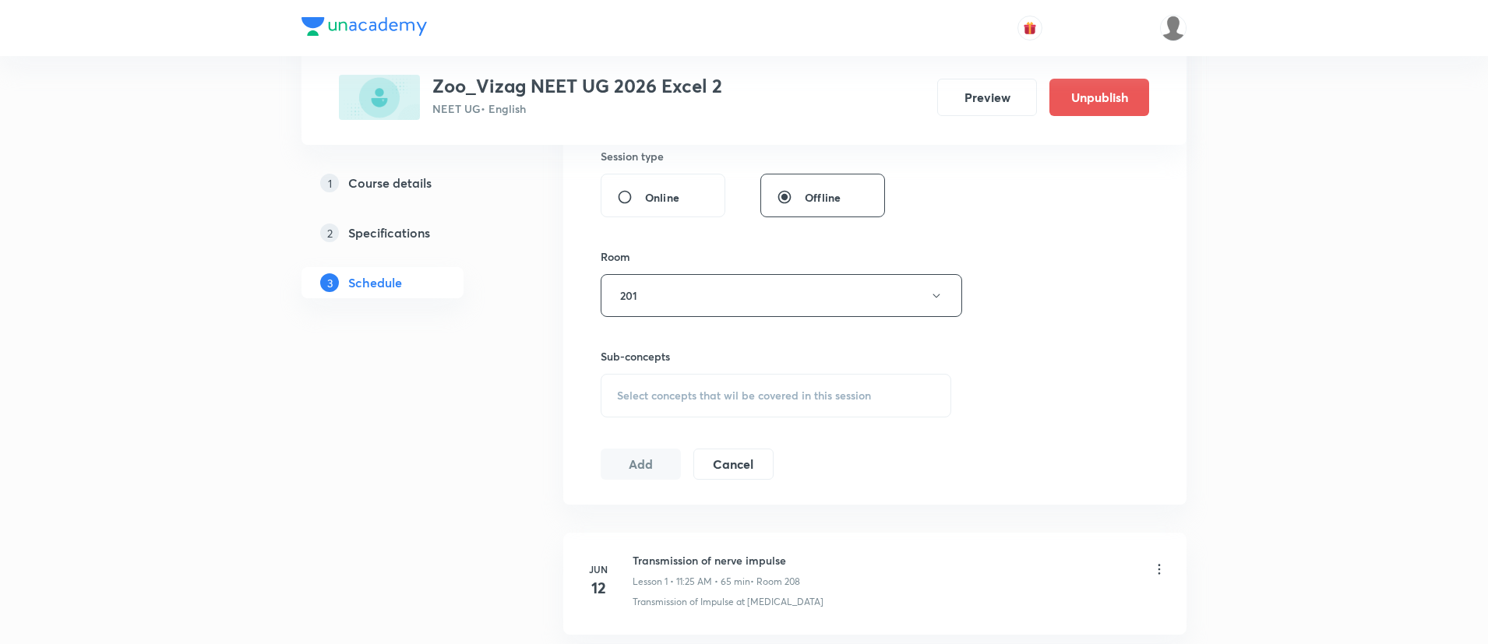
scroll to position [604, 0]
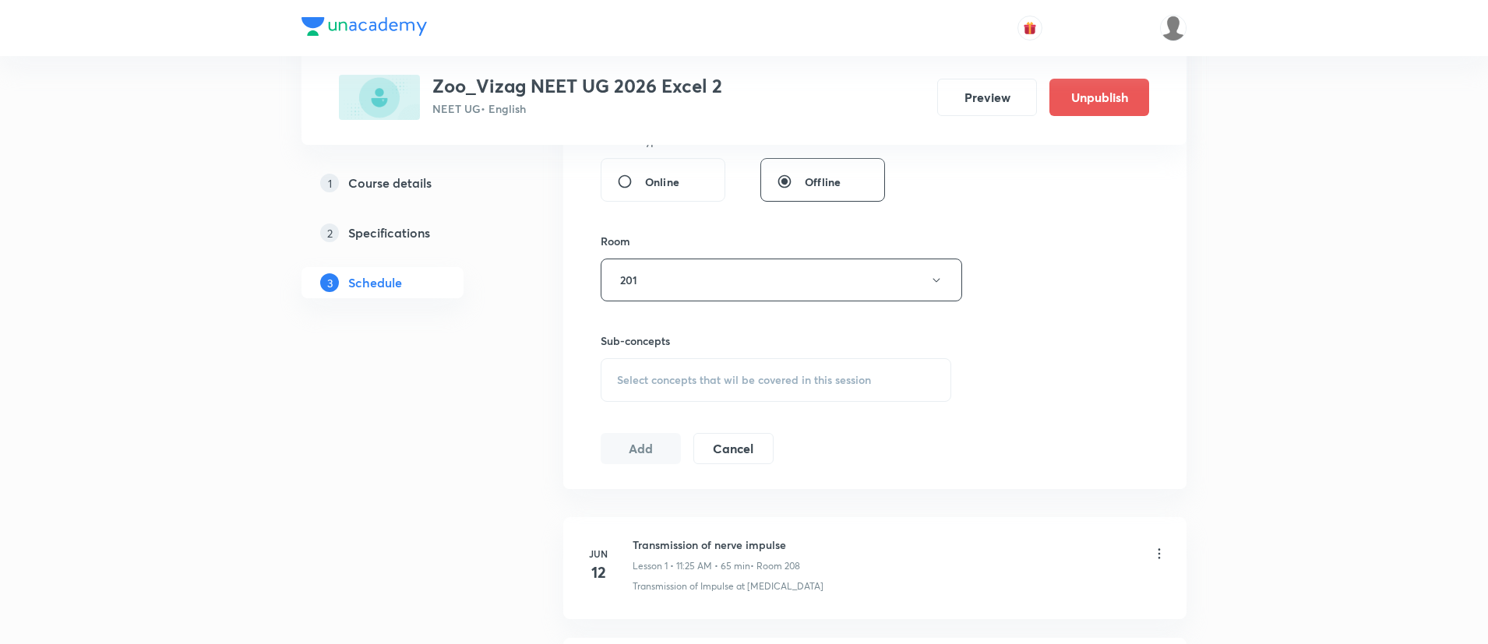
click at [800, 376] on span "Select concepts that wil be covered in this session" at bounding box center [744, 380] width 254 height 12
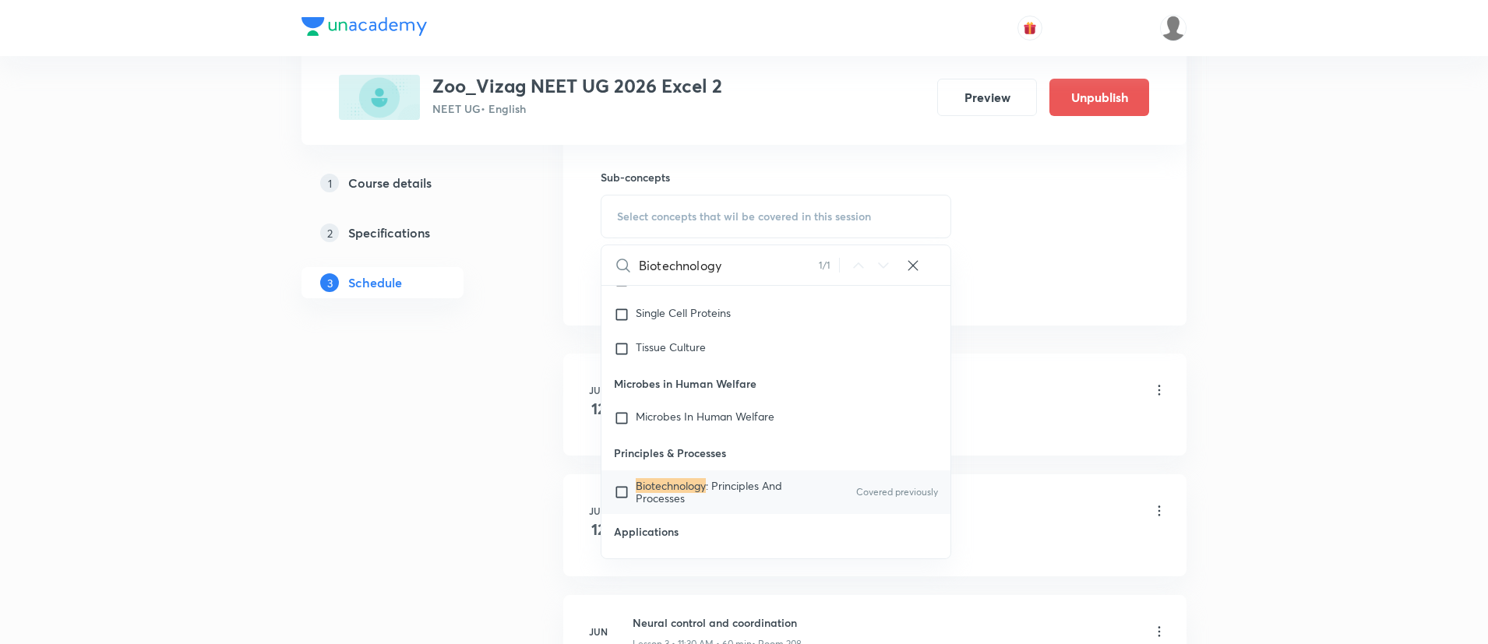
scroll to position [13044, 0]
type input "Biotechnology"
click at [780, 489] on span ": Principles And Processes" at bounding box center [709, 490] width 146 height 27
checkbox input "true"
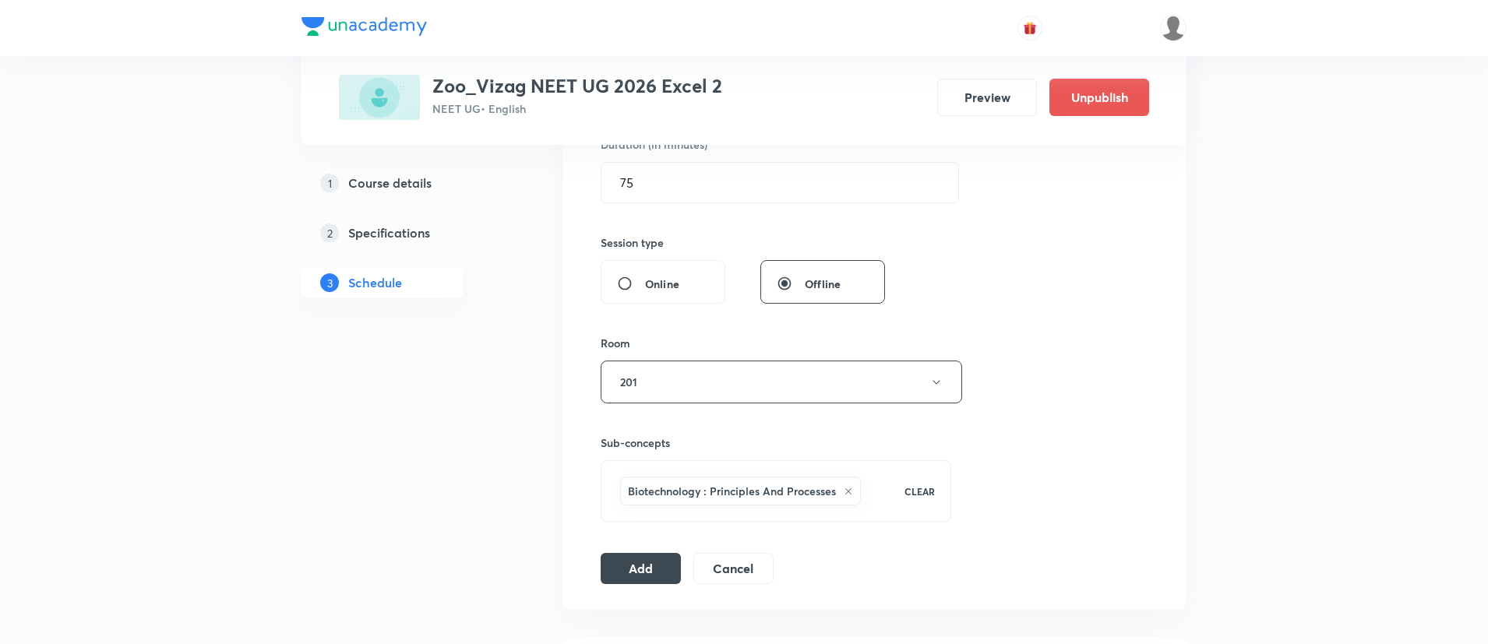
scroll to position [526, 0]
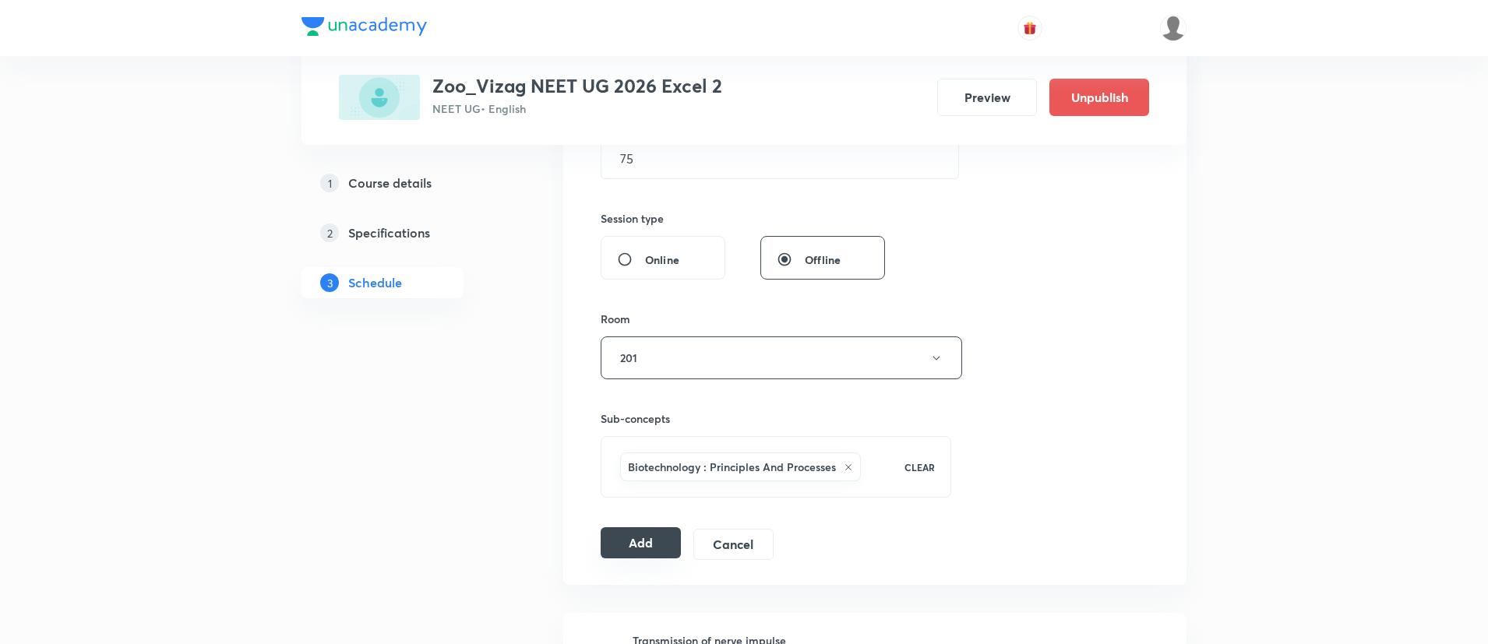
click at [639, 529] on button "Add" at bounding box center [641, 542] width 80 height 31
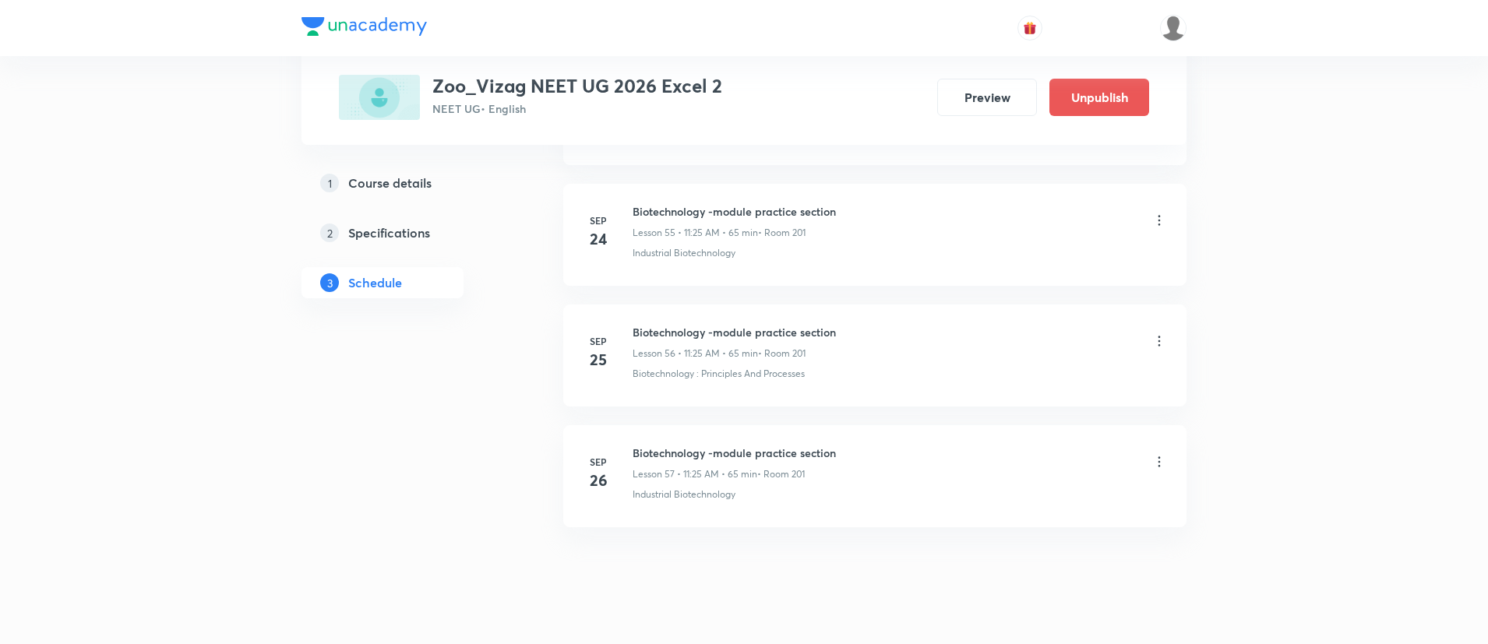
scroll to position [7504, 0]
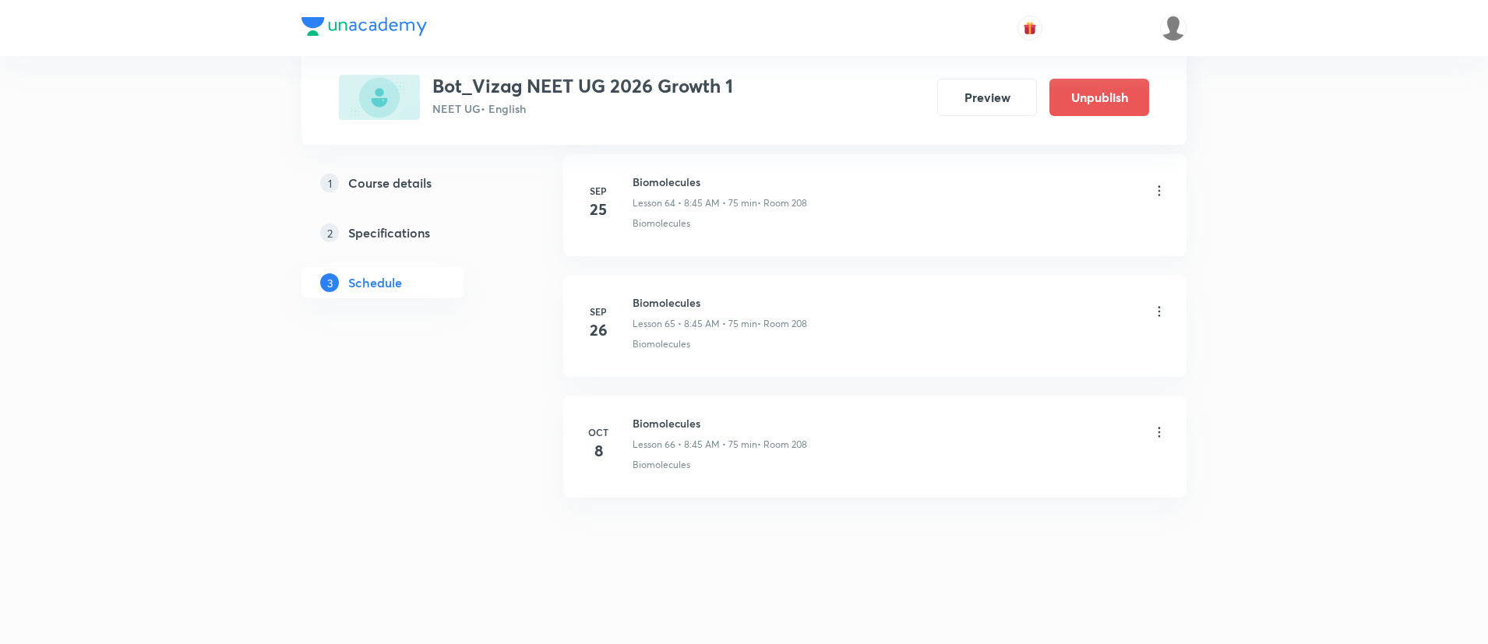
click at [682, 416] on h6 "Biomolecules" at bounding box center [719, 423] width 174 height 16
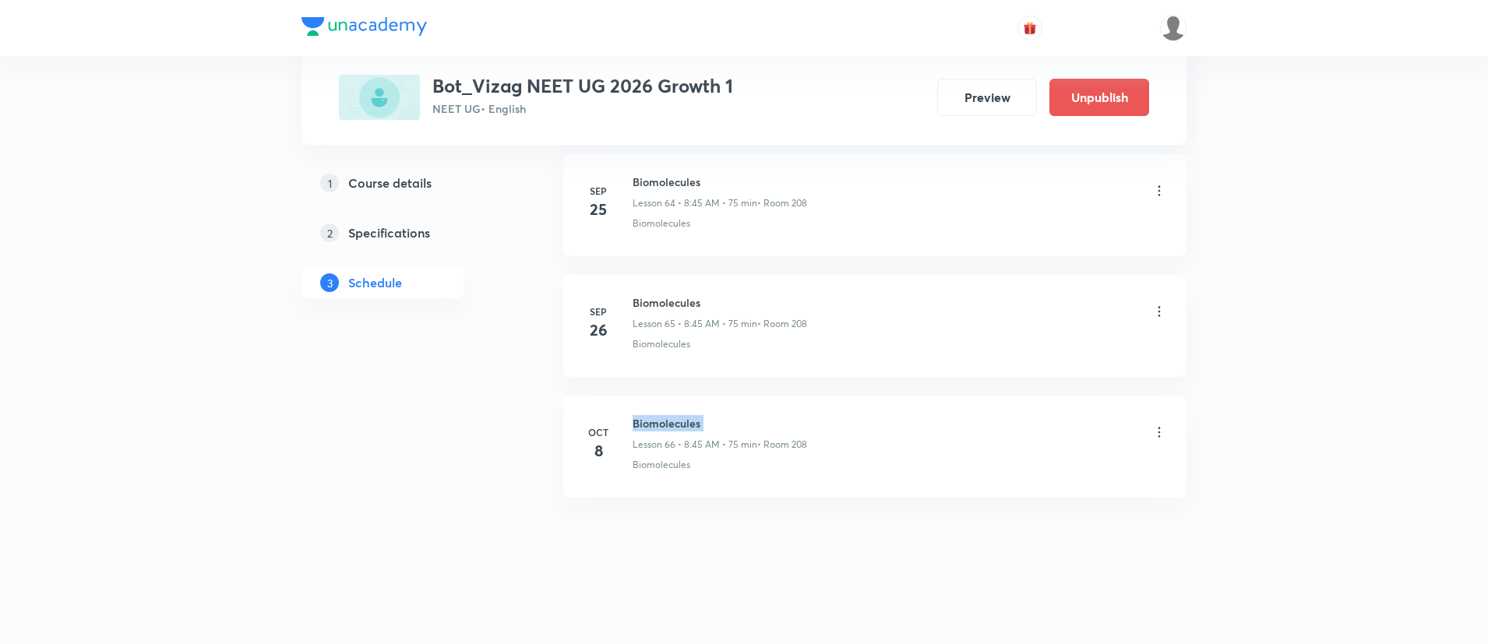
click at [682, 416] on h6 "Biomolecules" at bounding box center [719, 423] width 174 height 16
copy h6 "Biomolecules"
click at [682, 416] on h6 "Biomolecules" at bounding box center [719, 423] width 174 height 16
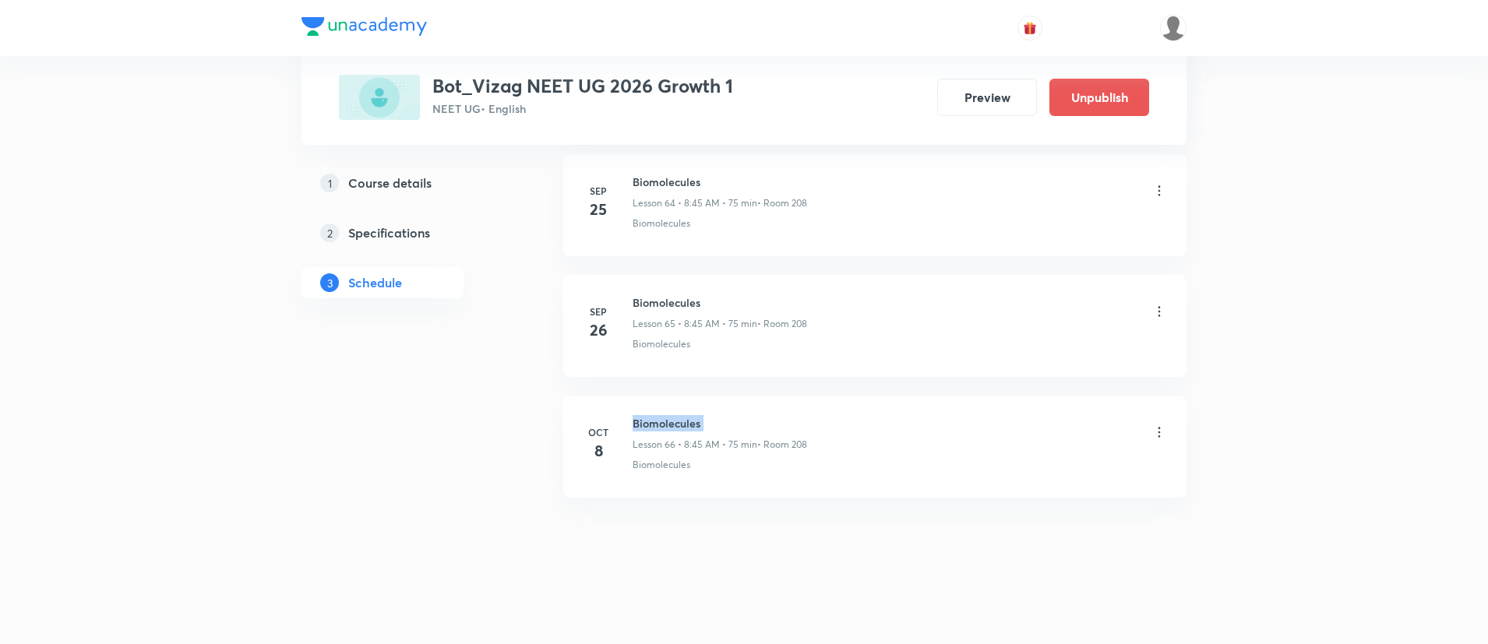
click at [682, 416] on h6 "Biomolecules" at bounding box center [719, 423] width 174 height 16
copy h6 "Biomolecules"
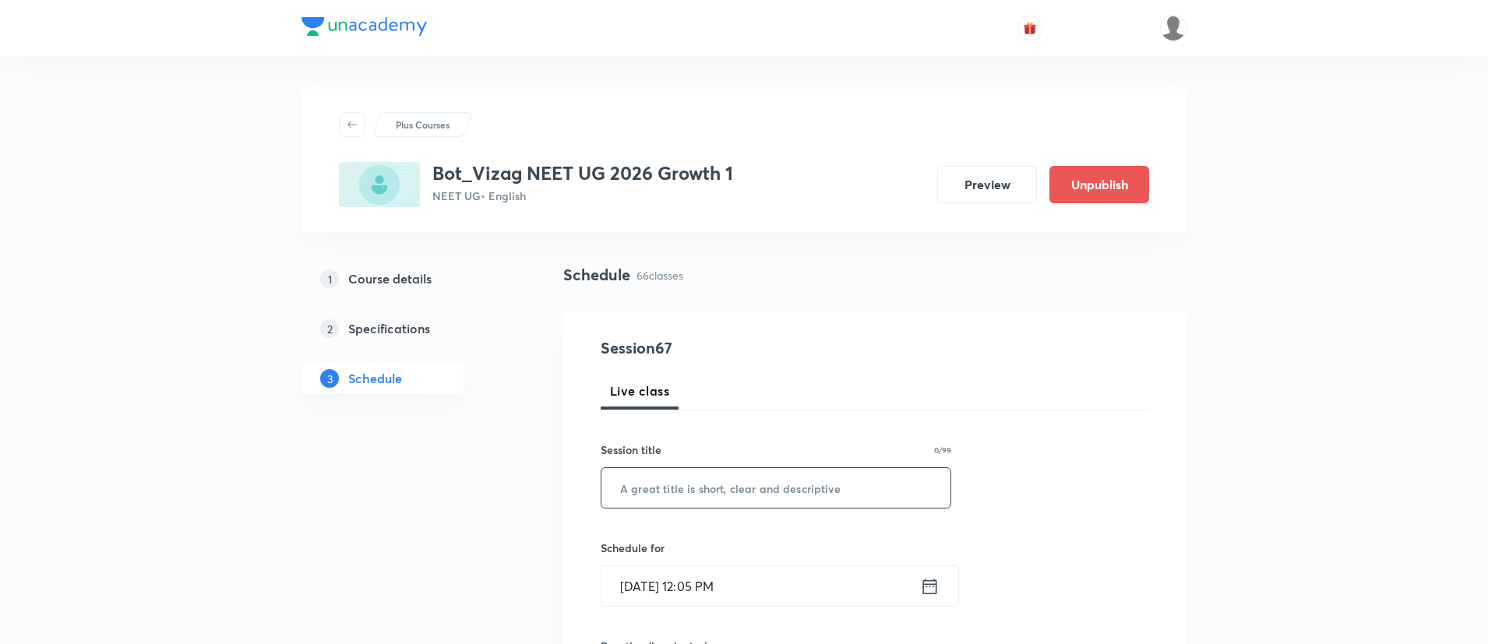
click at [685, 496] on input "text" at bounding box center [775, 488] width 349 height 40
paste input "Biomolecules"
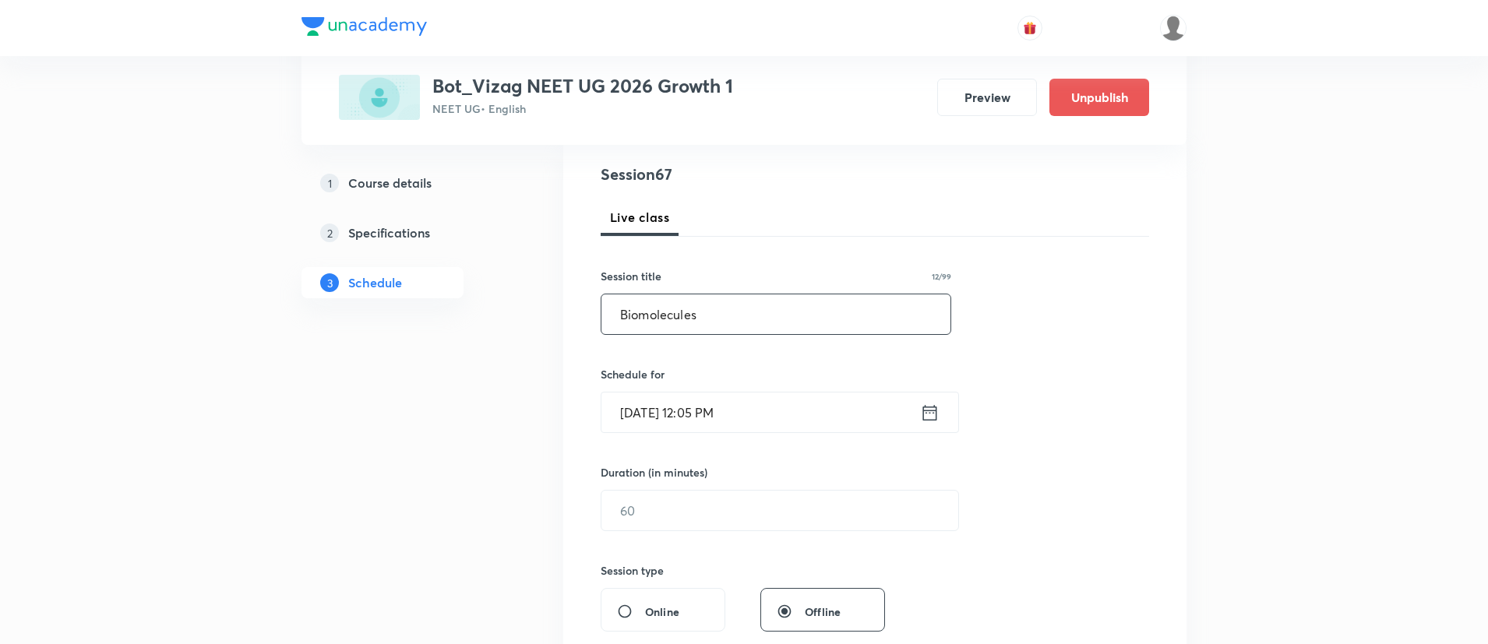
scroll to position [222, 0]
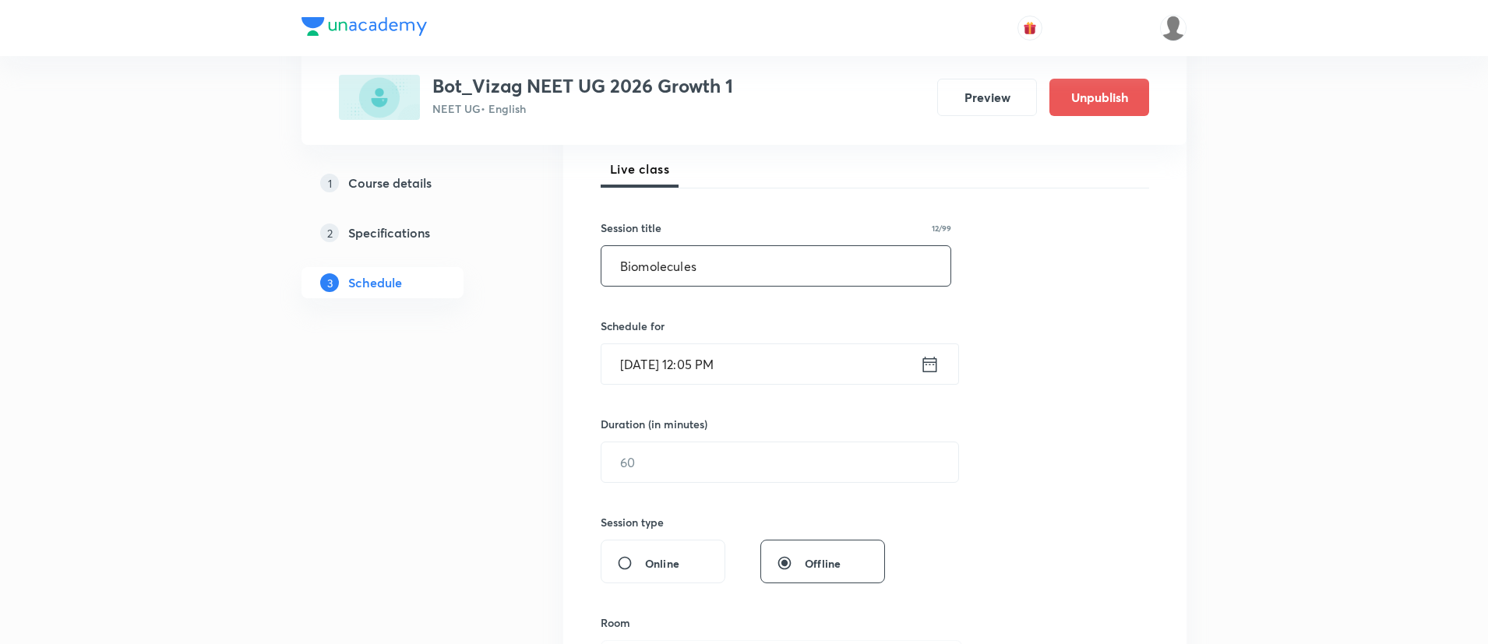
type input "Biomolecules"
click at [937, 365] on icon at bounding box center [929, 365] width 19 height 22
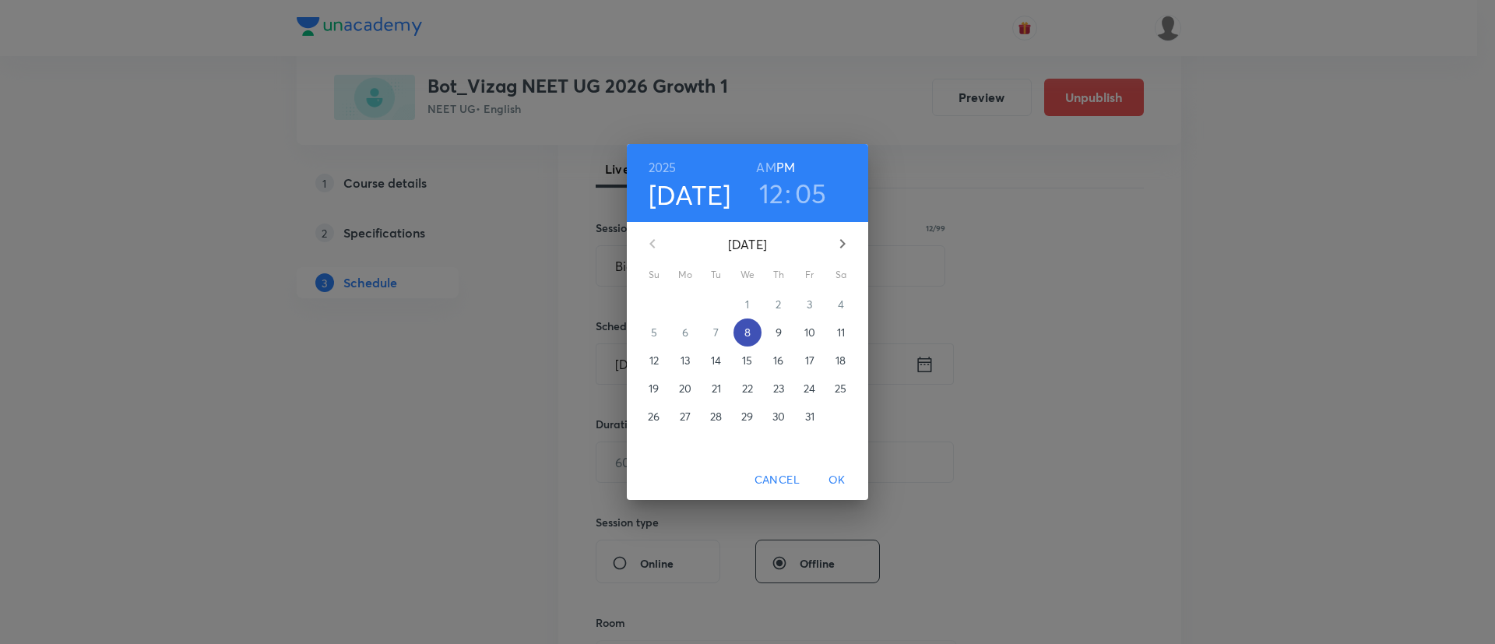
click at [748, 327] on p "8" at bounding box center [748, 333] width 6 height 16
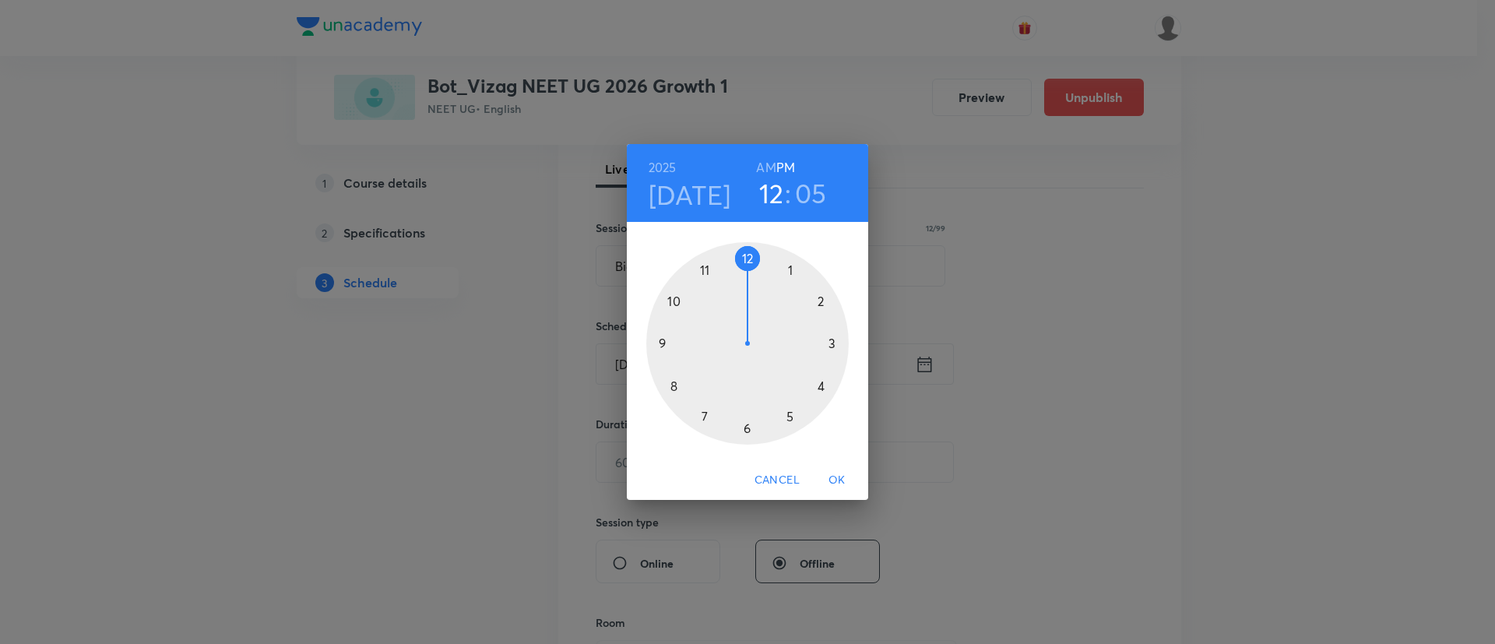
click at [792, 416] on div at bounding box center [747, 343] width 203 height 203
click at [749, 258] on div at bounding box center [747, 343] width 203 height 203
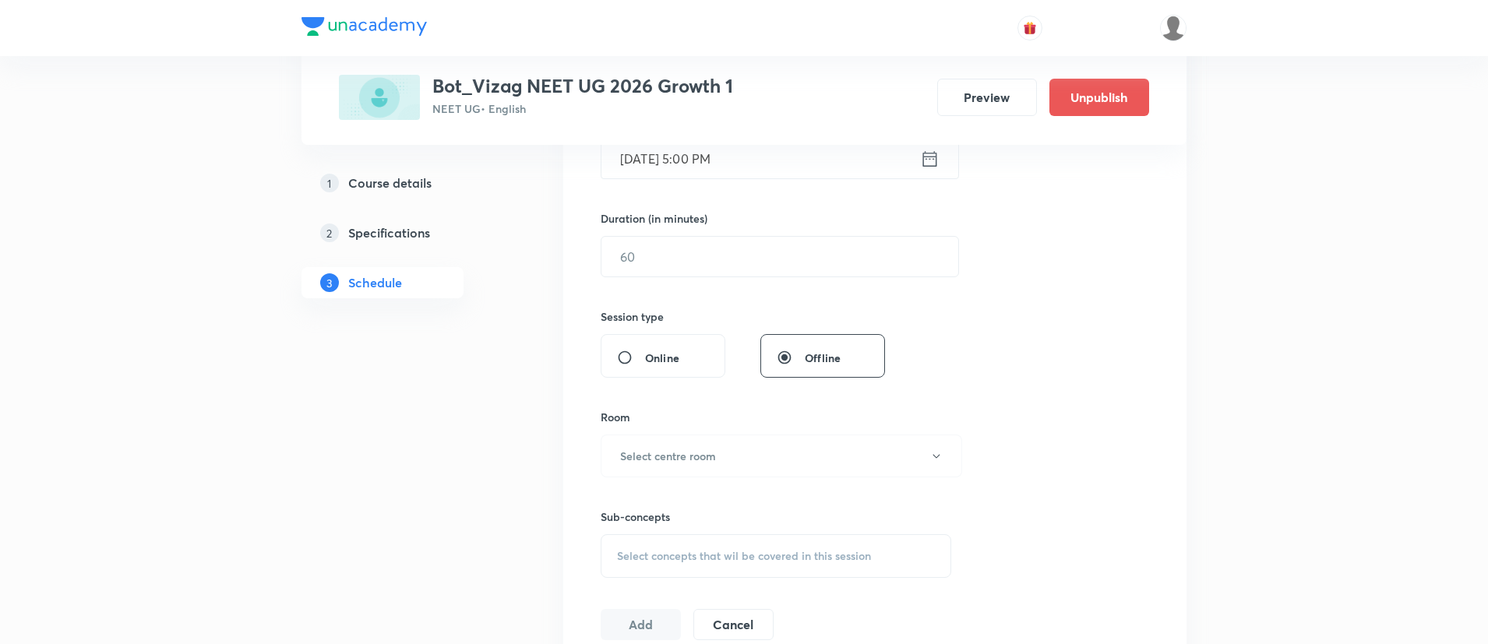
scroll to position [428, 0]
click at [741, 257] on input "text" at bounding box center [779, 256] width 357 height 40
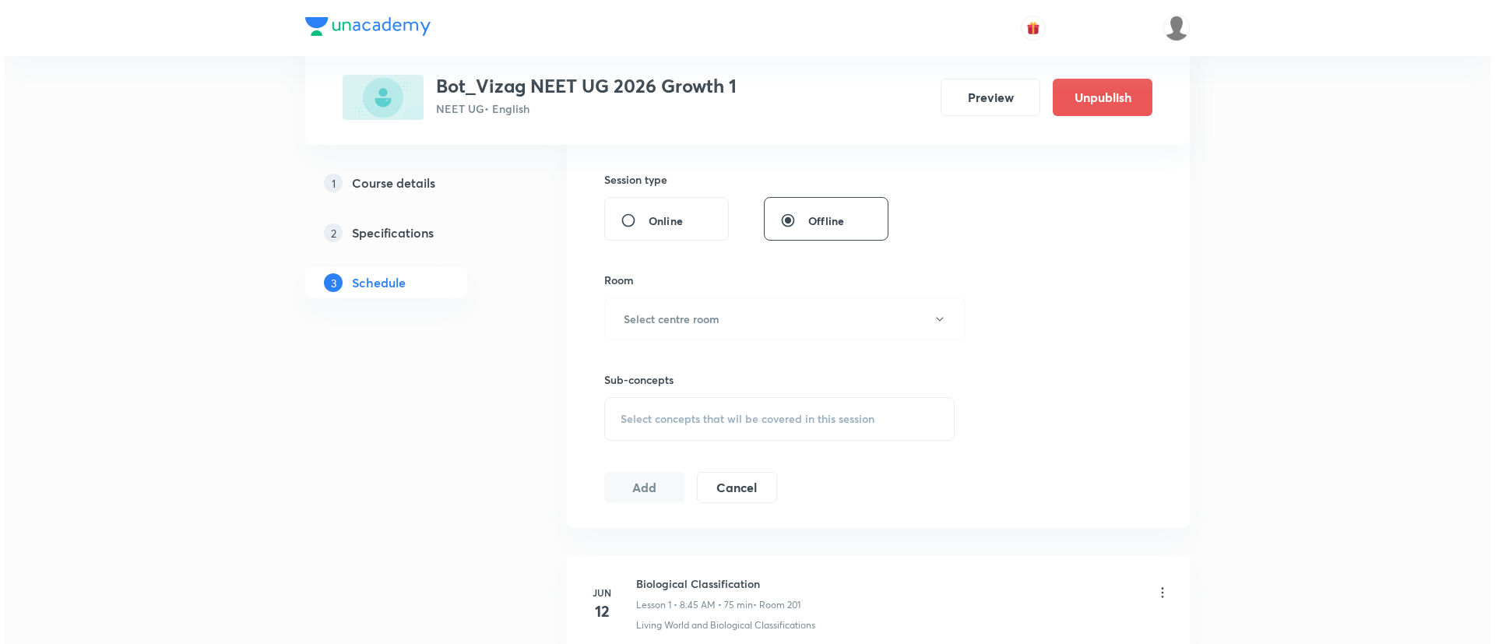
scroll to position [576, 0]
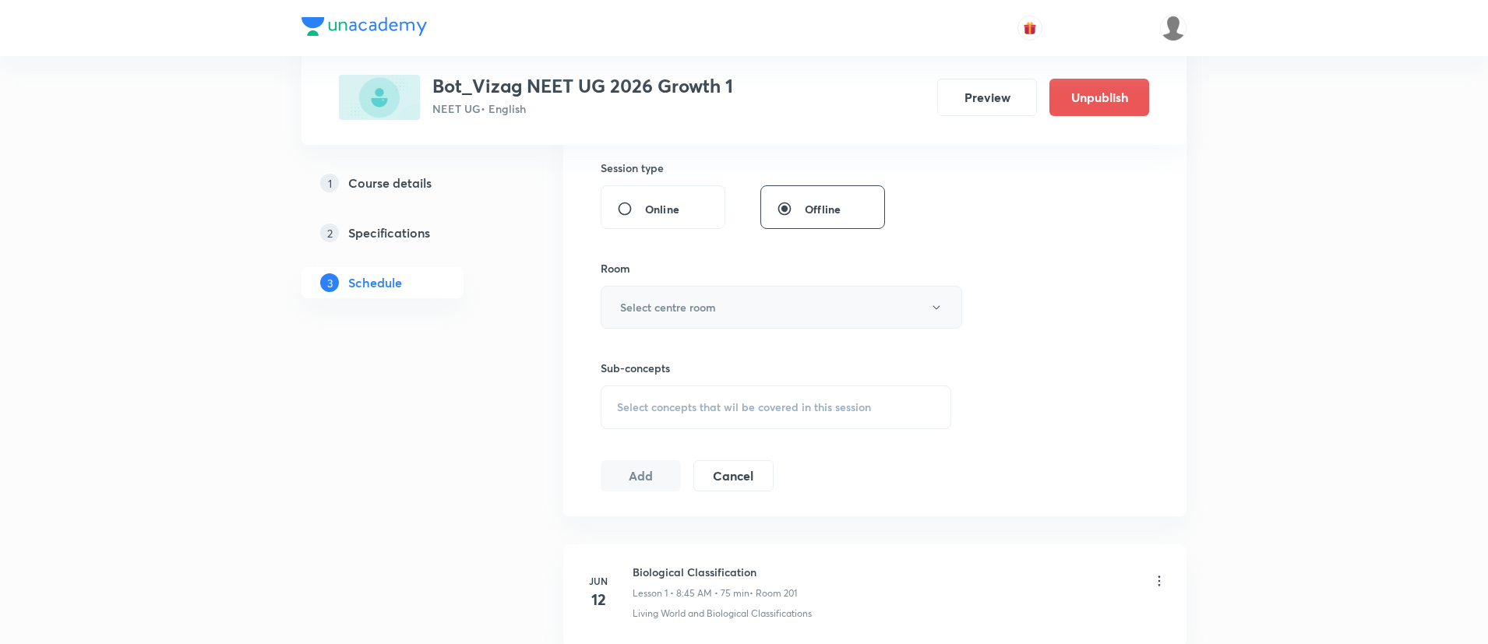
type input "75"
click at [726, 295] on button "Select centre room" at bounding box center [781, 307] width 361 height 43
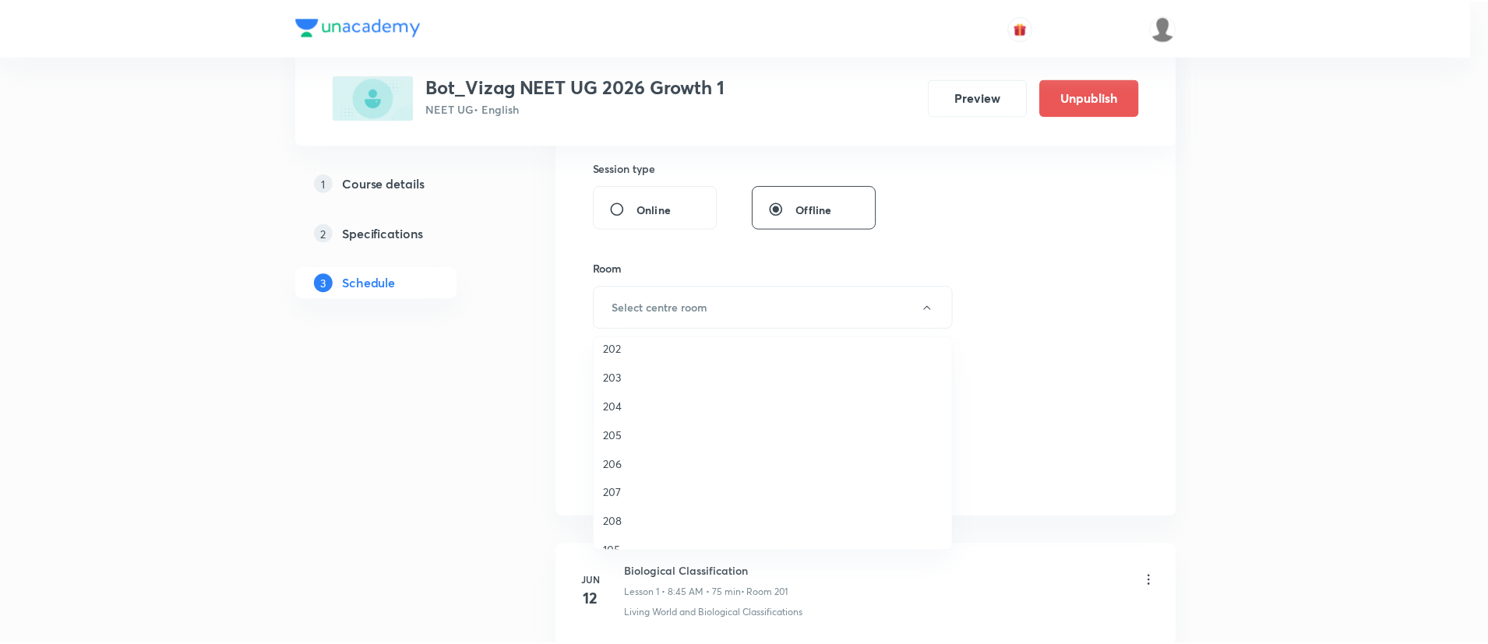
scroll to position [433, 0]
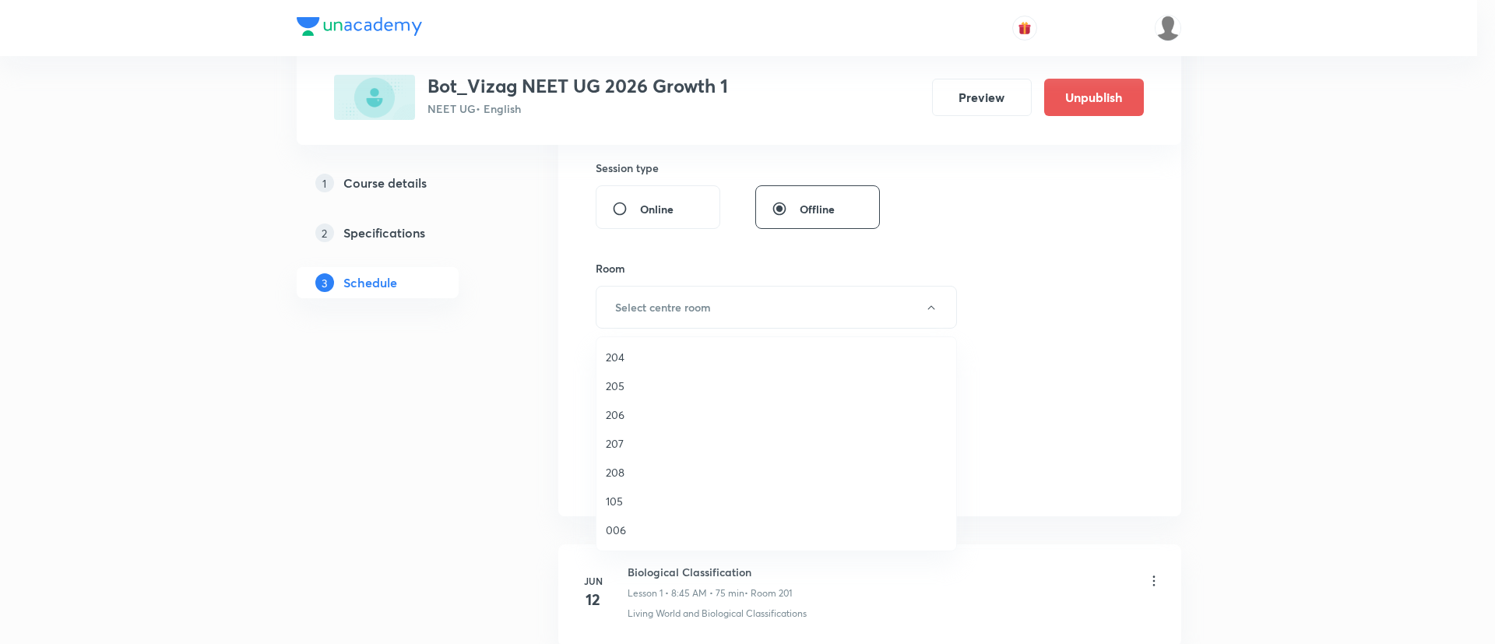
click at [653, 474] on span "208" at bounding box center [776, 472] width 341 height 16
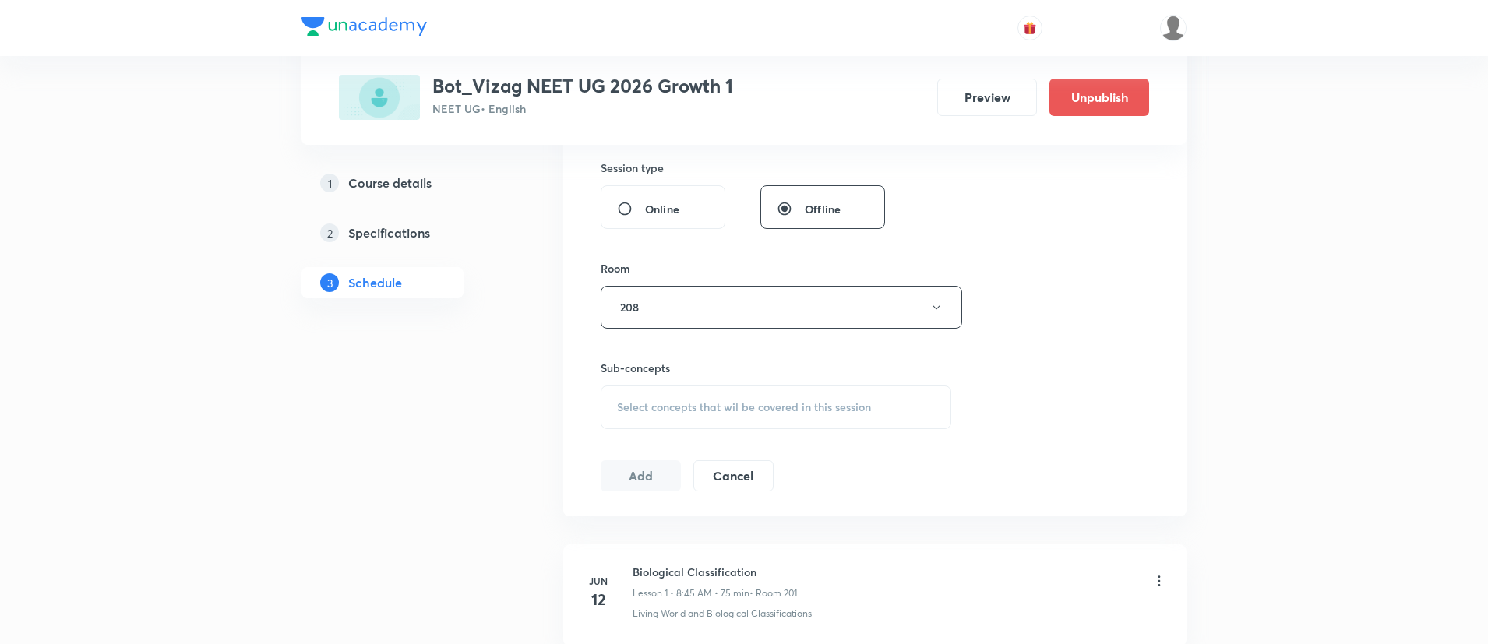
click at [695, 408] on span "Select concepts that wil be covered in this session" at bounding box center [744, 407] width 254 height 12
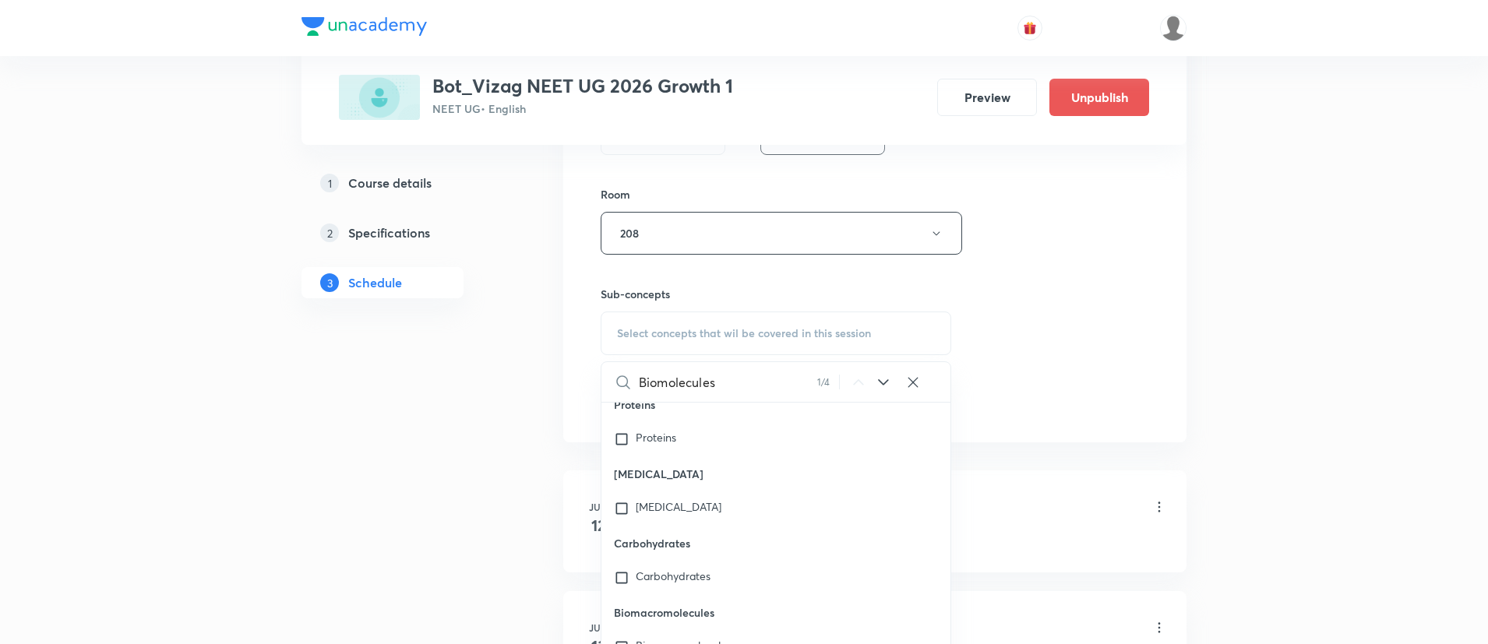
scroll to position [63822, 0]
type input "Biomolecules"
click at [717, 629] on div "Biomolecules Covered previously" at bounding box center [775, 646] width 349 height 34
checkbox input "true"
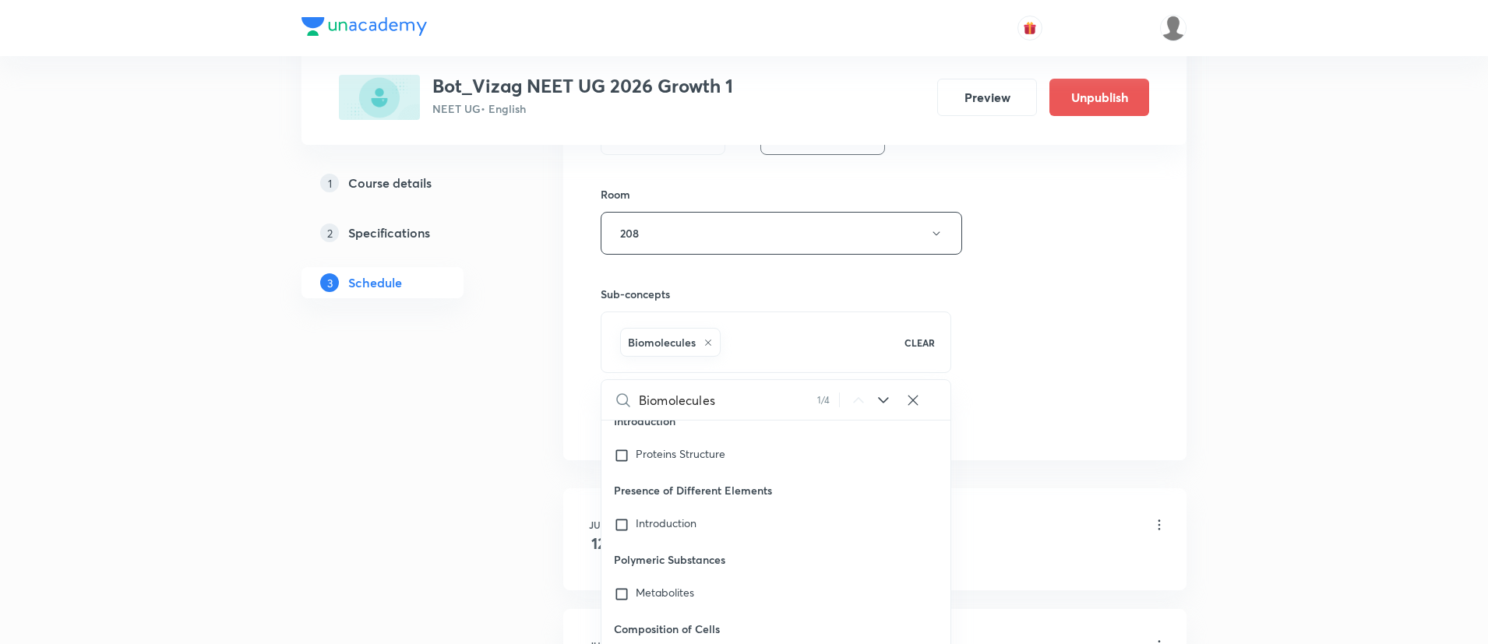
click at [1054, 365] on div "Session 67 Live class Session title 12/99 Biomolecules ​ Schedule for Oct 8, 20…" at bounding box center [875, 60] width 548 height 749
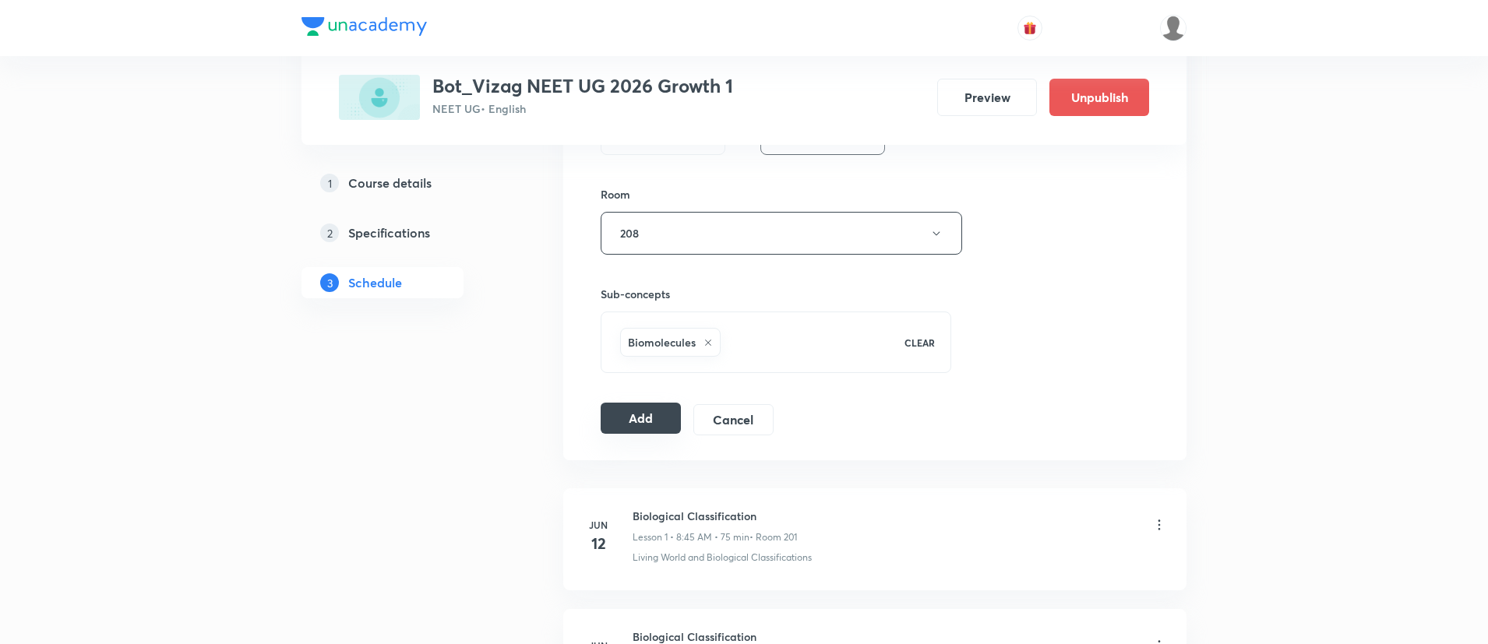
click at [618, 426] on button "Add" at bounding box center [641, 418] width 80 height 31
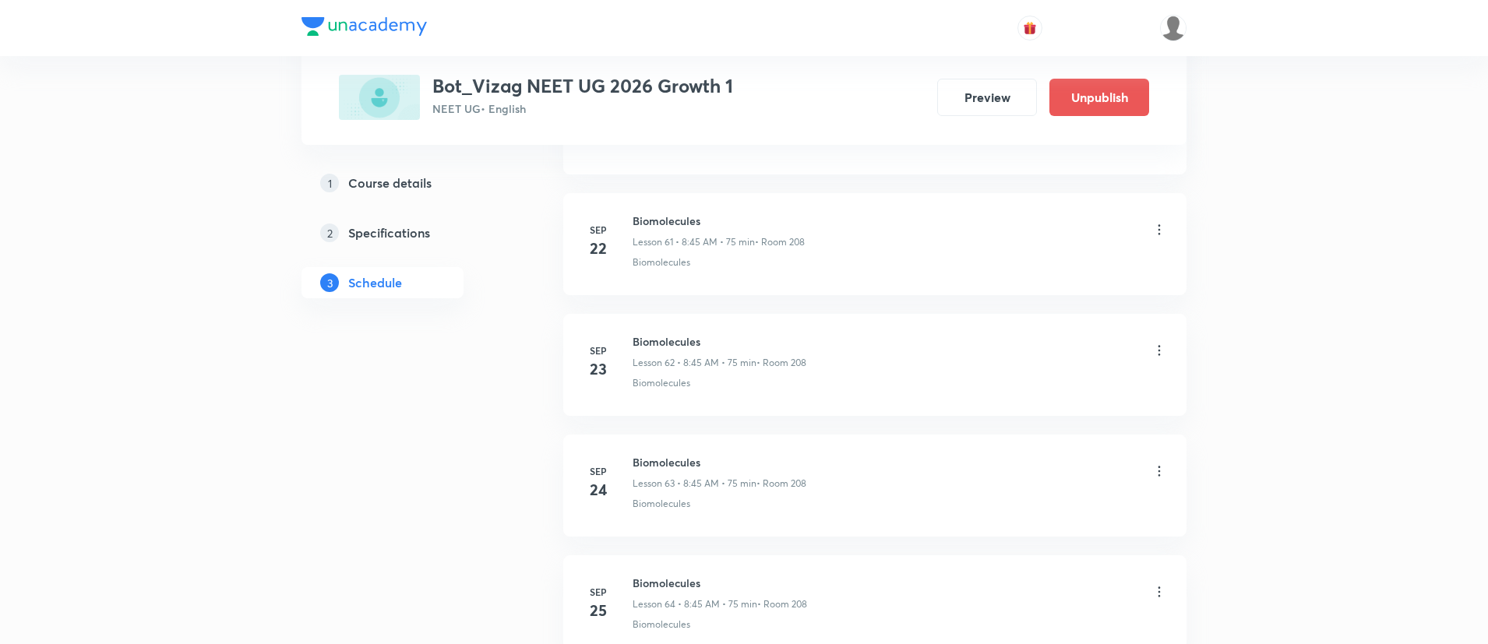
scroll to position [8590, 0]
